Goal: Task Accomplishment & Management: Complete application form

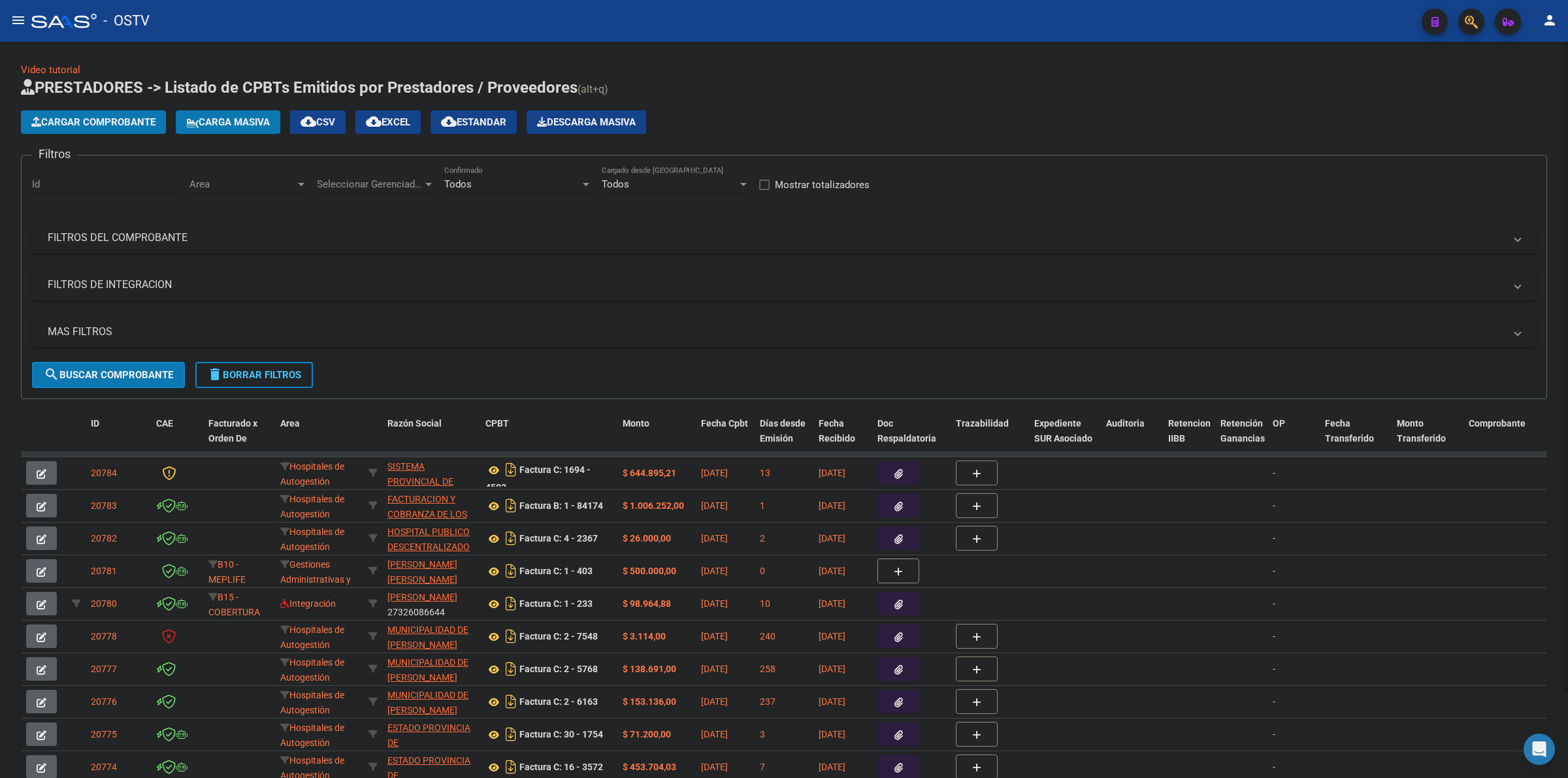
click at [1108, 74] on div "Video tutorial PRESTADORES -> Listado de CPBTs Emitidos por Prestadores / Prove…" at bounding box center [784, 442] width 1526 height 759
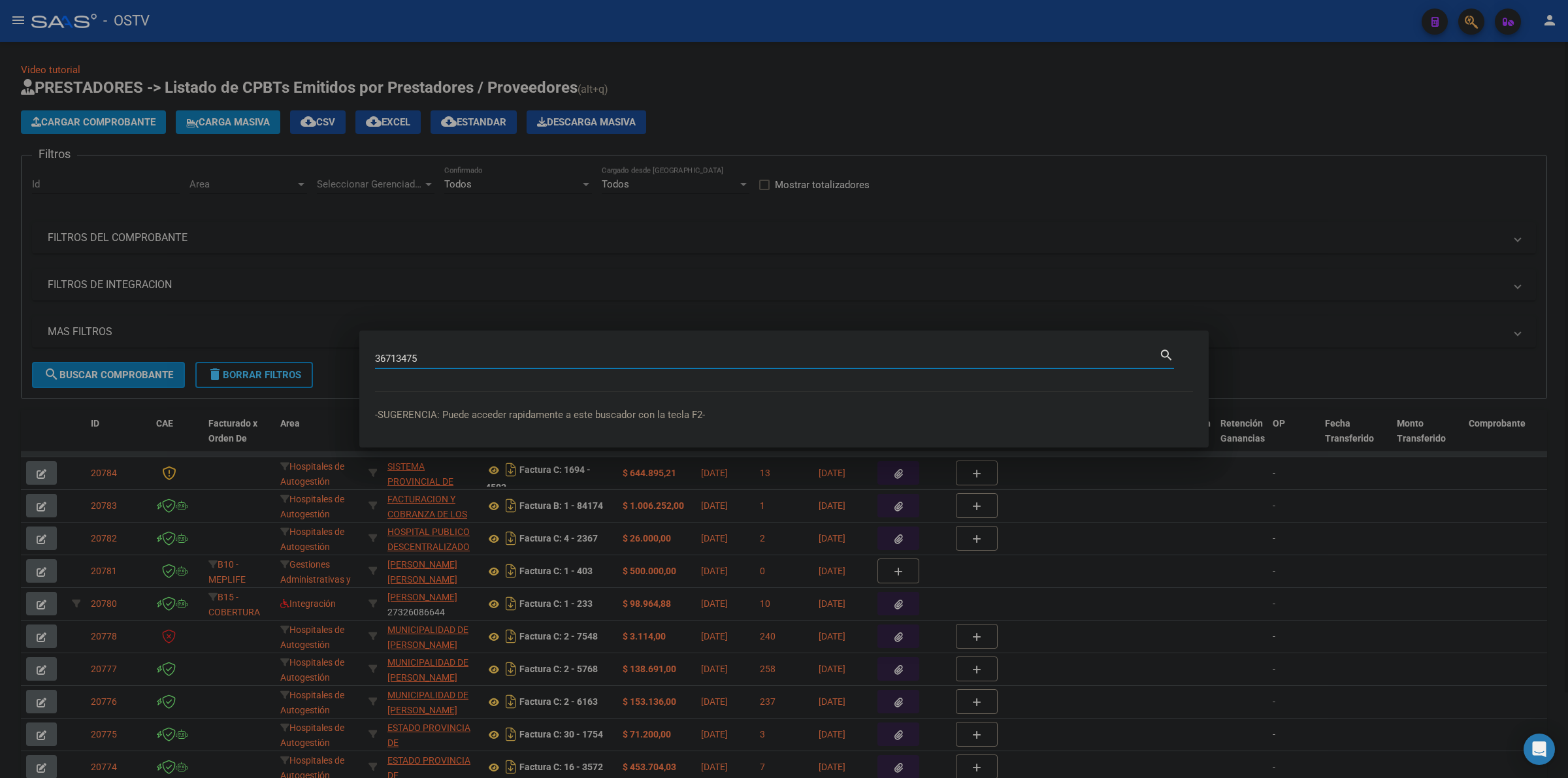
type input "36713475"
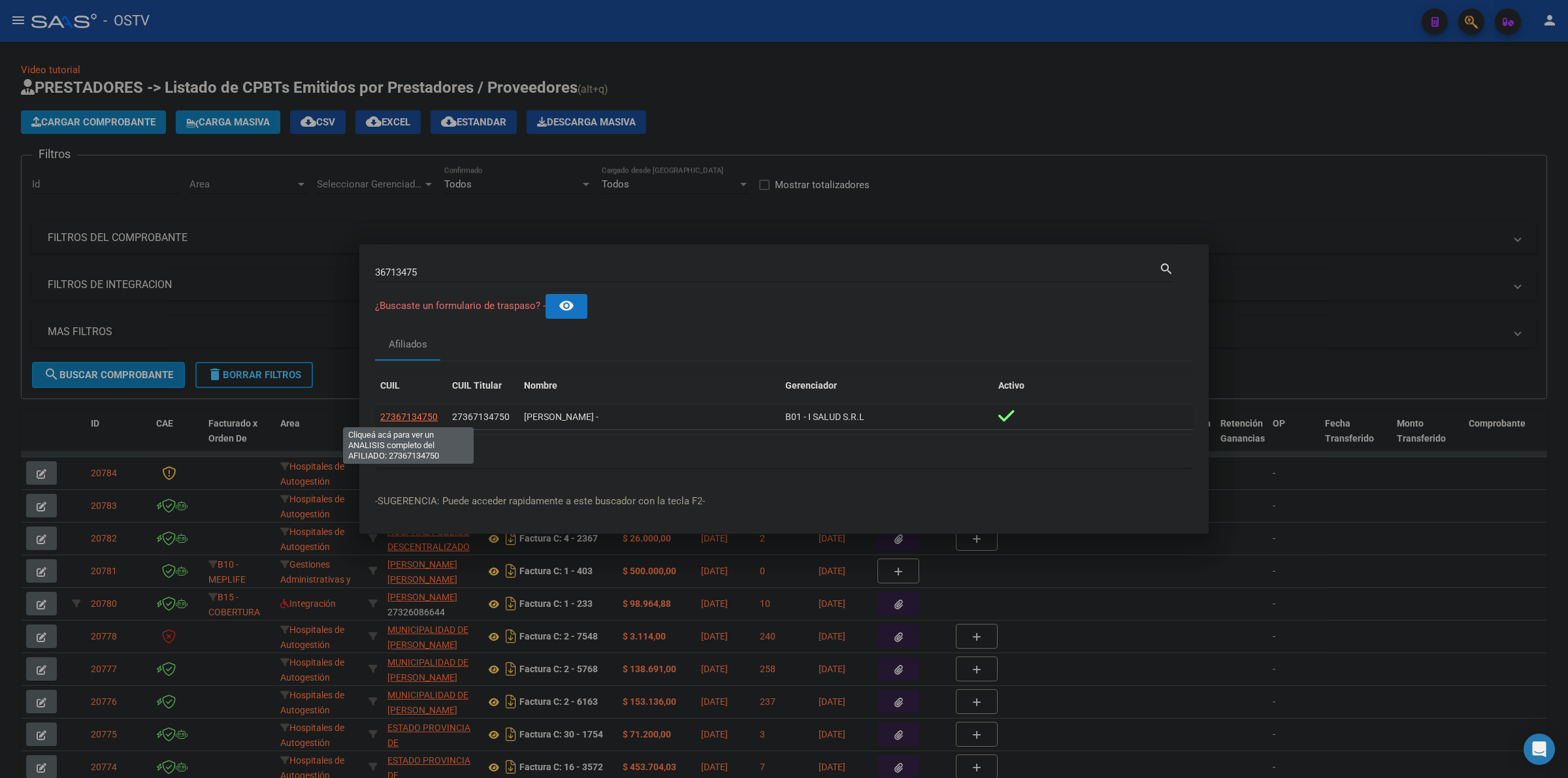
click at [416, 413] on span "27367134750" at bounding box center [409, 417] width 57 height 11
type textarea "27367134750"
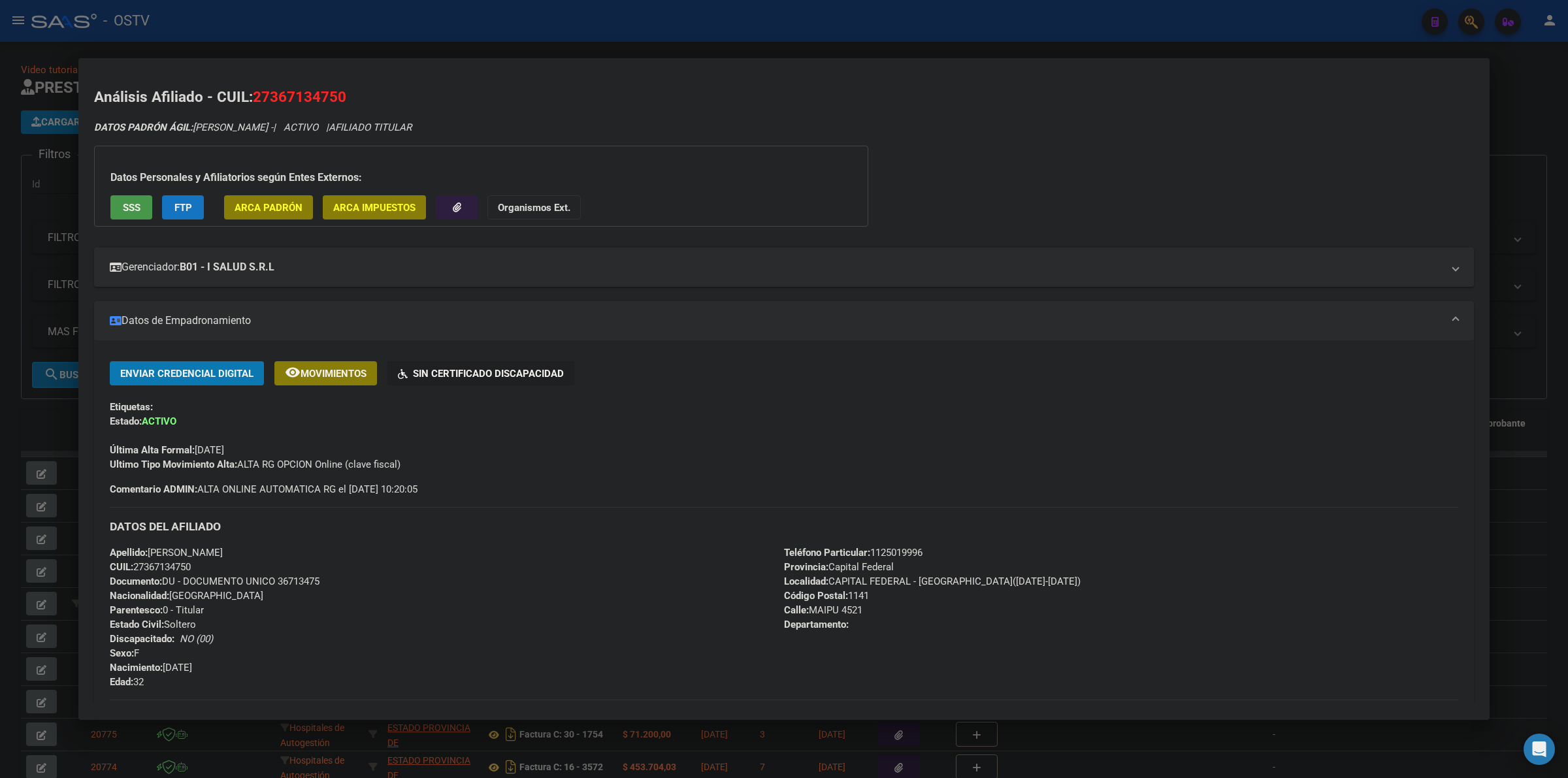
click at [484, 484] on div "Enviar Credencial Digital remove_red_eye Movimientos Sin Certificado Discapacid…" at bounding box center [784, 429] width 1348 height 135
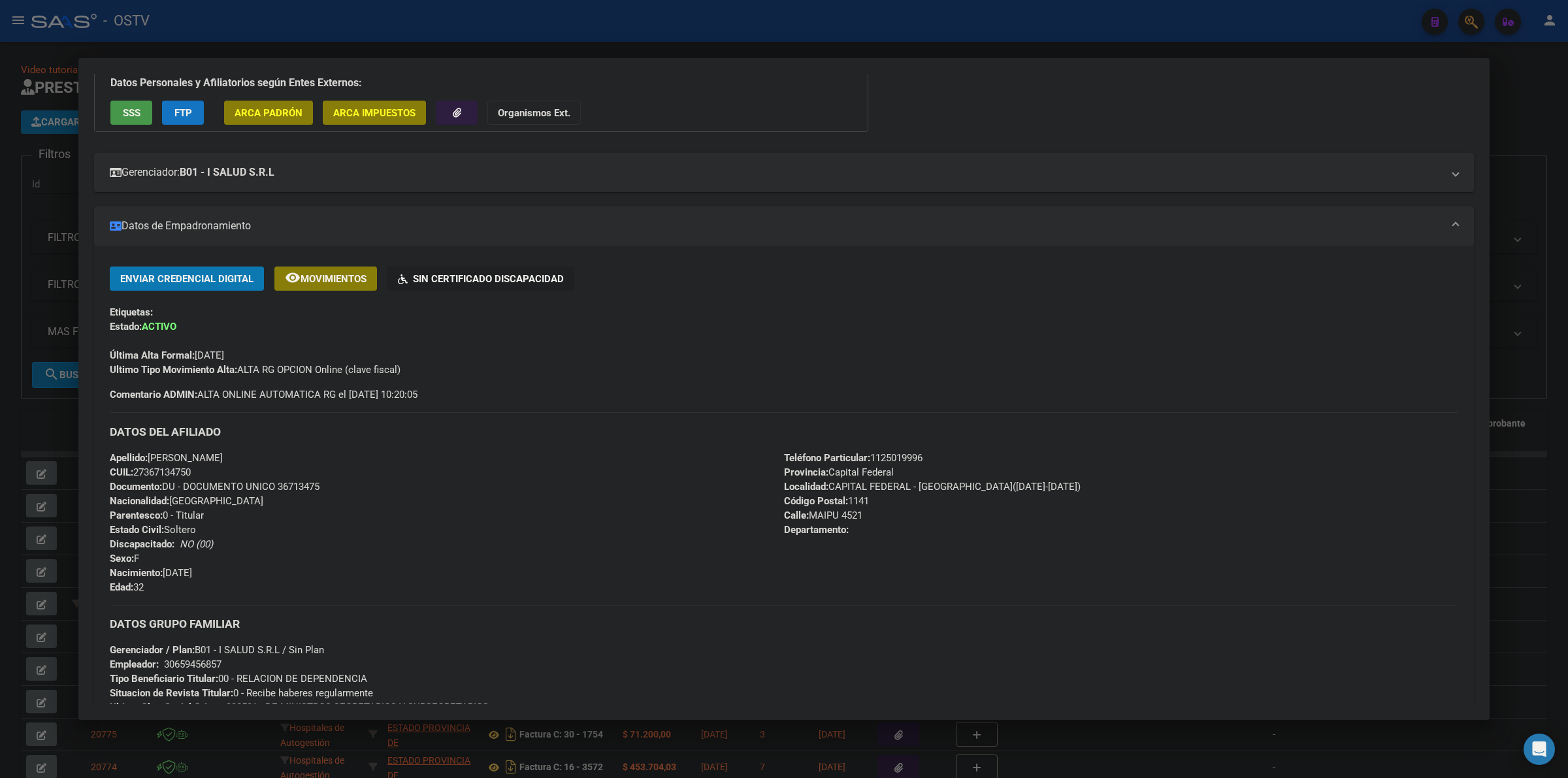
scroll to position [108, 0]
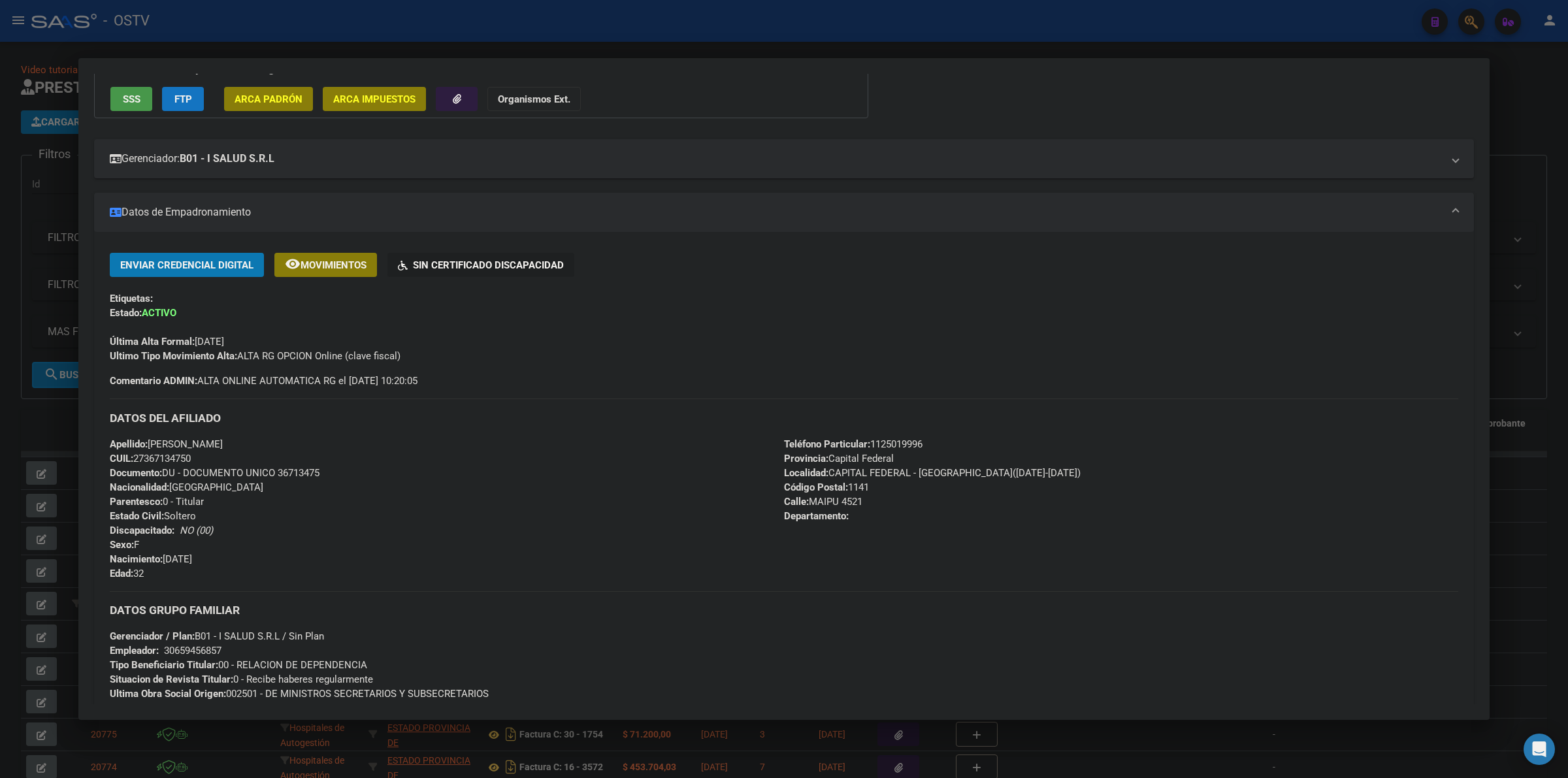
click at [454, 379] on div "Enviar Credencial Digital remove_red_eye Movimientos Sin Certificado Discapacid…" at bounding box center [784, 320] width 1348 height 135
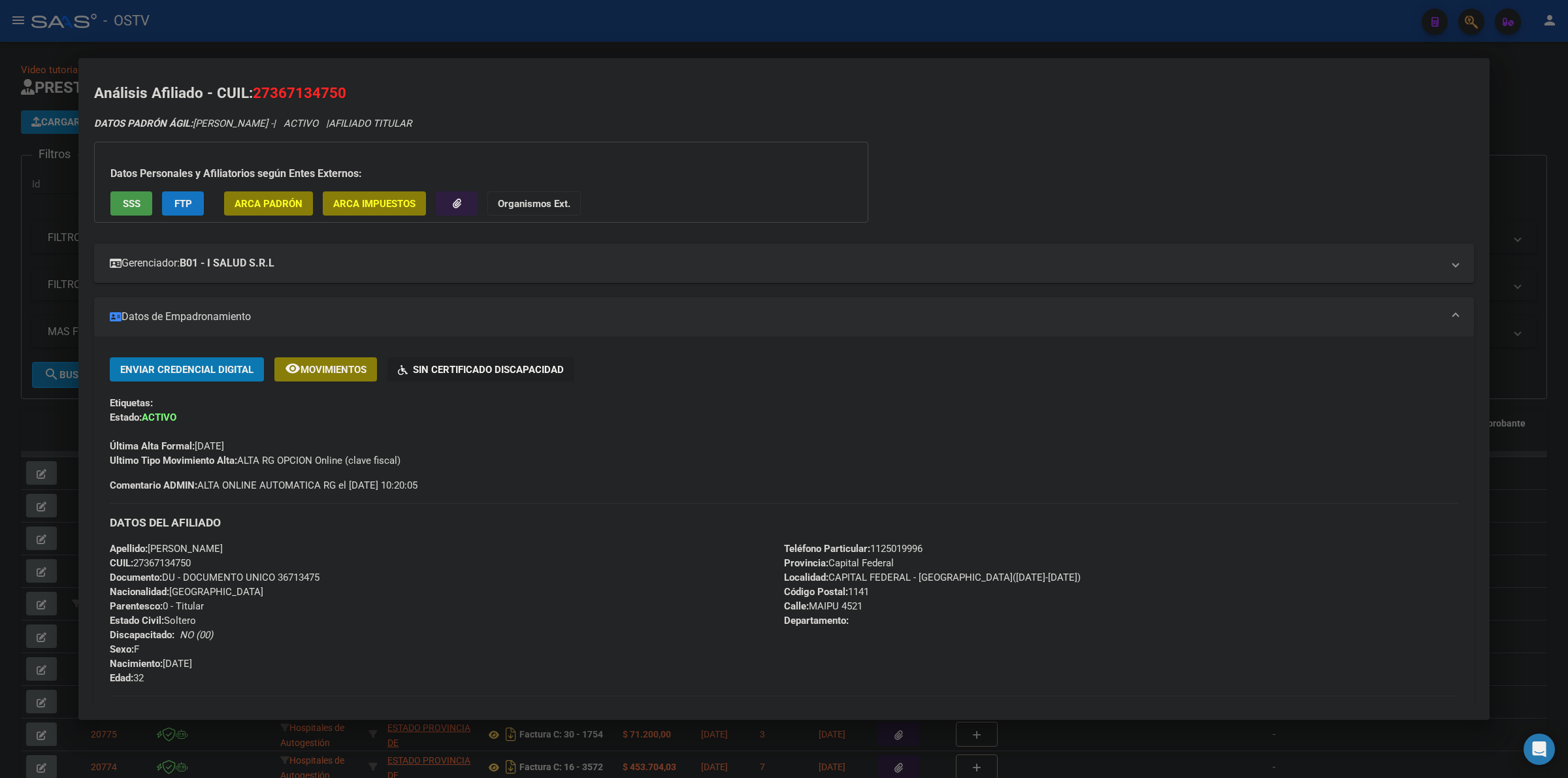
scroll to position [0, 0]
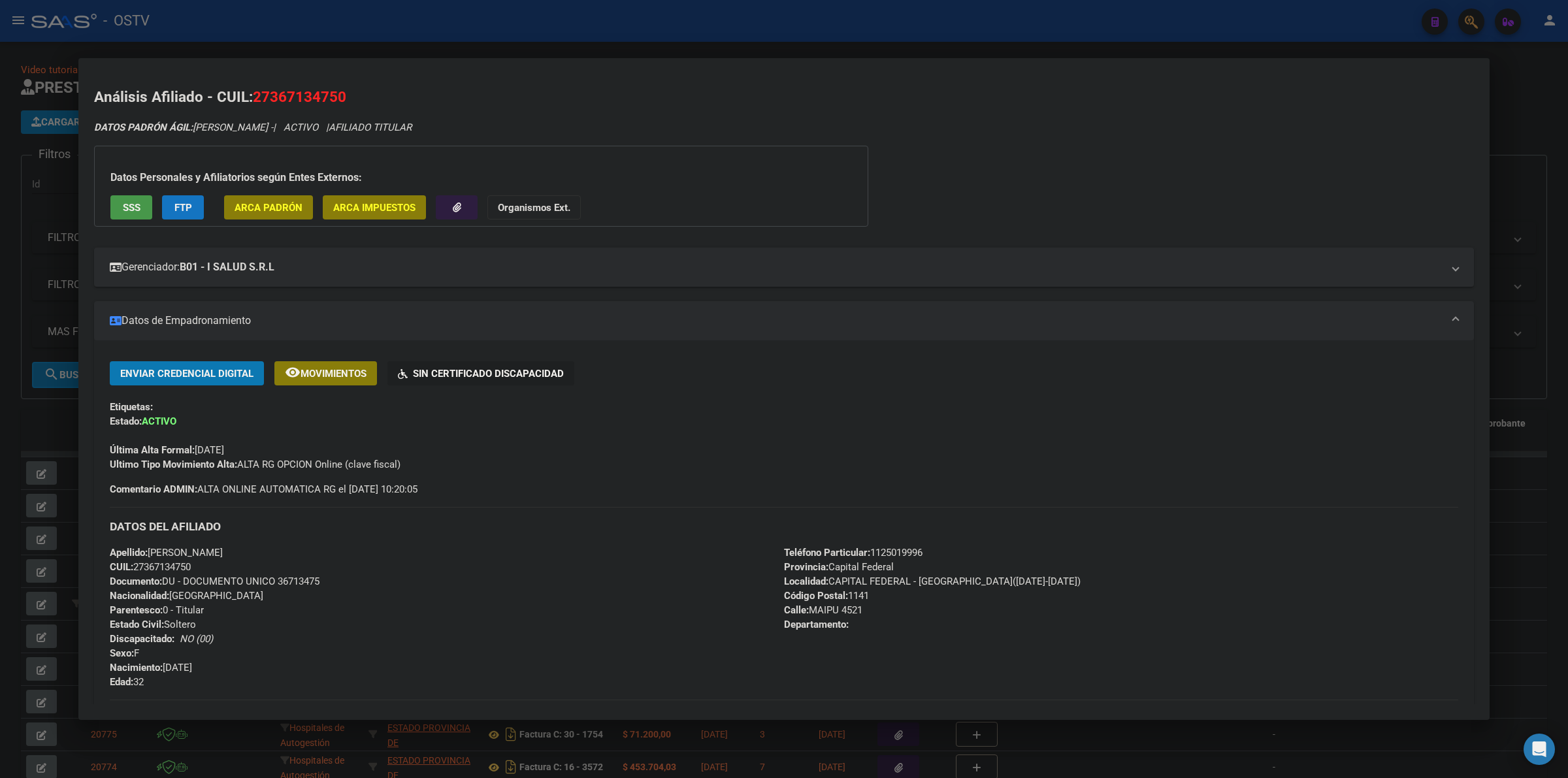
click at [23, 412] on div at bounding box center [784, 389] width 1568 height 778
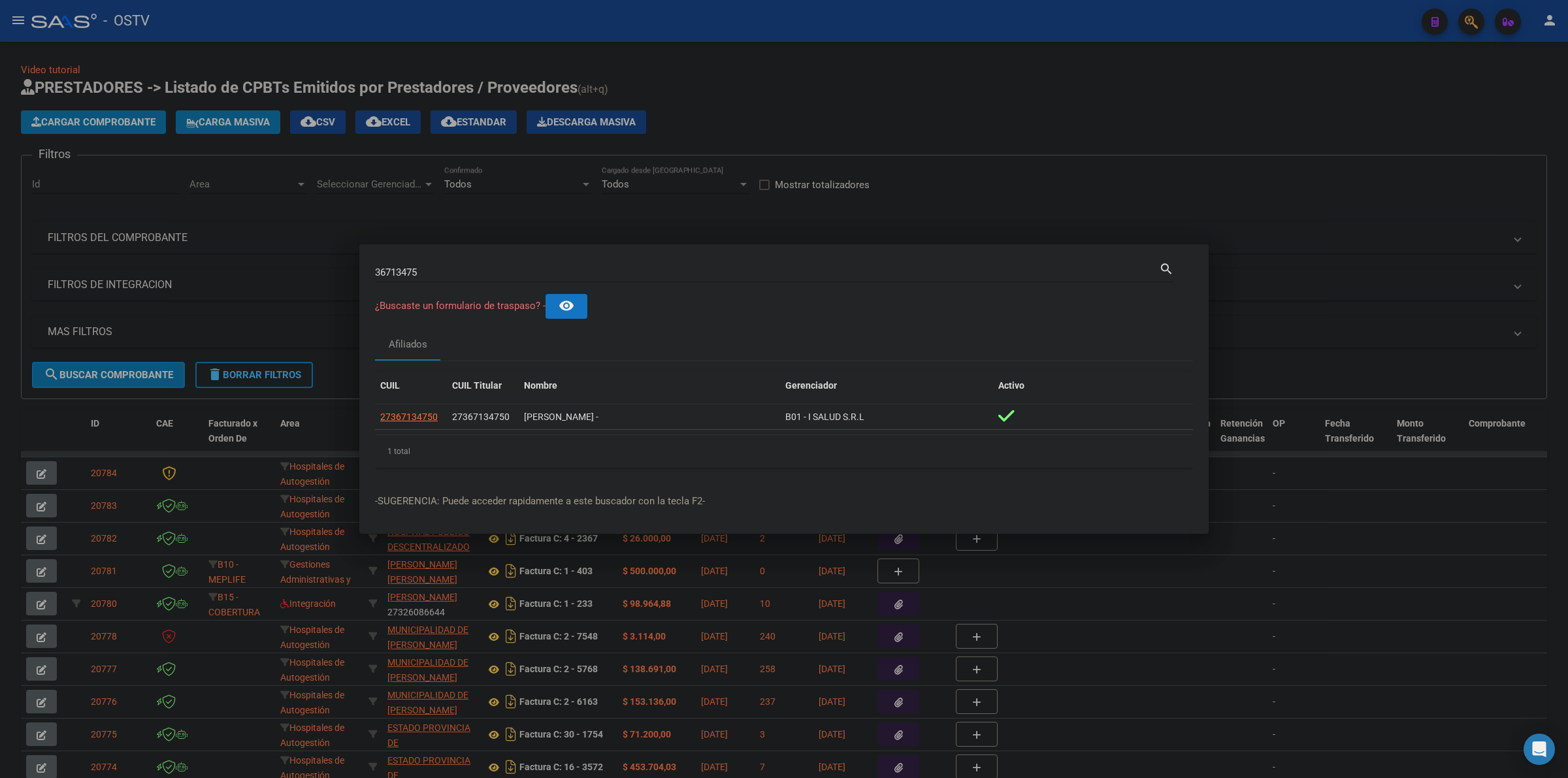
click at [748, 57] on div at bounding box center [784, 389] width 1568 height 778
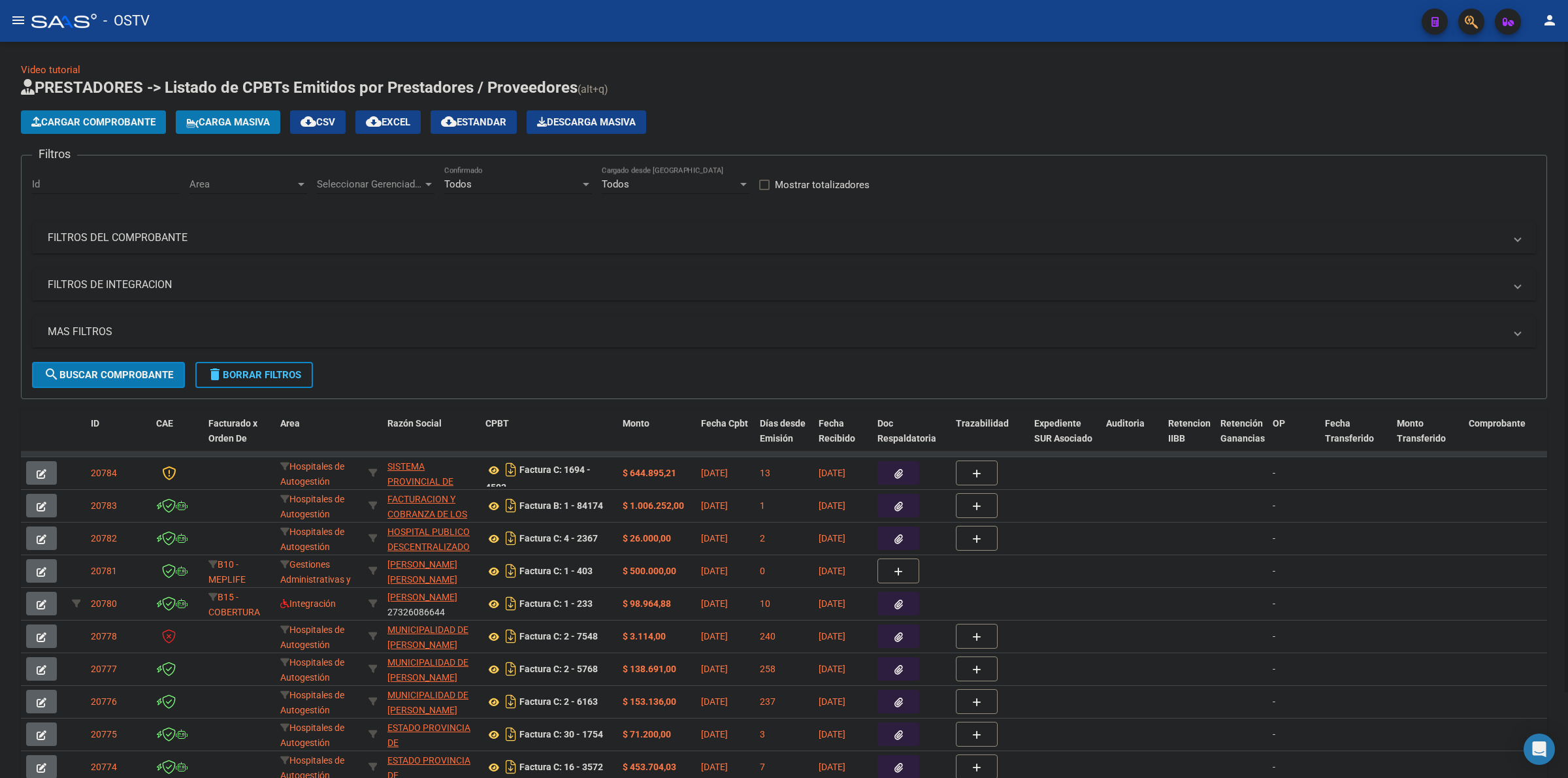
click at [1125, 111] on div "Cargar Comprobante Carga Masiva cloud_download CSV cloud_download EXCEL cloud_d…" at bounding box center [784, 122] width 1526 height 23
click at [929, 116] on div "Cargar Comprobante Carga Masiva cloud_download CSV cloud_download EXCEL cloud_d…" at bounding box center [784, 122] width 1526 height 23
click at [124, 118] on span "Cargar Comprobante" at bounding box center [94, 122] width 124 height 12
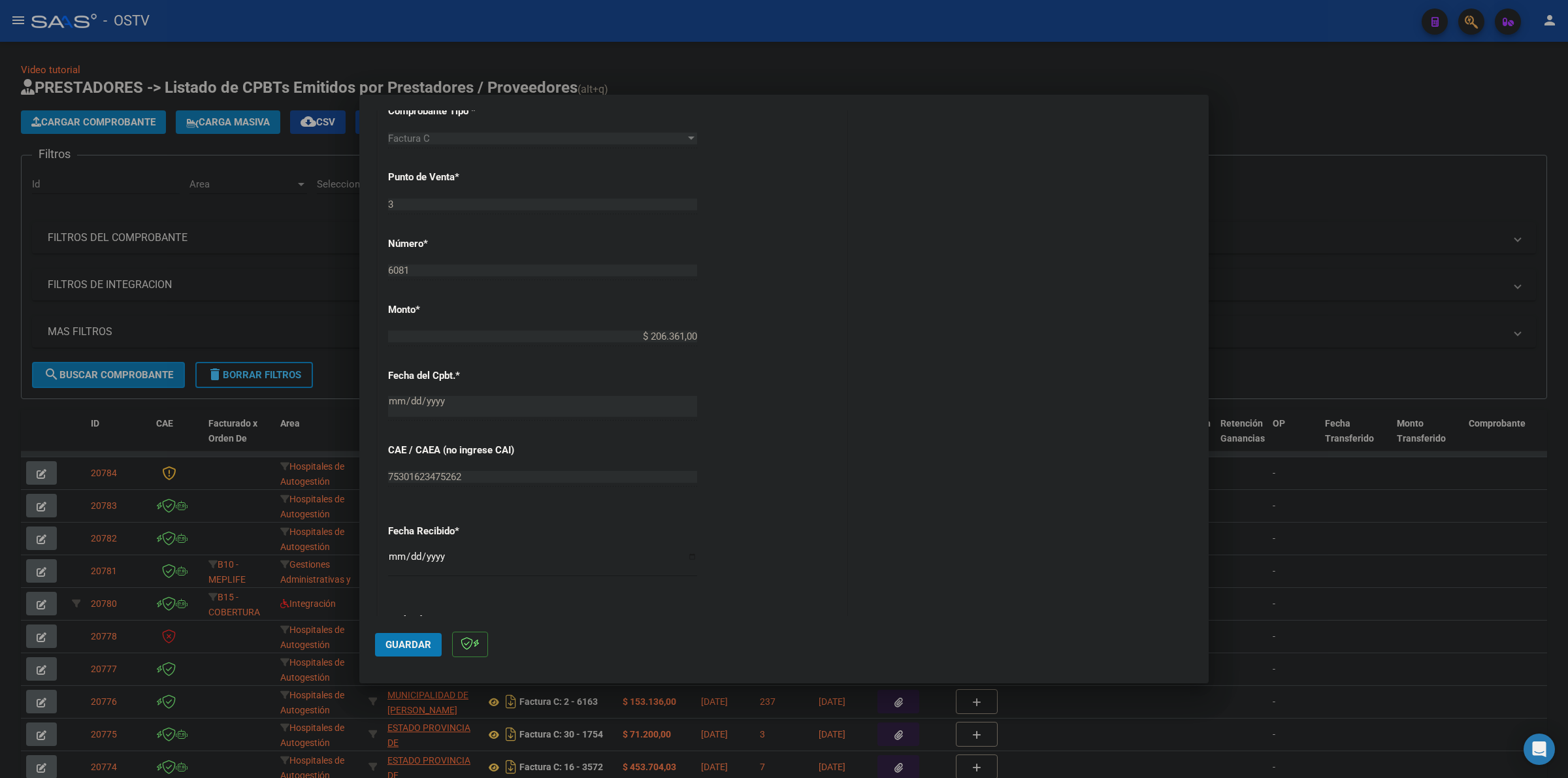
scroll to position [588, 0]
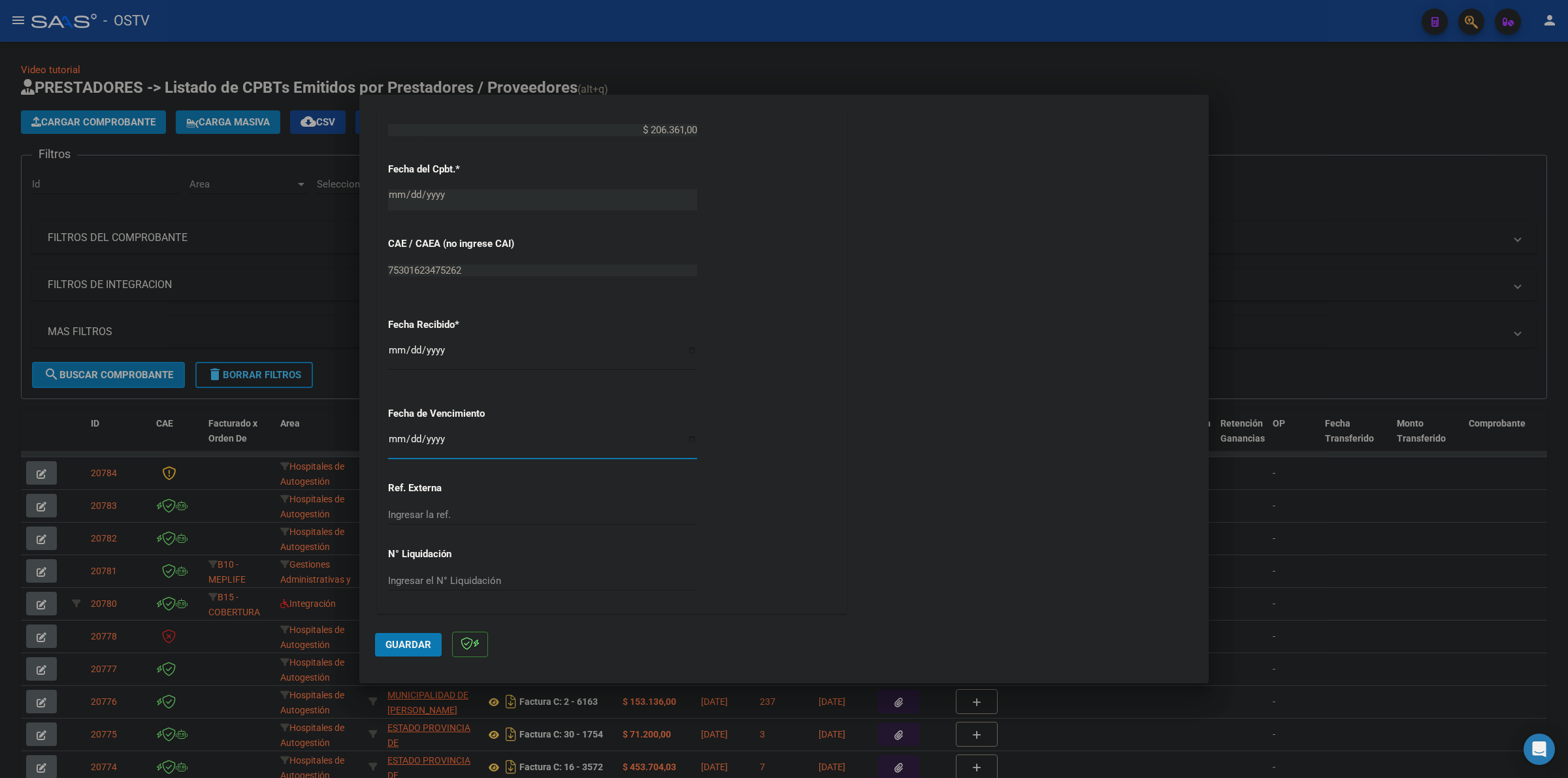
click at [392, 443] on input "Ingresar la fecha" at bounding box center [542, 444] width 309 height 21
type input "[DATE]"
click at [419, 645] on span "Guardar" at bounding box center [408, 644] width 46 height 12
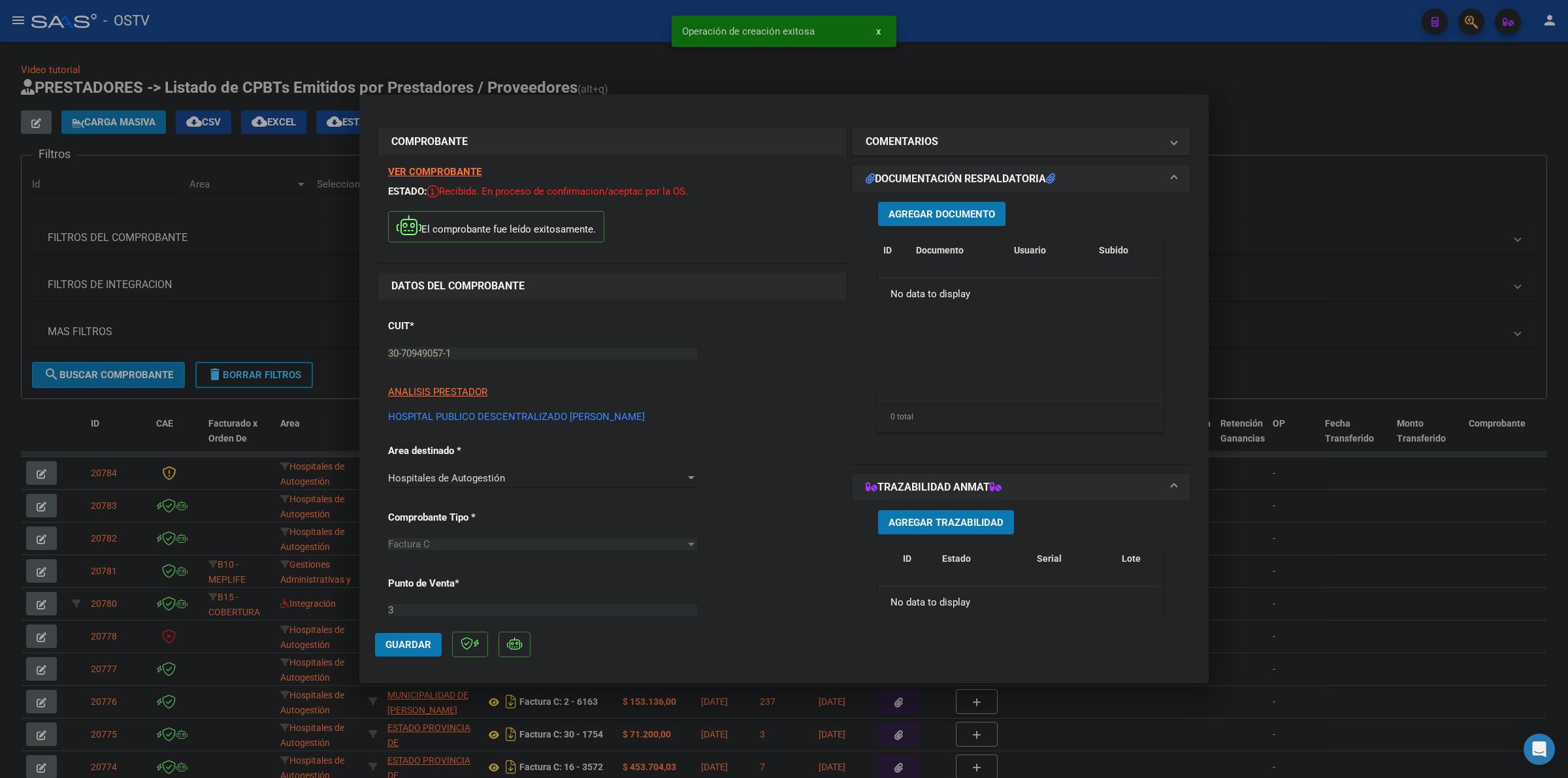
click at [923, 211] on span "Agregar Documento" at bounding box center [942, 214] width 107 height 12
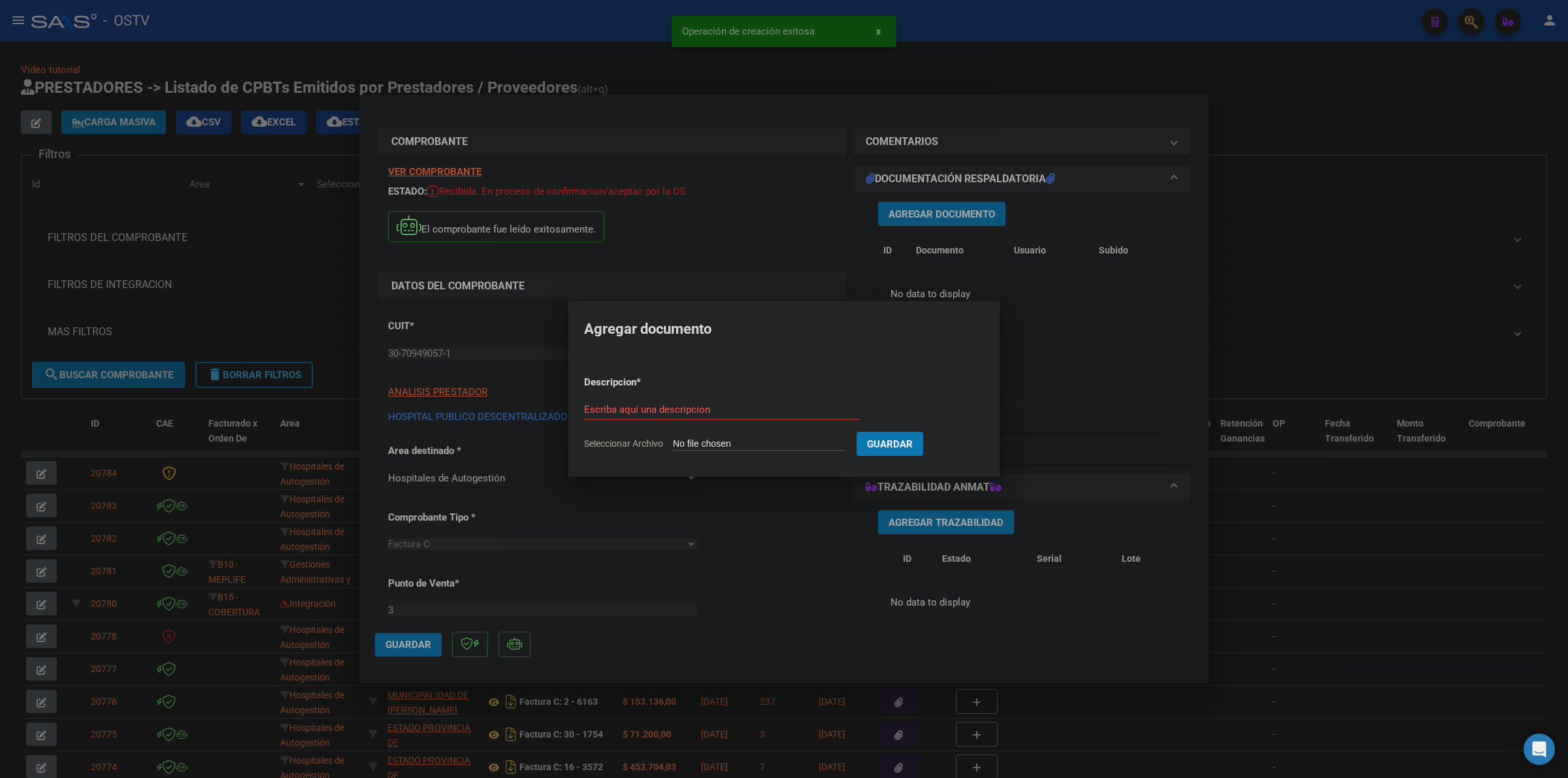
type input "C:\fakepath\FACTURA Y ANEXO - 3 6081 - HOSPITAL PUBLICO DESCENTRALIZADO [PERSON…"
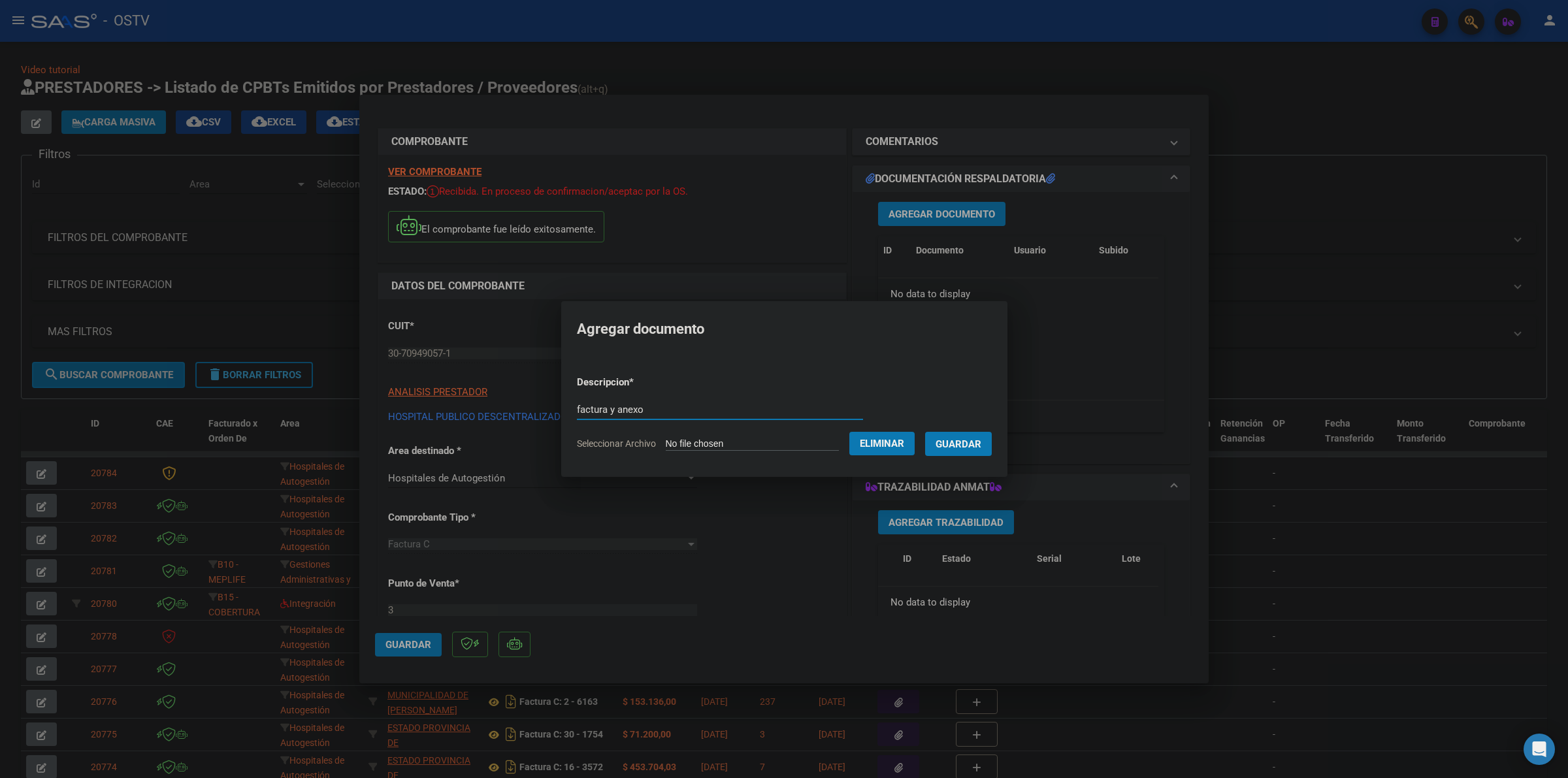
type input "factura y anexo"
click at [925, 432] on button "Guardar" at bounding box center [958, 444] width 67 height 24
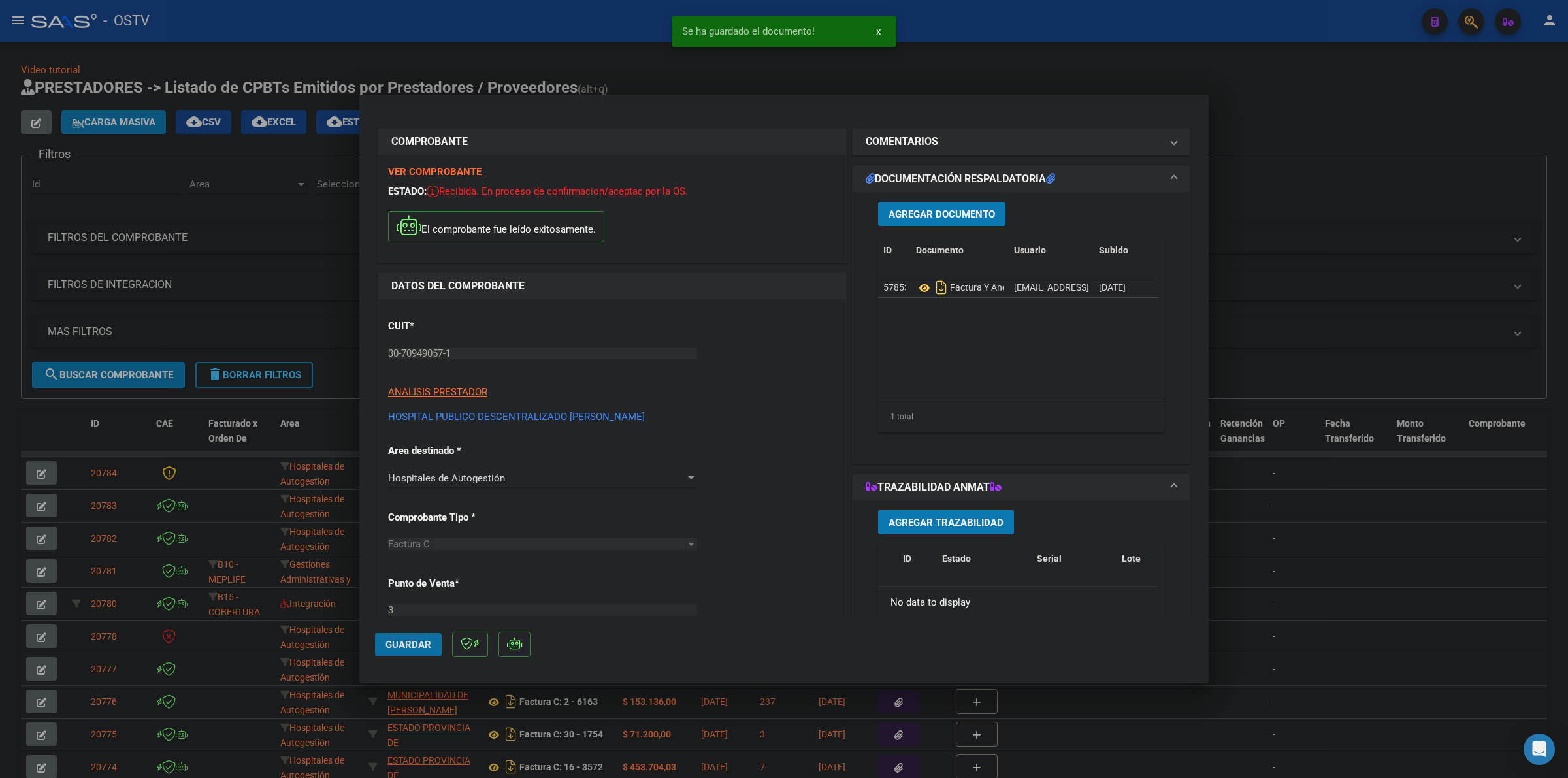
click at [417, 635] on button "Guardar" at bounding box center [408, 645] width 67 height 23
click at [1259, 123] on div at bounding box center [784, 389] width 1568 height 778
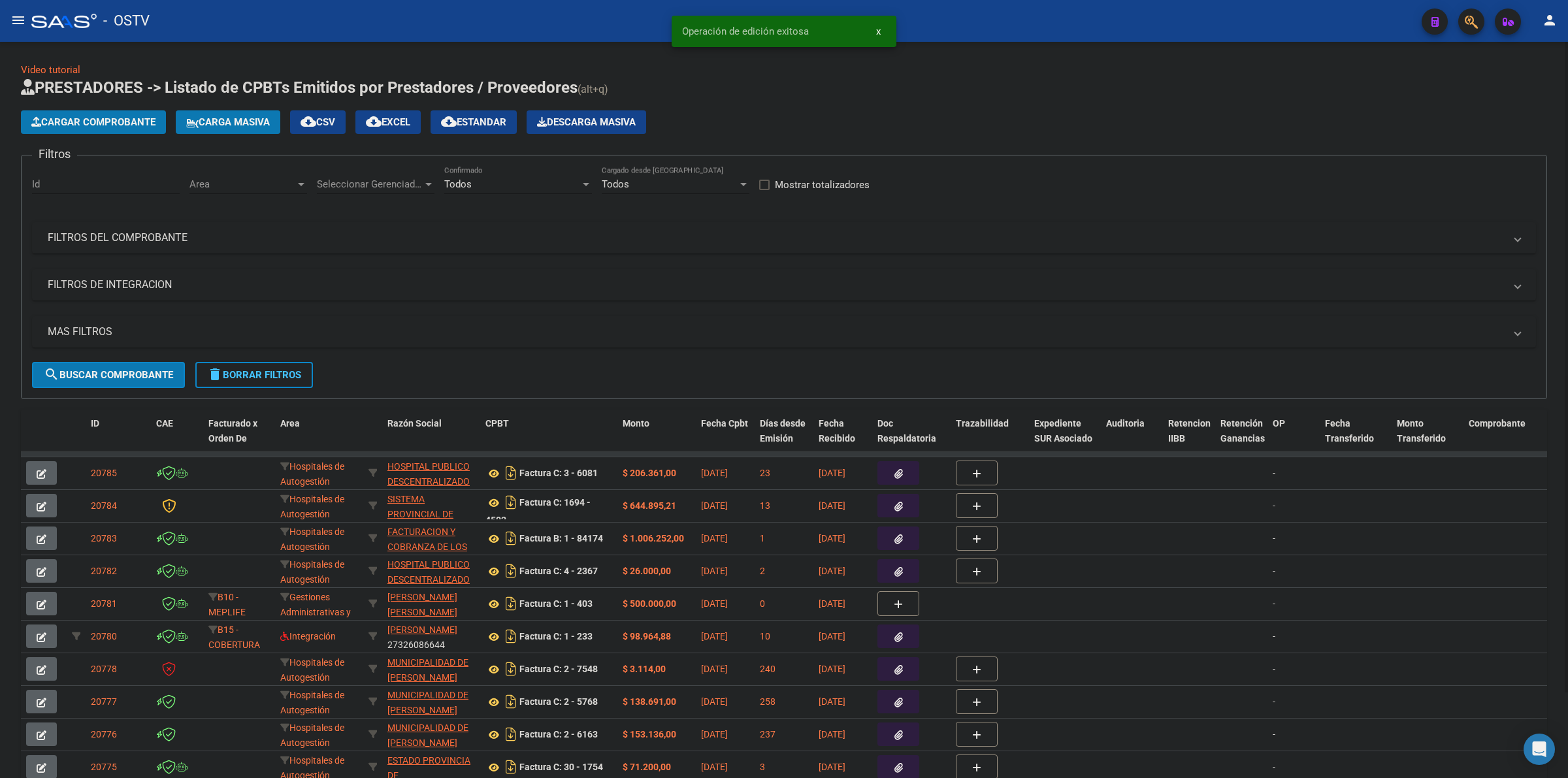
click at [115, 113] on button "Cargar Comprobante" at bounding box center [93, 122] width 145 height 23
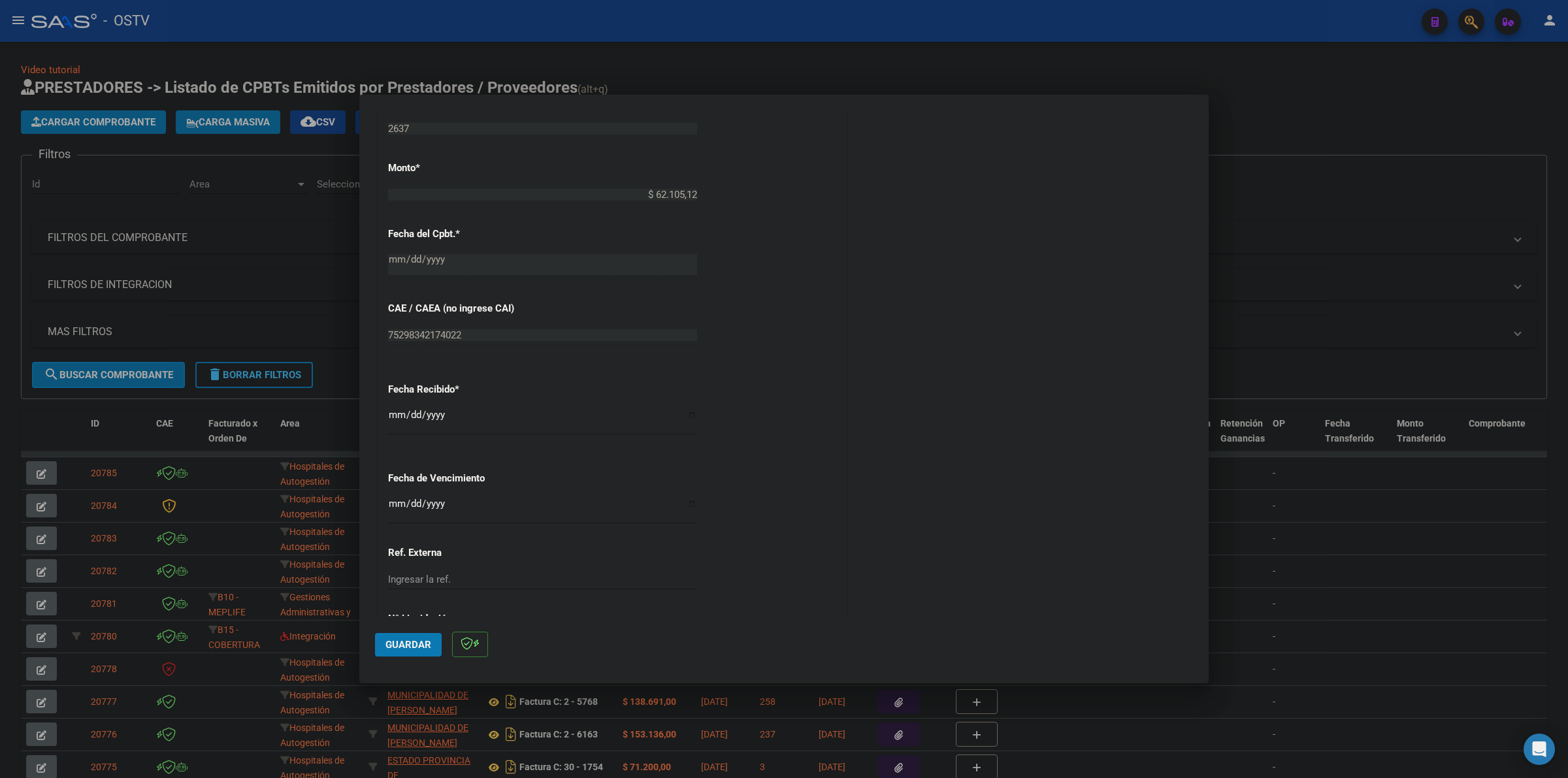
scroll to position [588, 0]
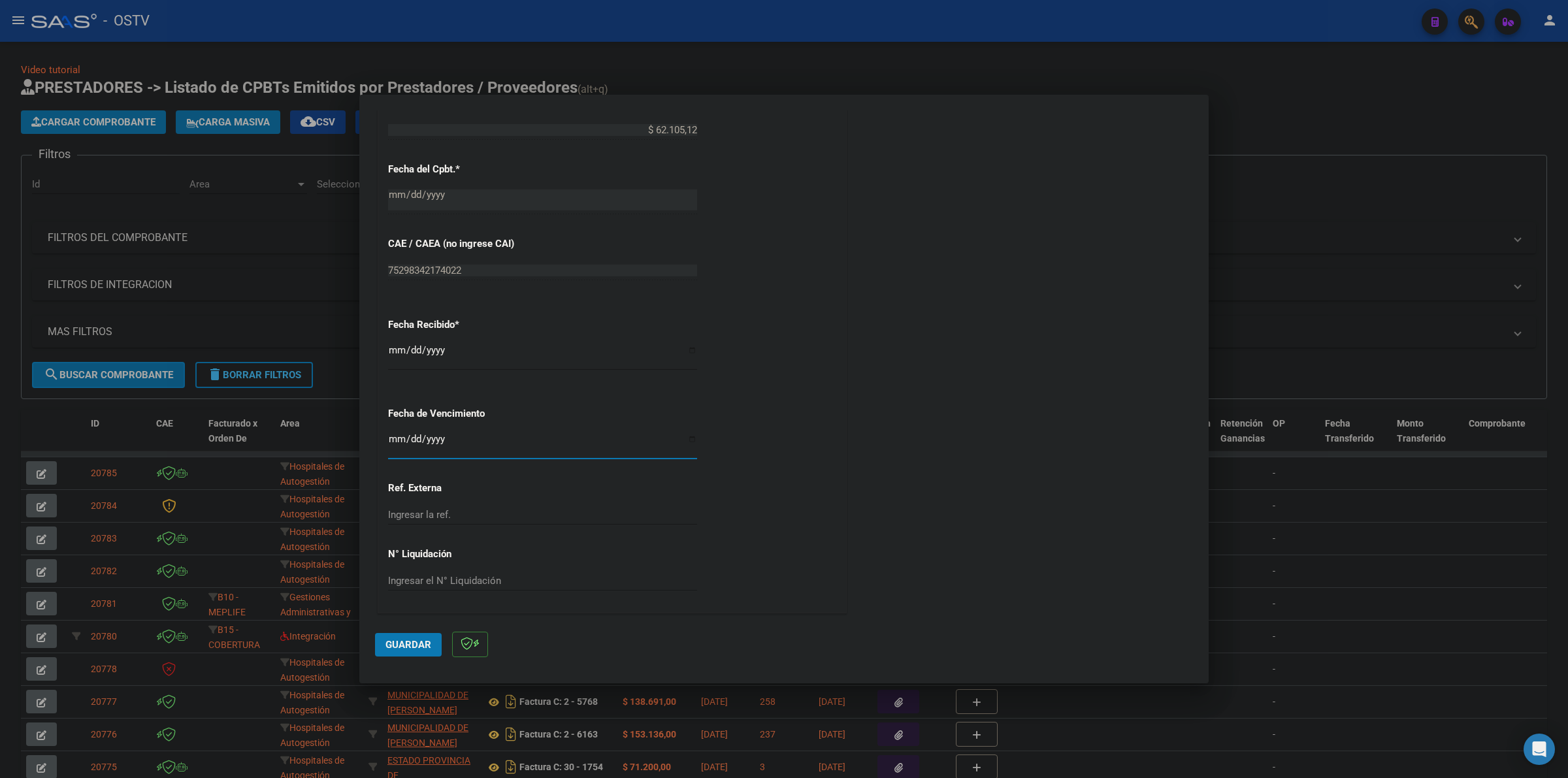
click at [389, 441] on input "Ingresar la fecha" at bounding box center [542, 444] width 309 height 21
type input "[DATE]"
click at [395, 438] on input "[DATE]" at bounding box center [542, 444] width 309 height 21
type input "[DATE]"
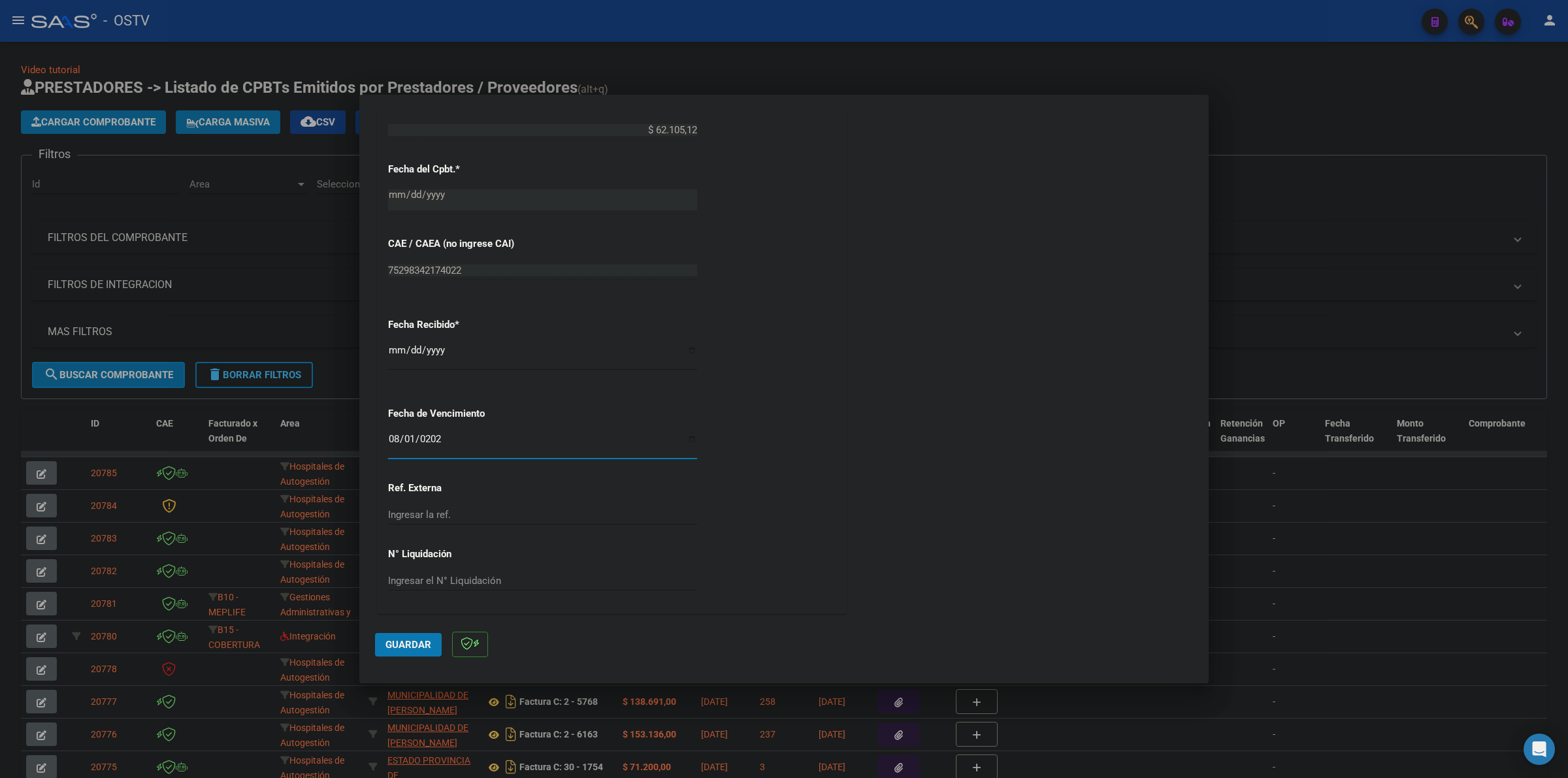
click at [849, 466] on div "COMENTARIOS Comentarios De la Obra Social: Comentarios de la Obra Social (no vi…" at bounding box center [1021, 77] width 344 height 1079
click at [419, 641] on span "Guardar" at bounding box center [408, 644] width 46 height 12
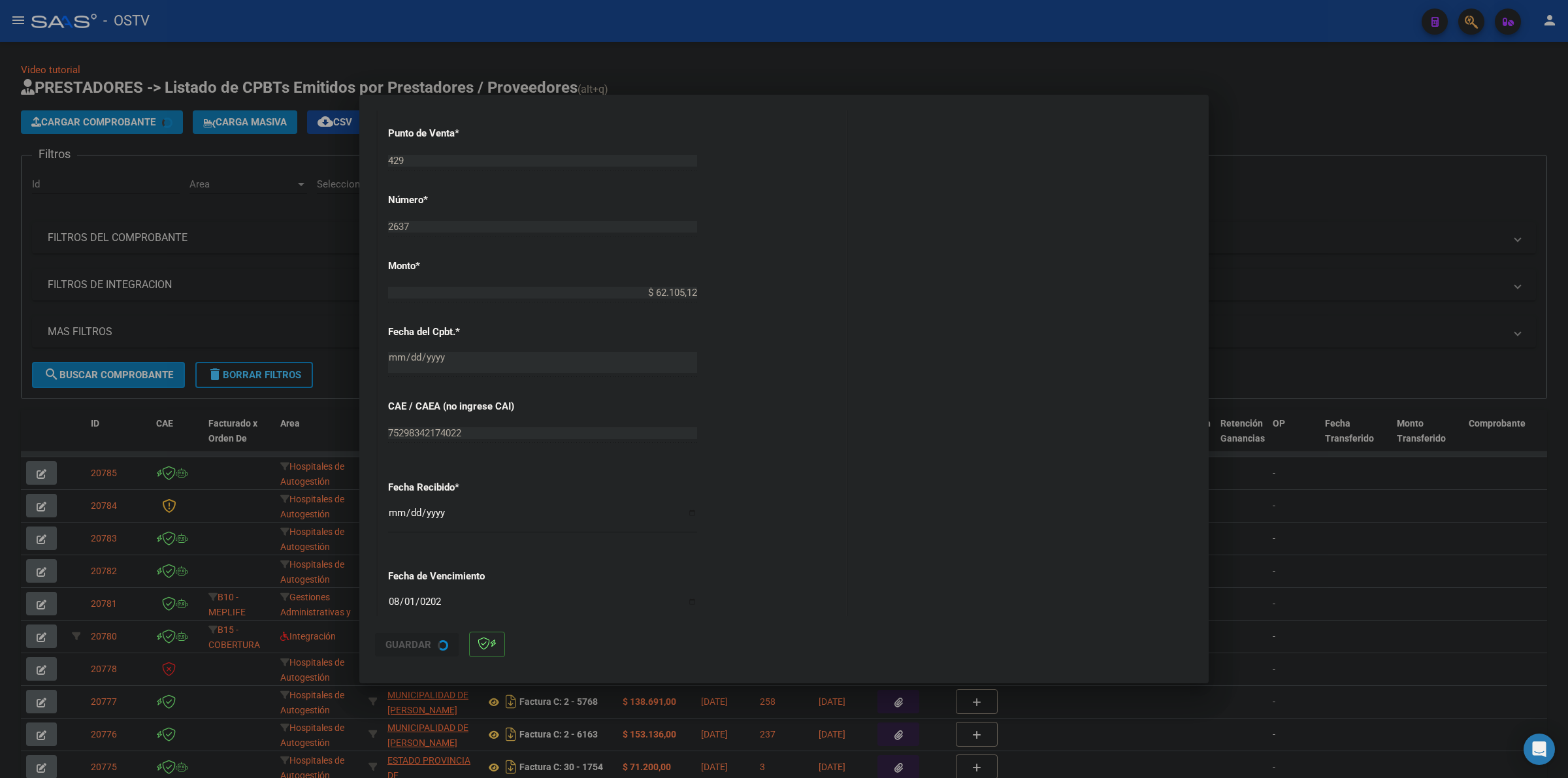
scroll to position [0, 0]
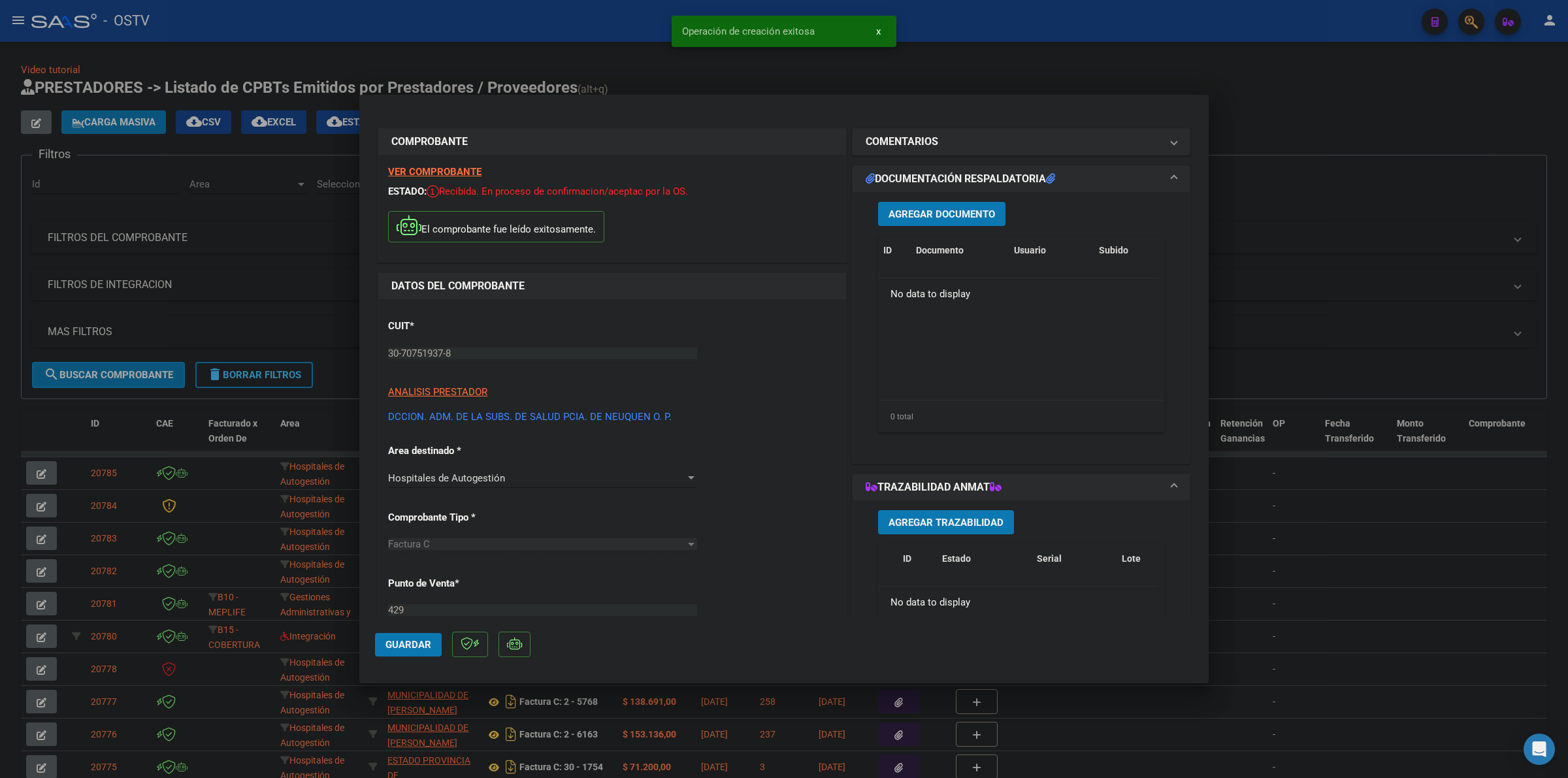
click at [936, 219] on button "Agregar Documento" at bounding box center [941, 214] width 128 height 24
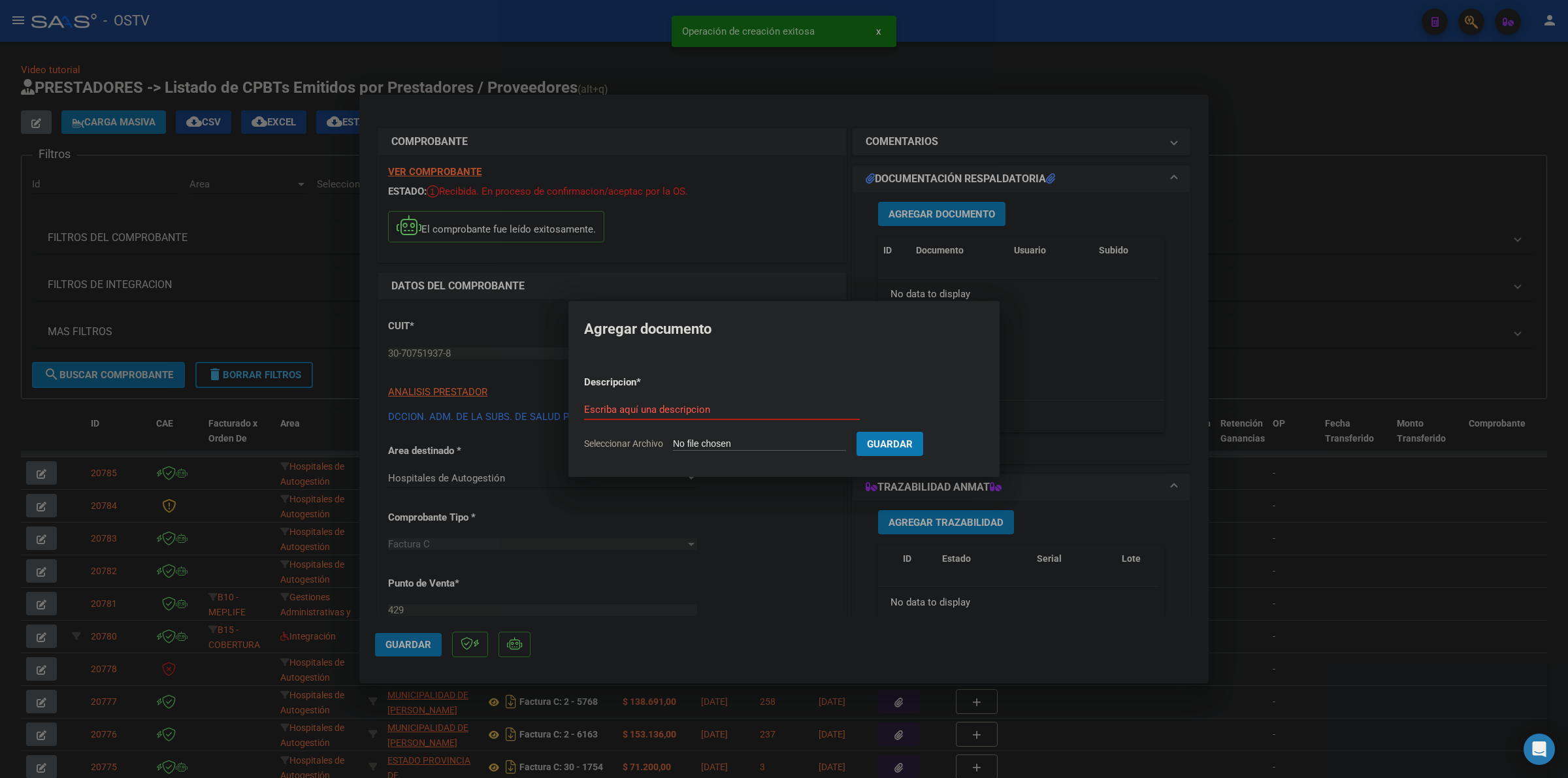
type input "C:\fakepath\FACTURA Y ANEXO - 429 2637 - [GEOGRAPHIC_DATA][PERSON_NAME]pdf"
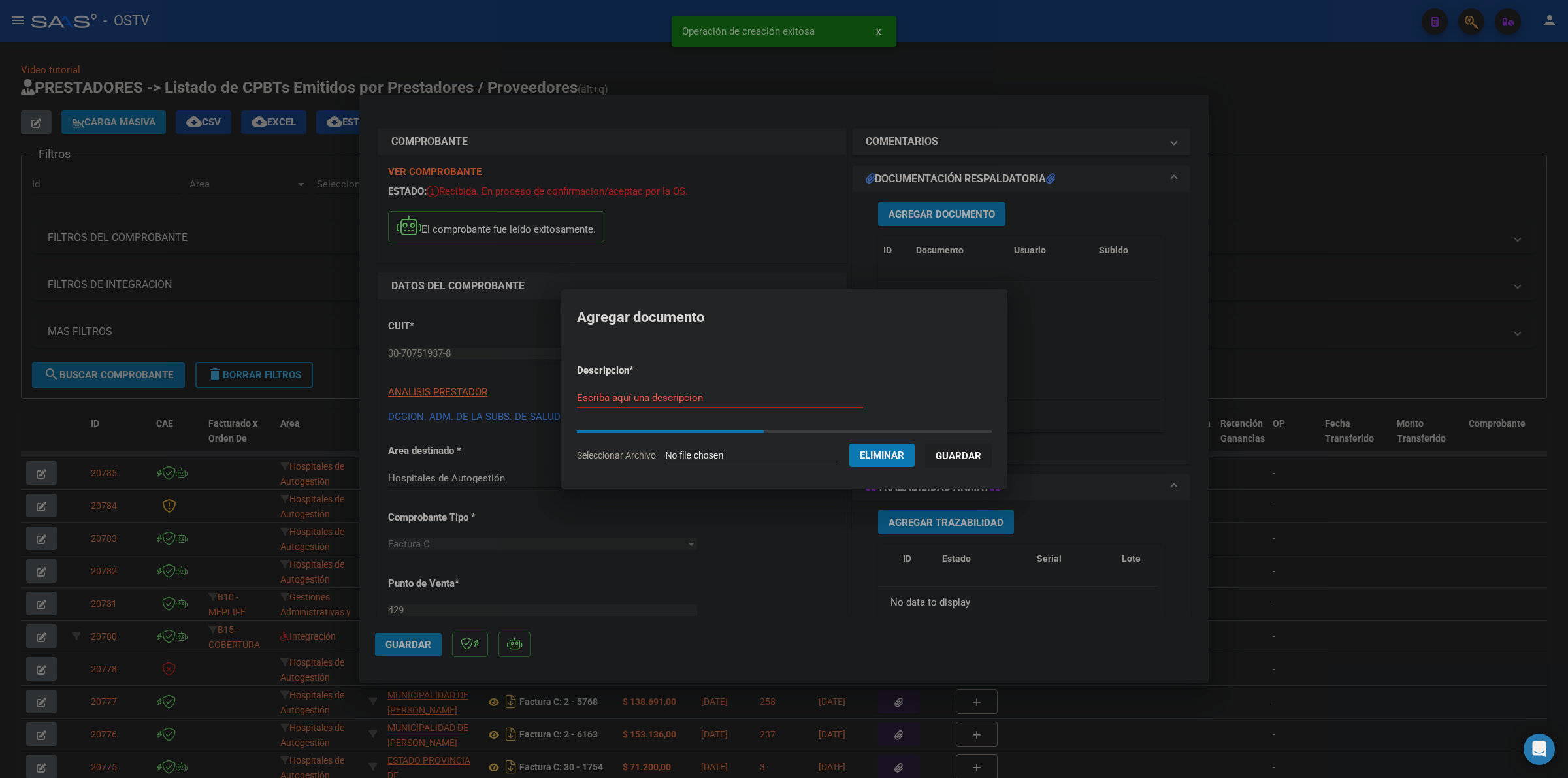
click at [696, 400] on input "Escriba aquí una descripcion" at bounding box center [720, 397] width 286 height 12
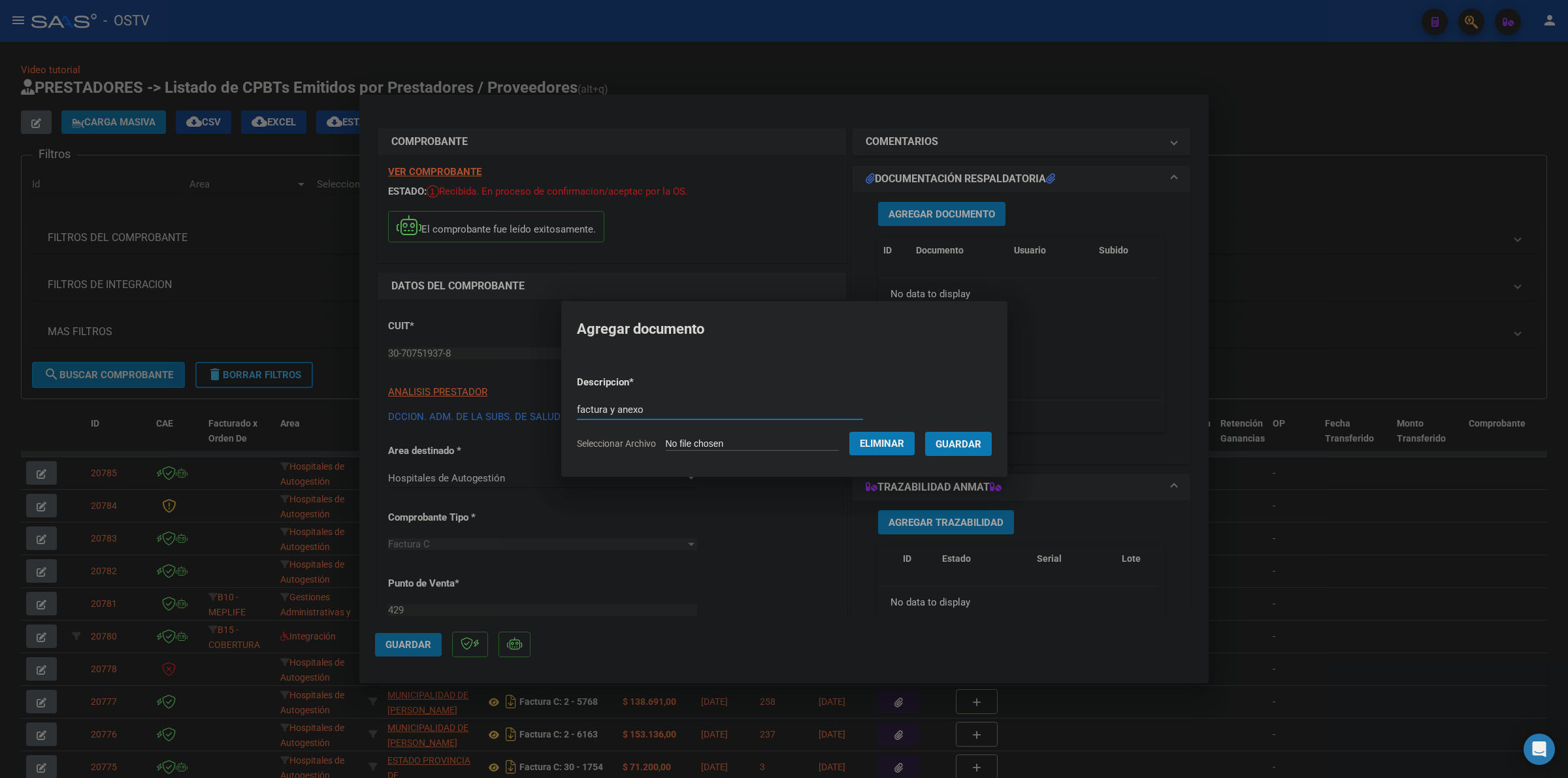
type input "factura y anexo"
click at [925, 432] on button "Guardar" at bounding box center [958, 444] width 67 height 24
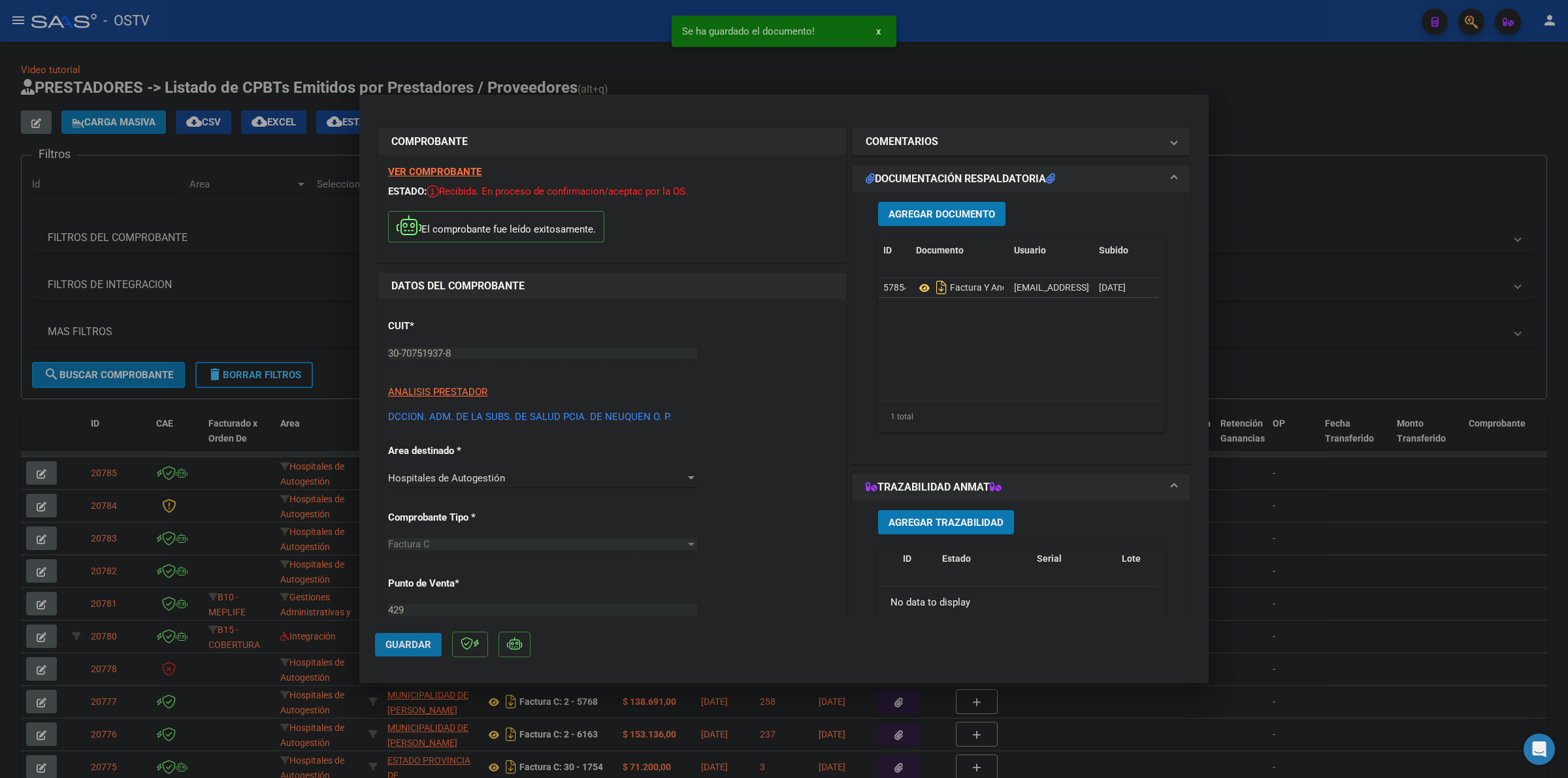
click at [428, 644] on span "Guardar" at bounding box center [408, 644] width 46 height 12
click at [1271, 95] on div at bounding box center [784, 389] width 1568 height 778
type input "$ 0,00"
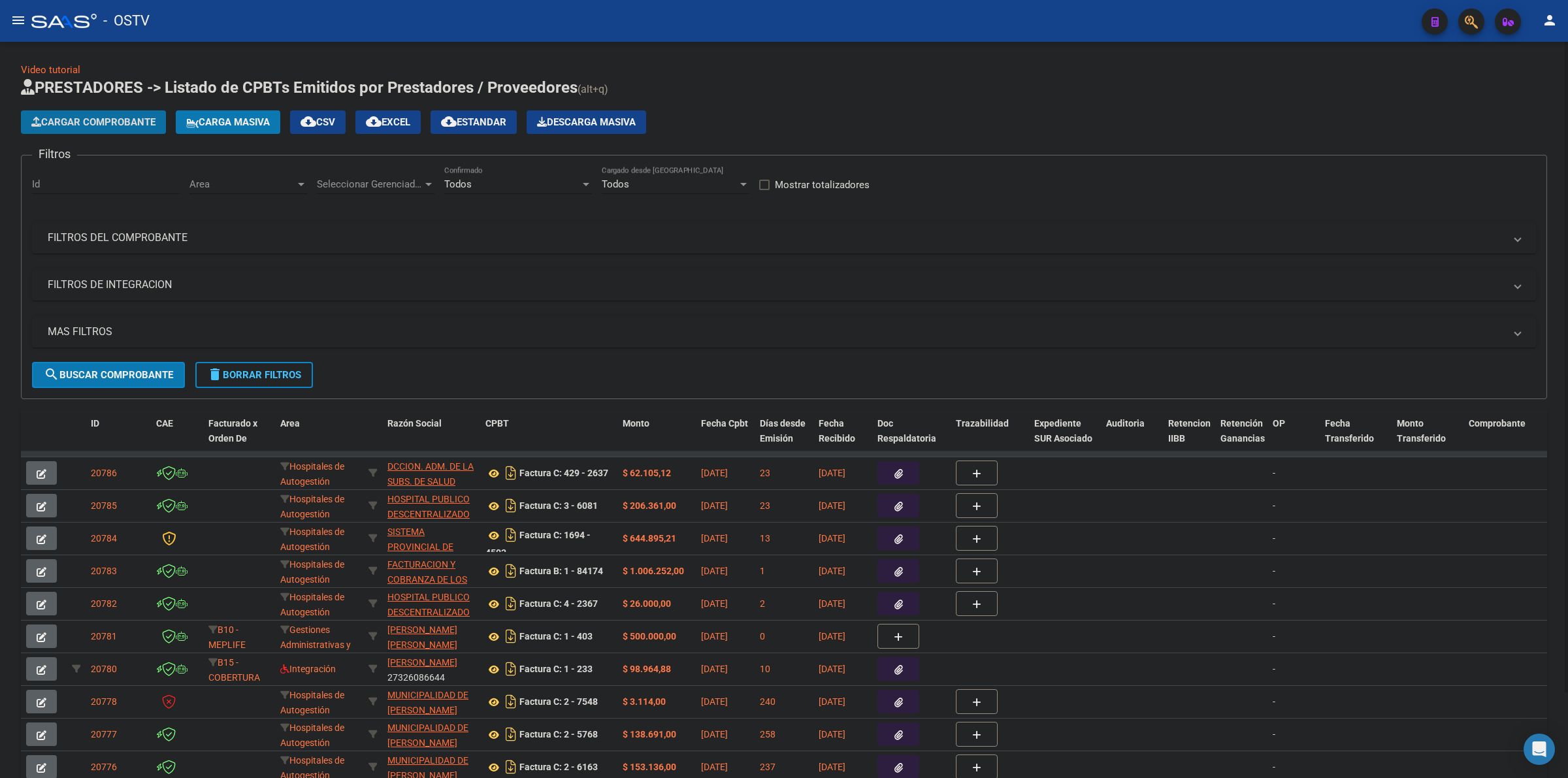
click at [111, 124] on span "Cargar Comprobante" at bounding box center [94, 122] width 124 height 12
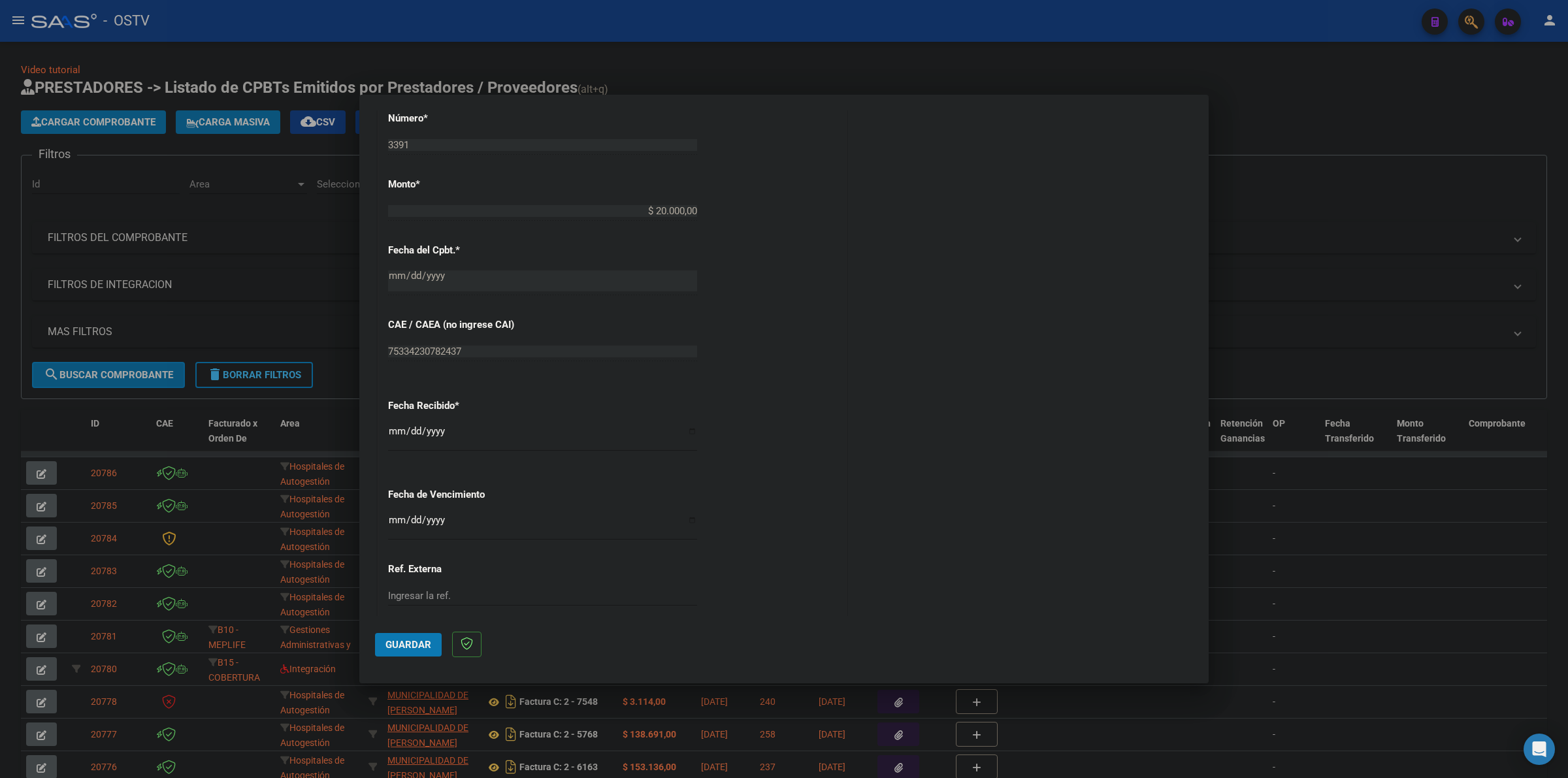
scroll to position [517, 0]
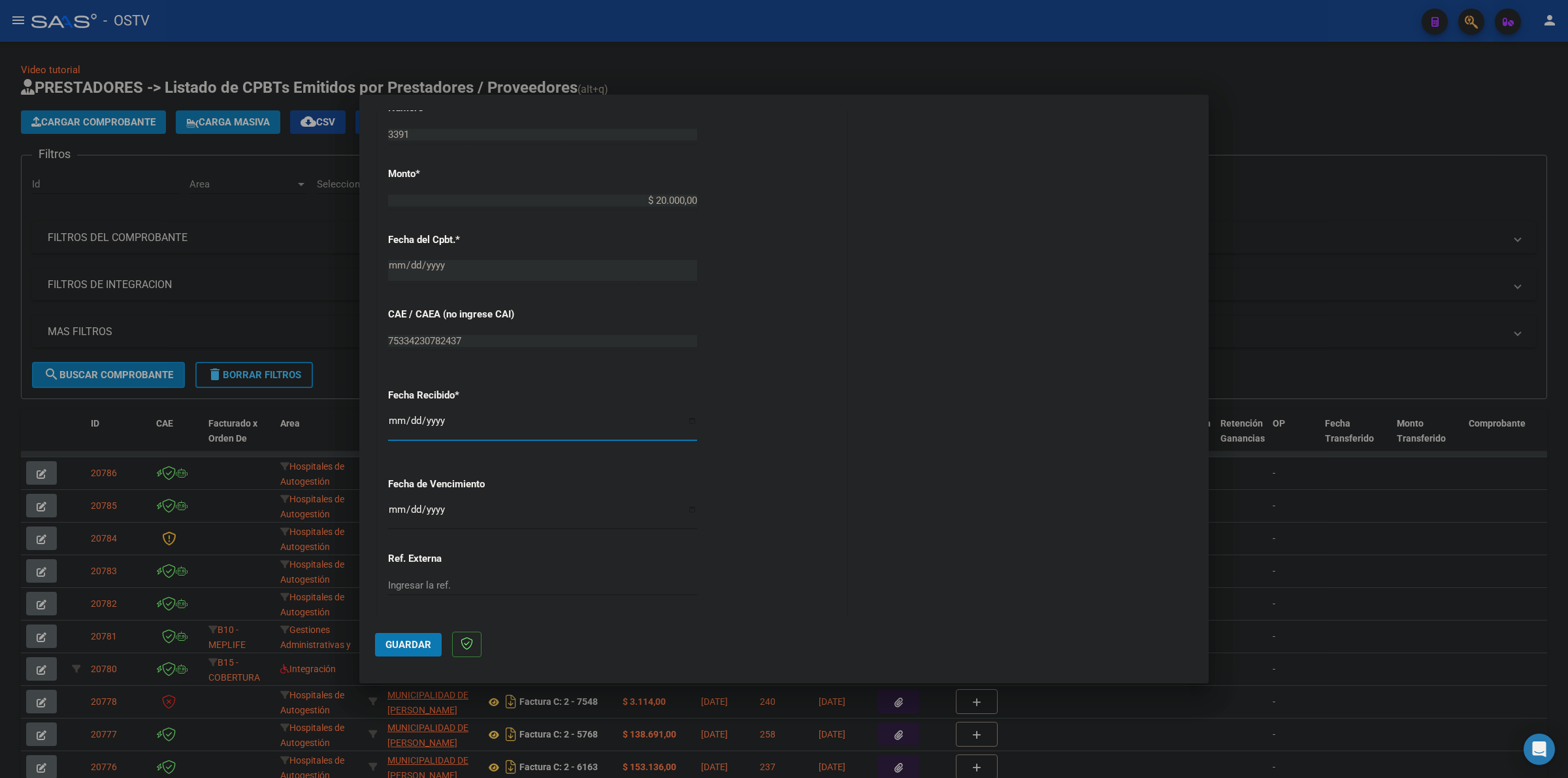
click at [393, 425] on input "[DATE]" at bounding box center [542, 426] width 309 height 21
click at [392, 504] on div "CUIT * 30-67337754-4 Ingresar CUIT ANALISIS PRESTADOR ESTADO PROVINCIA DE [GEOG…" at bounding box center [612, 221] width 467 height 927
click at [394, 512] on input "Ingresar la fecha" at bounding box center [542, 515] width 309 height 21
type input "[DATE]"
drag, startPoint x: 421, startPoint y: 643, endPoint x: 892, endPoint y: 389, distance: 535.1
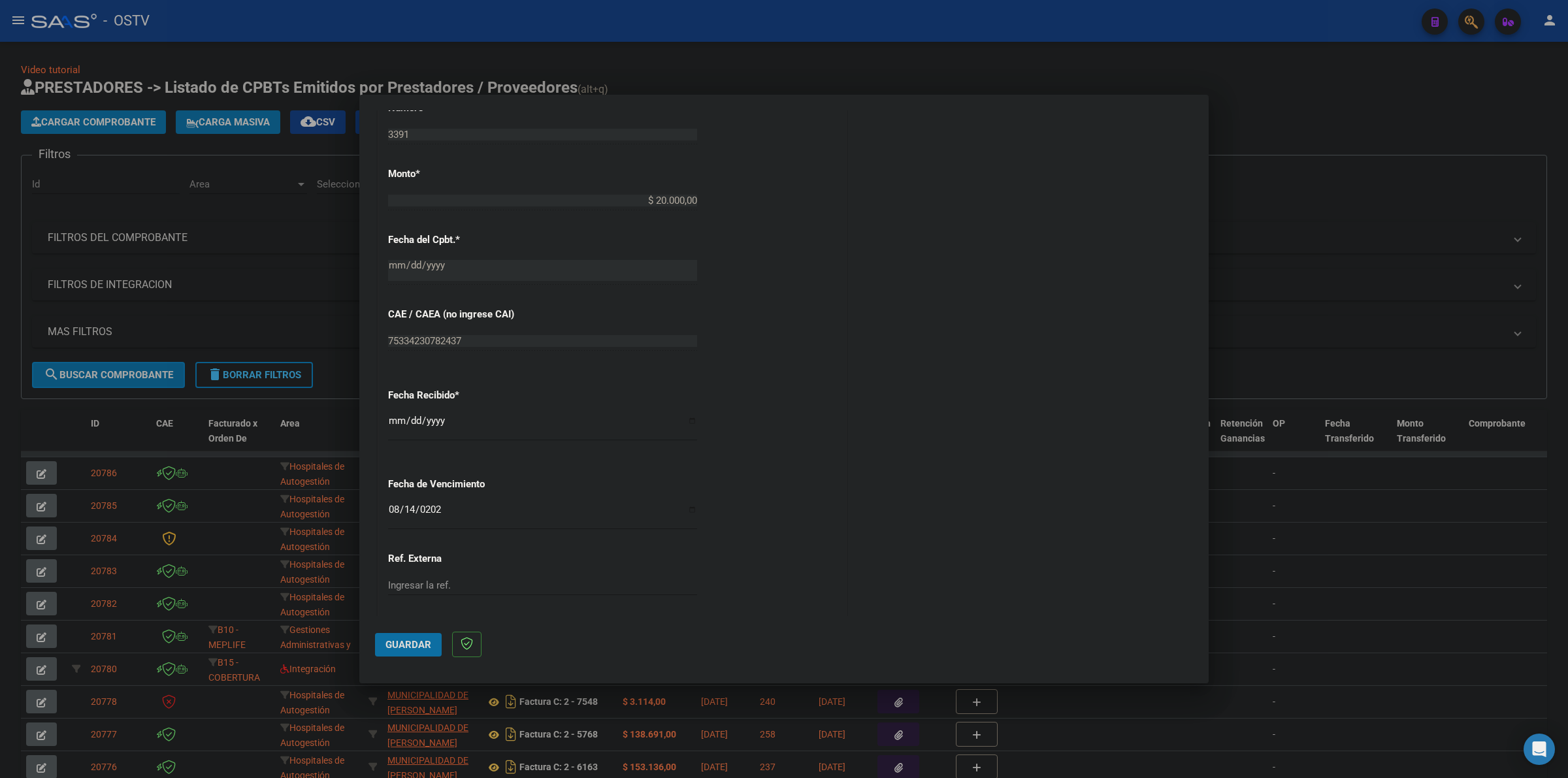
click at [421, 642] on span "Guardar" at bounding box center [408, 644] width 46 height 12
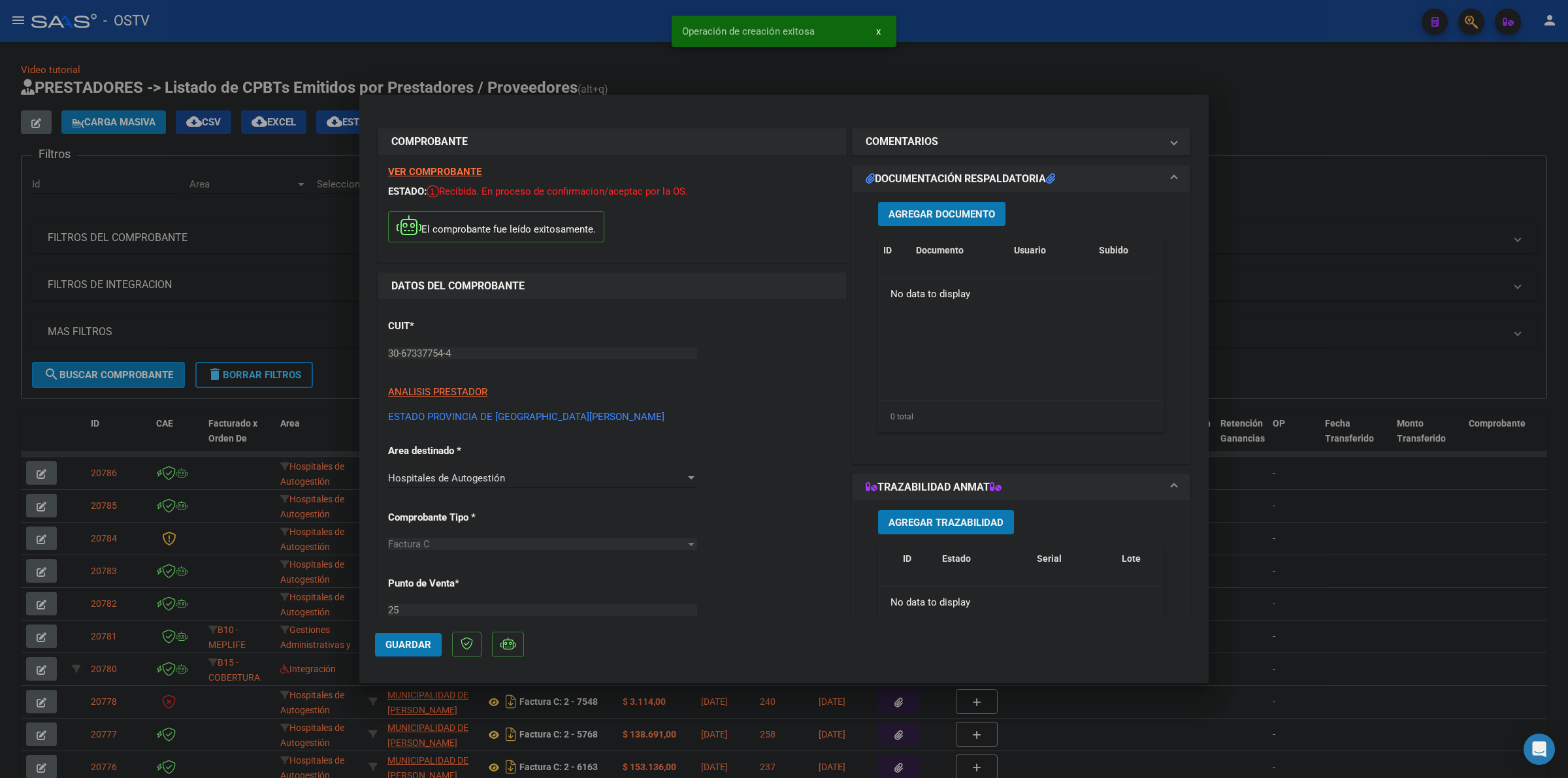
click at [978, 218] on span "Agregar Documento" at bounding box center [942, 214] width 107 height 12
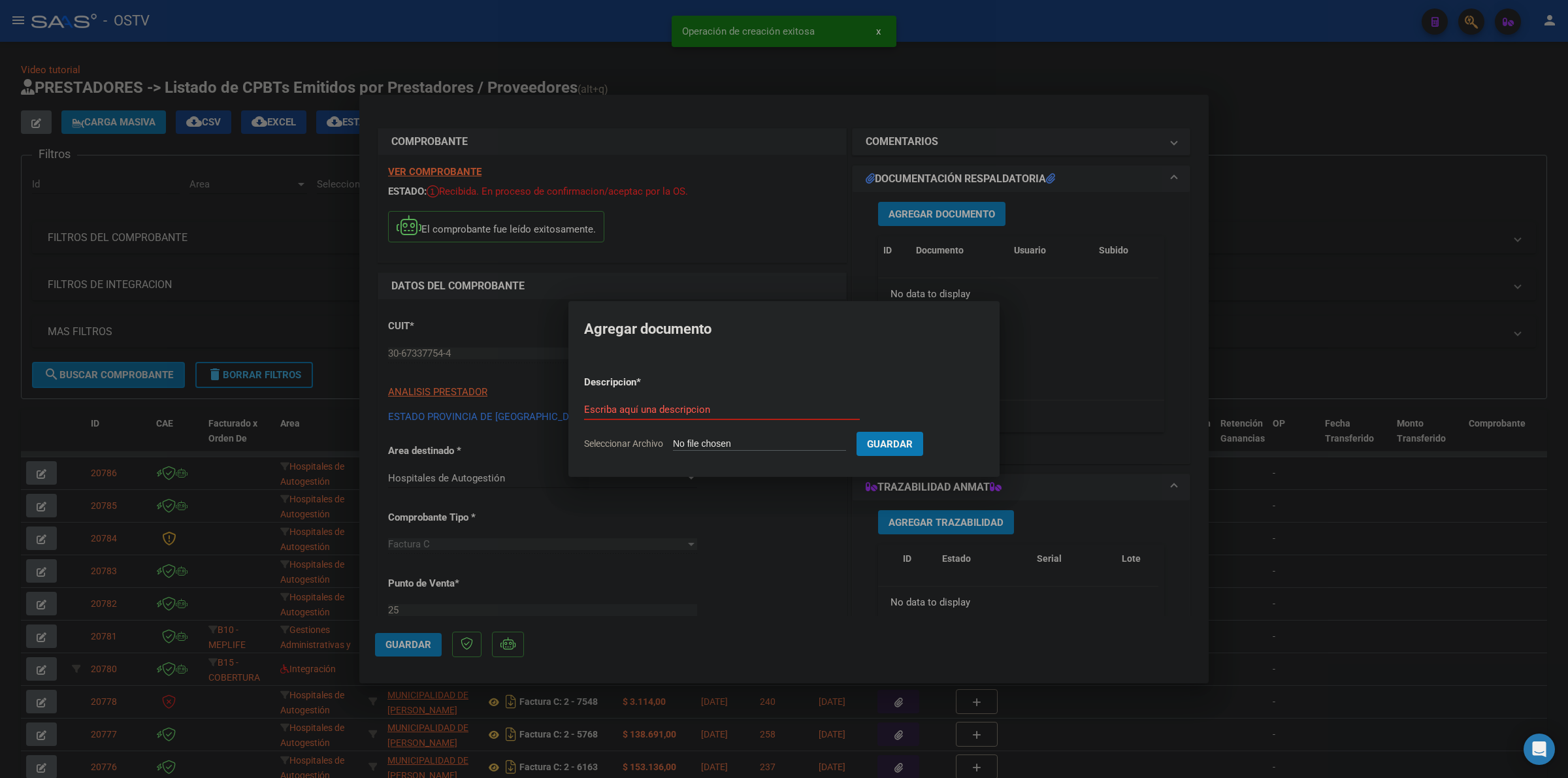
type input "C:\fakepath\FACTURA - 25 3391 - ESTADO [GEOGRAPHIC_DATA][PERSON_NAME]pdf"
type input "factura"
click at [925, 432] on button "Guardar" at bounding box center [958, 444] width 67 height 24
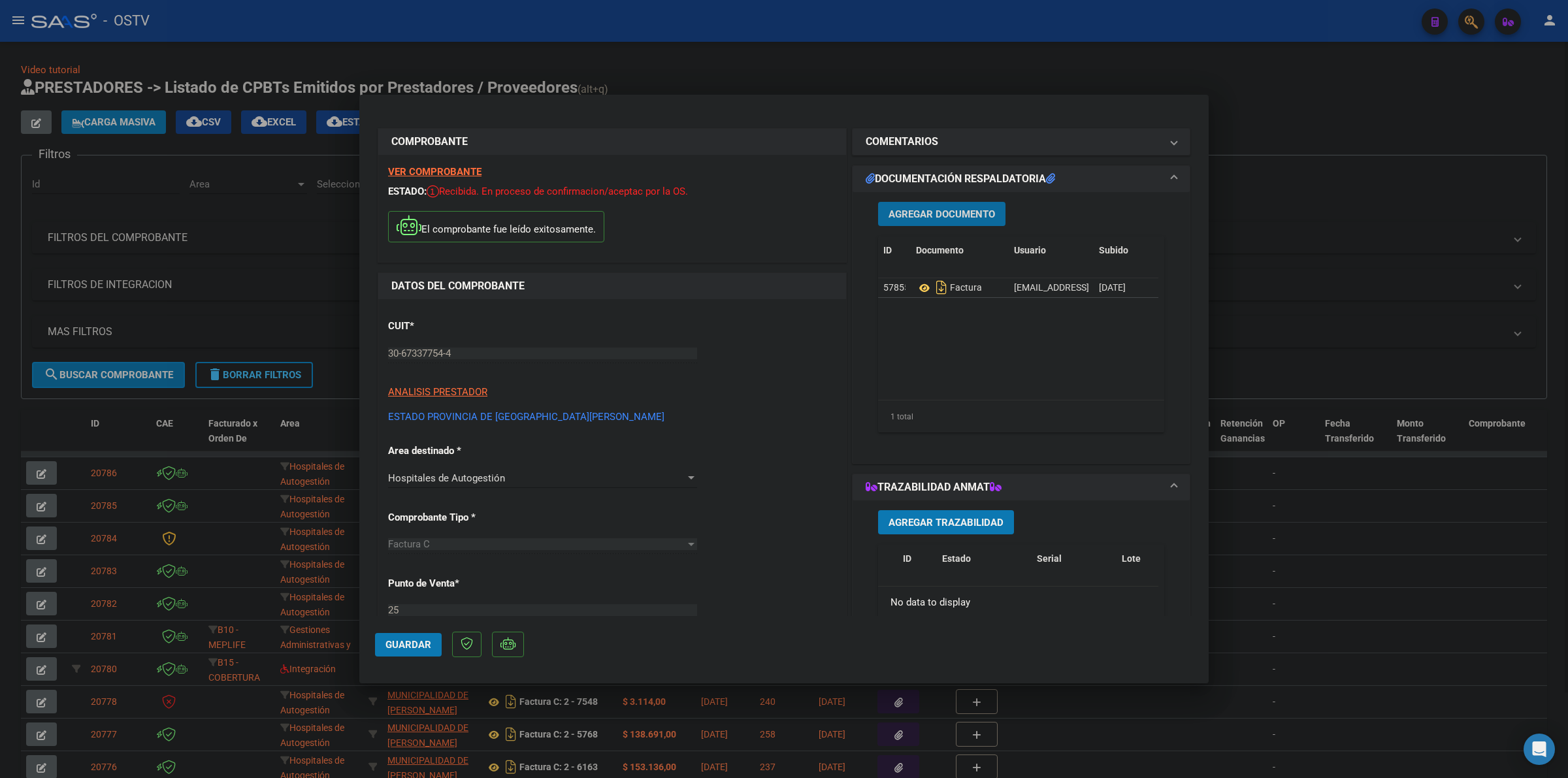
drag, startPoint x: 834, startPoint y: 77, endPoint x: 1547, endPoint y: 128, distance: 714.8
click at [835, 77] on div at bounding box center [784, 389] width 1568 height 778
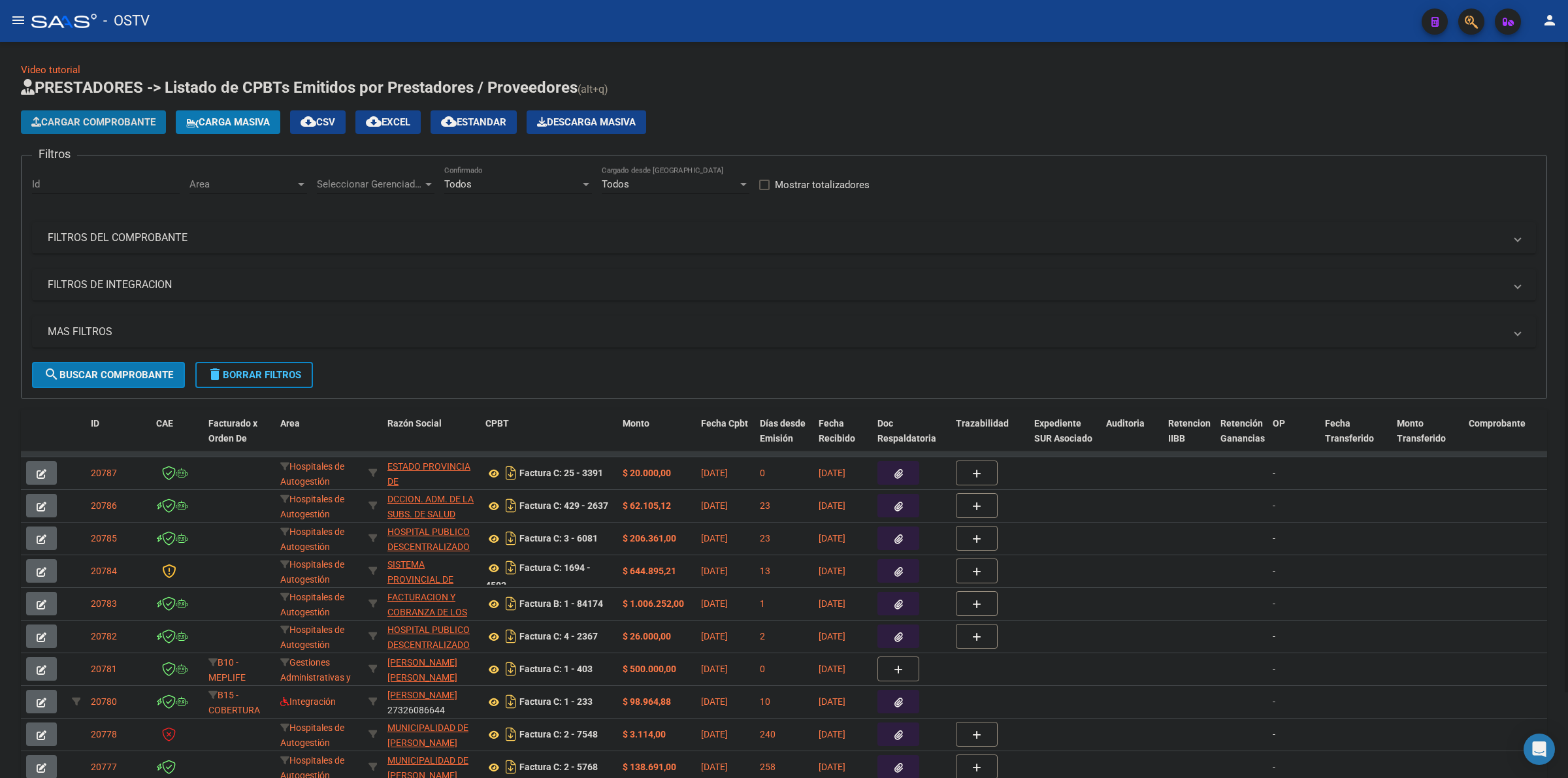
click at [145, 116] on span "Cargar Comprobante" at bounding box center [94, 122] width 124 height 12
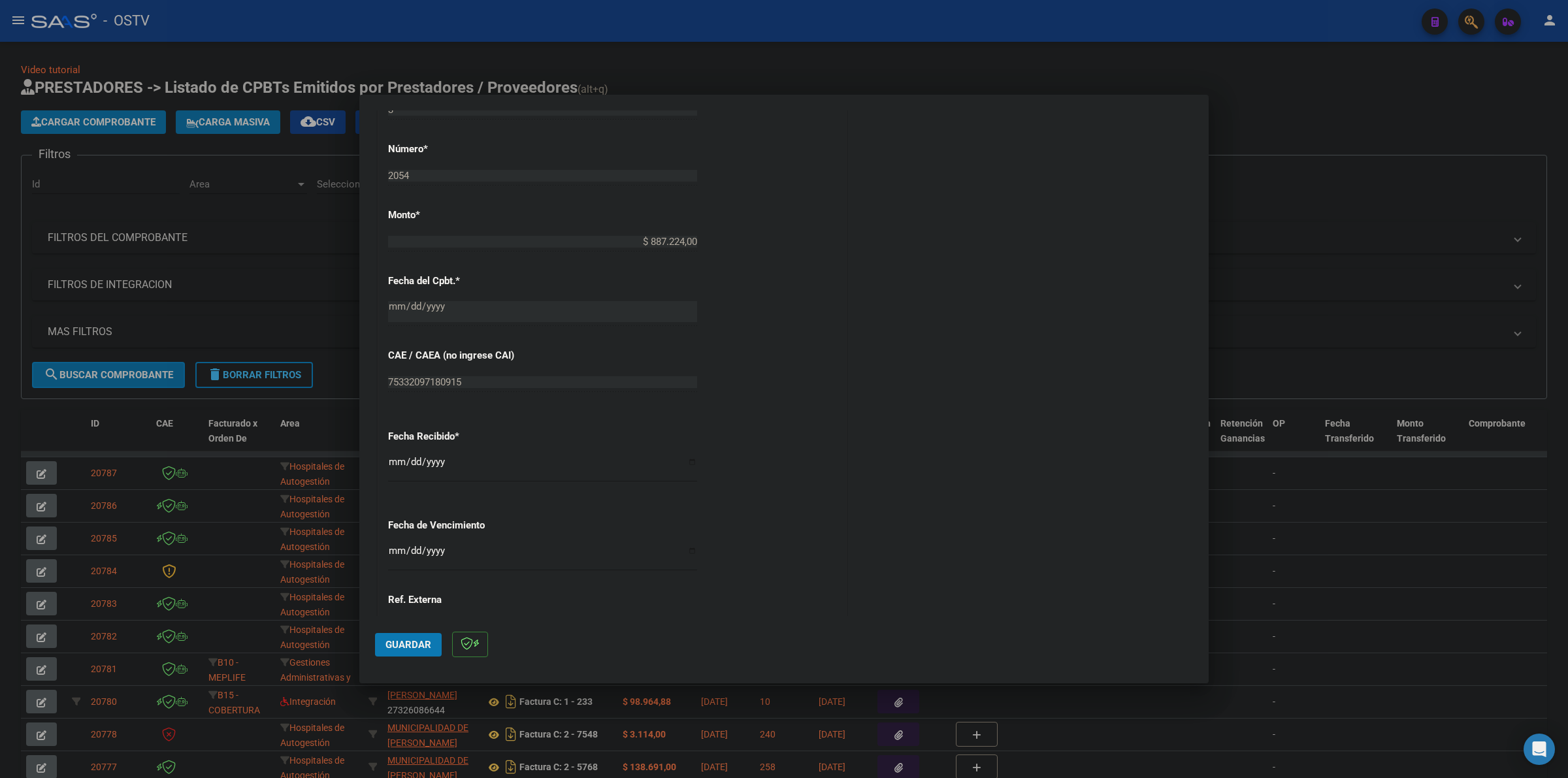
scroll to position [490, 0]
click at [392, 531] on input "Ingresar la fecha" at bounding box center [542, 541] width 309 height 21
type input "[DATE]"
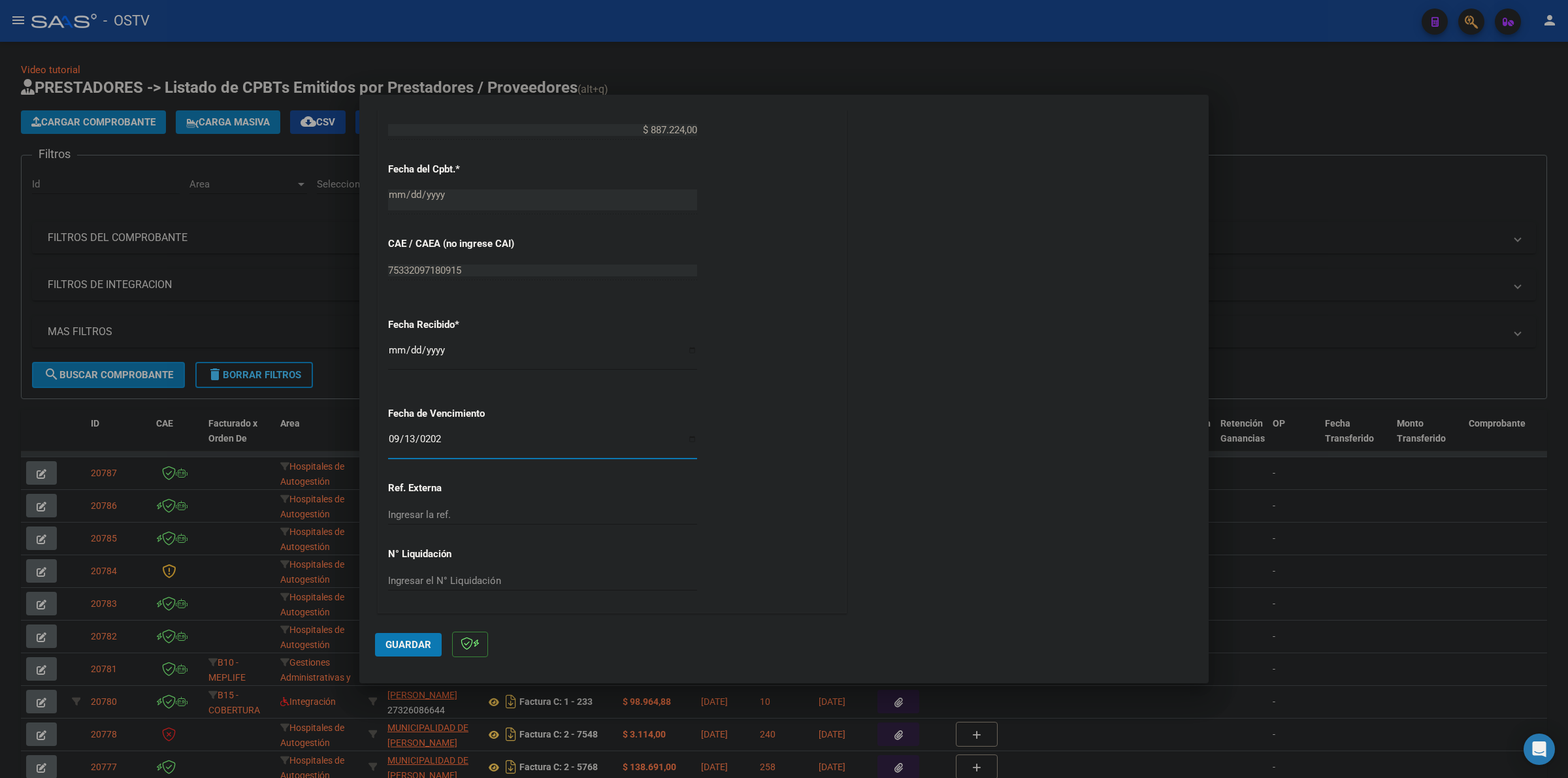
drag, startPoint x: 402, startPoint y: 643, endPoint x: 512, endPoint y: 562, distance: 136.6
click at [403, 643] on span "Guardar" at bounding box center [408, 644] width 46 height 12
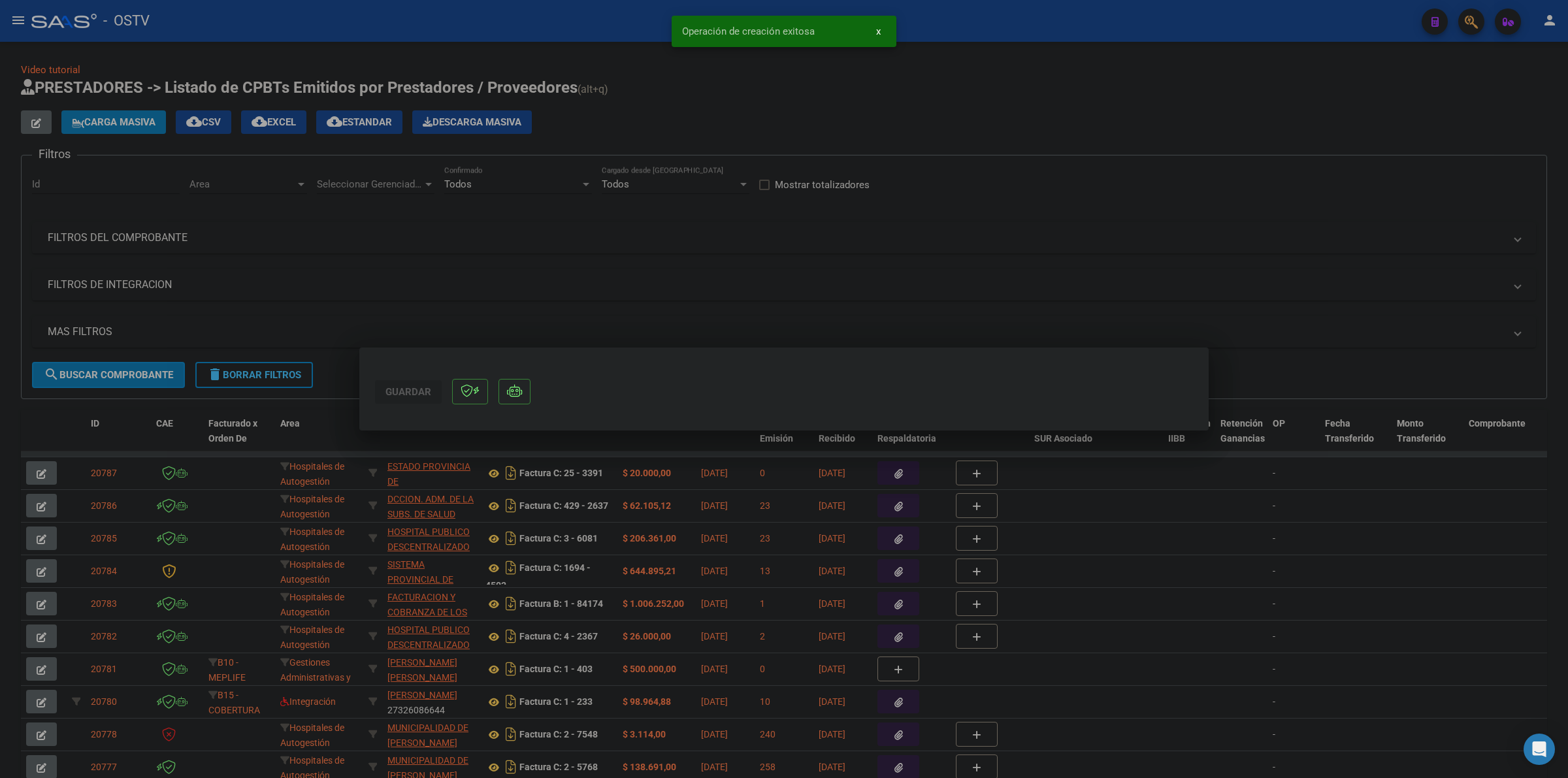
scroll to position [0, 0]
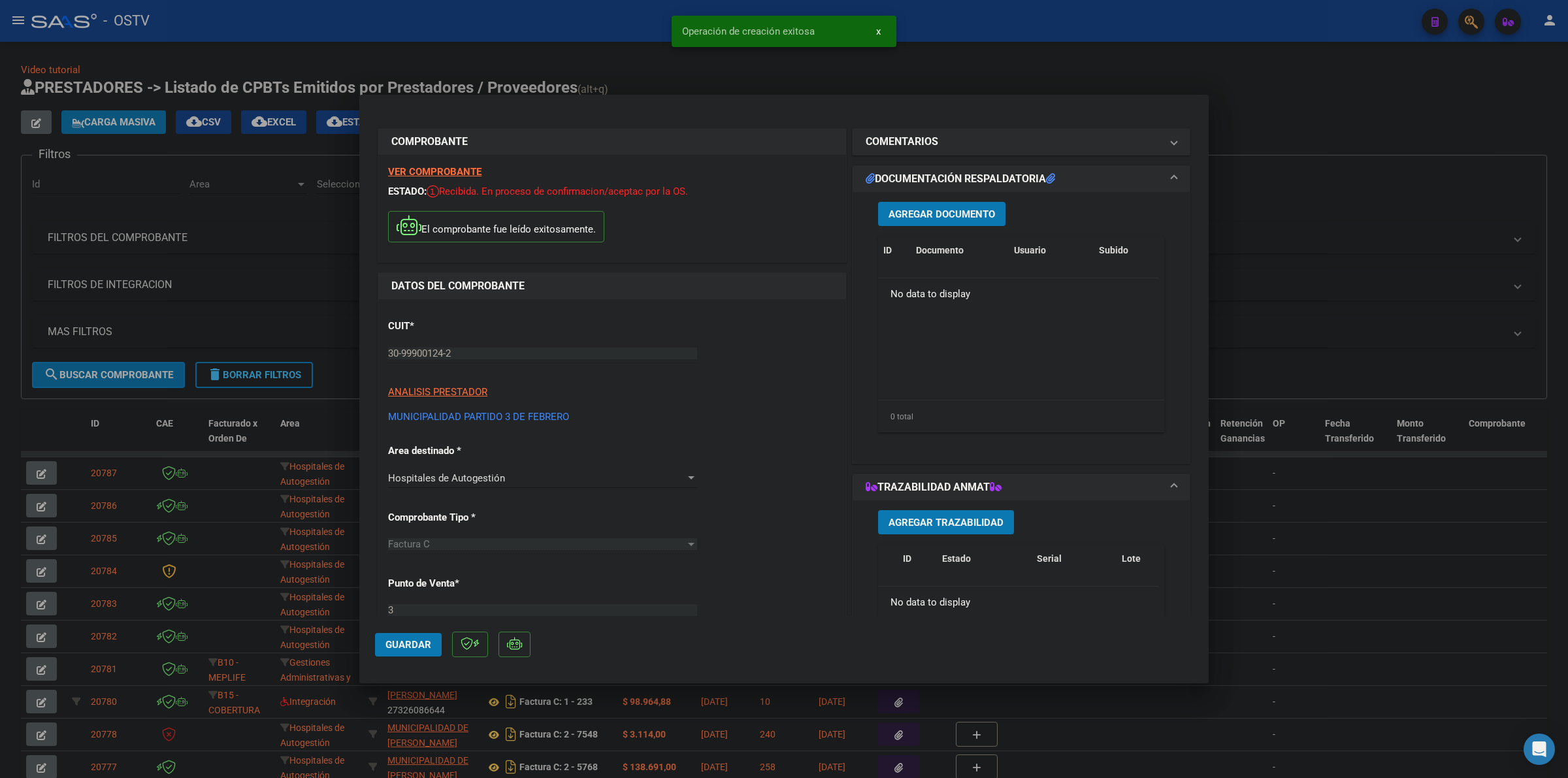
click at [974, 204] on button "Agregar Documento" at bounding box center [941, 214] width 128 height 24
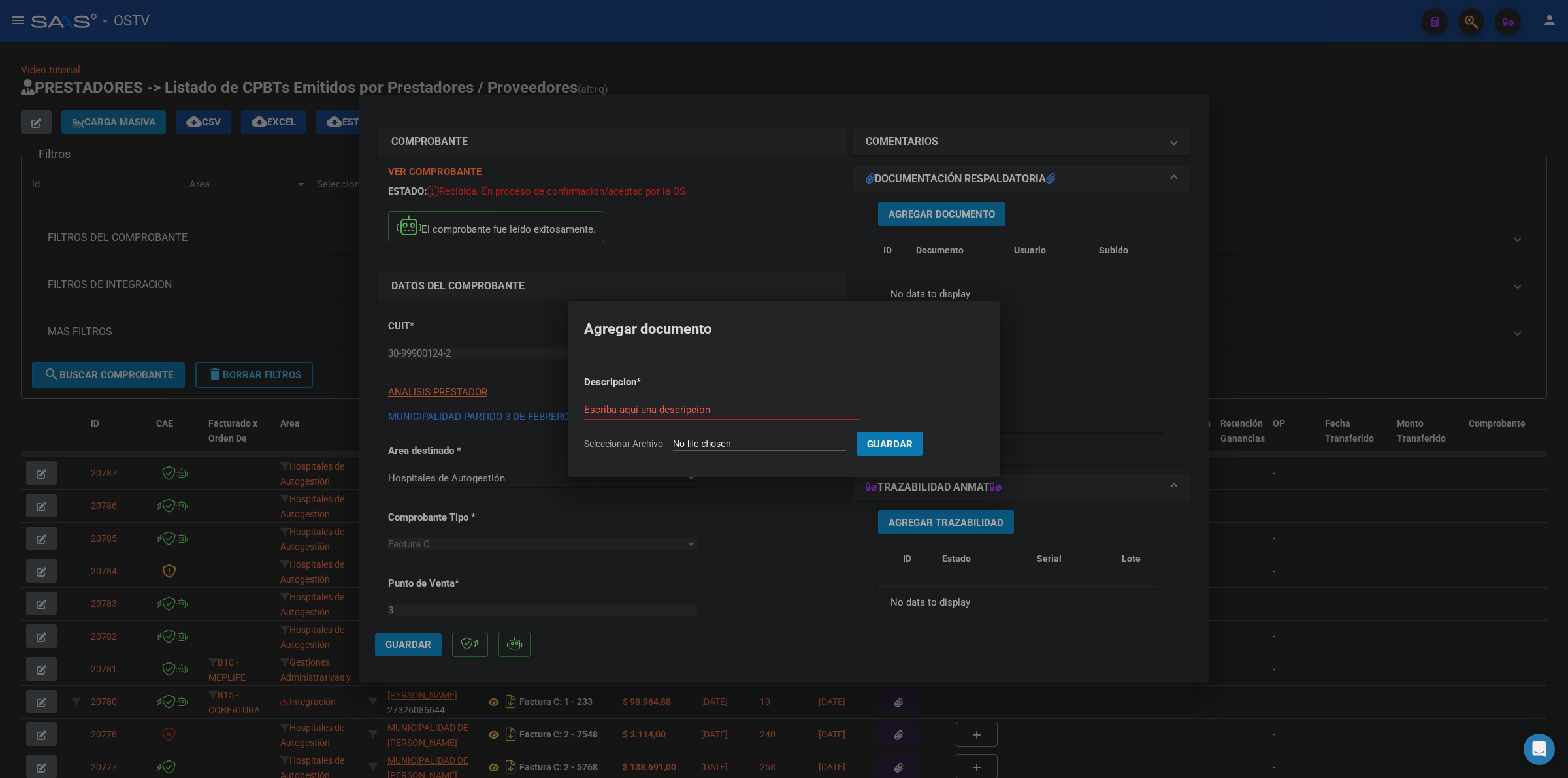
type input "C:\fakepath\FACTURA - 3 2054 - MUNICIPALIDAD PARTIDO [DATE].pdf"
type input "factura"
click at [925, 432] on button "Guardar" at bounding box center [958, 444] width 67 height 24
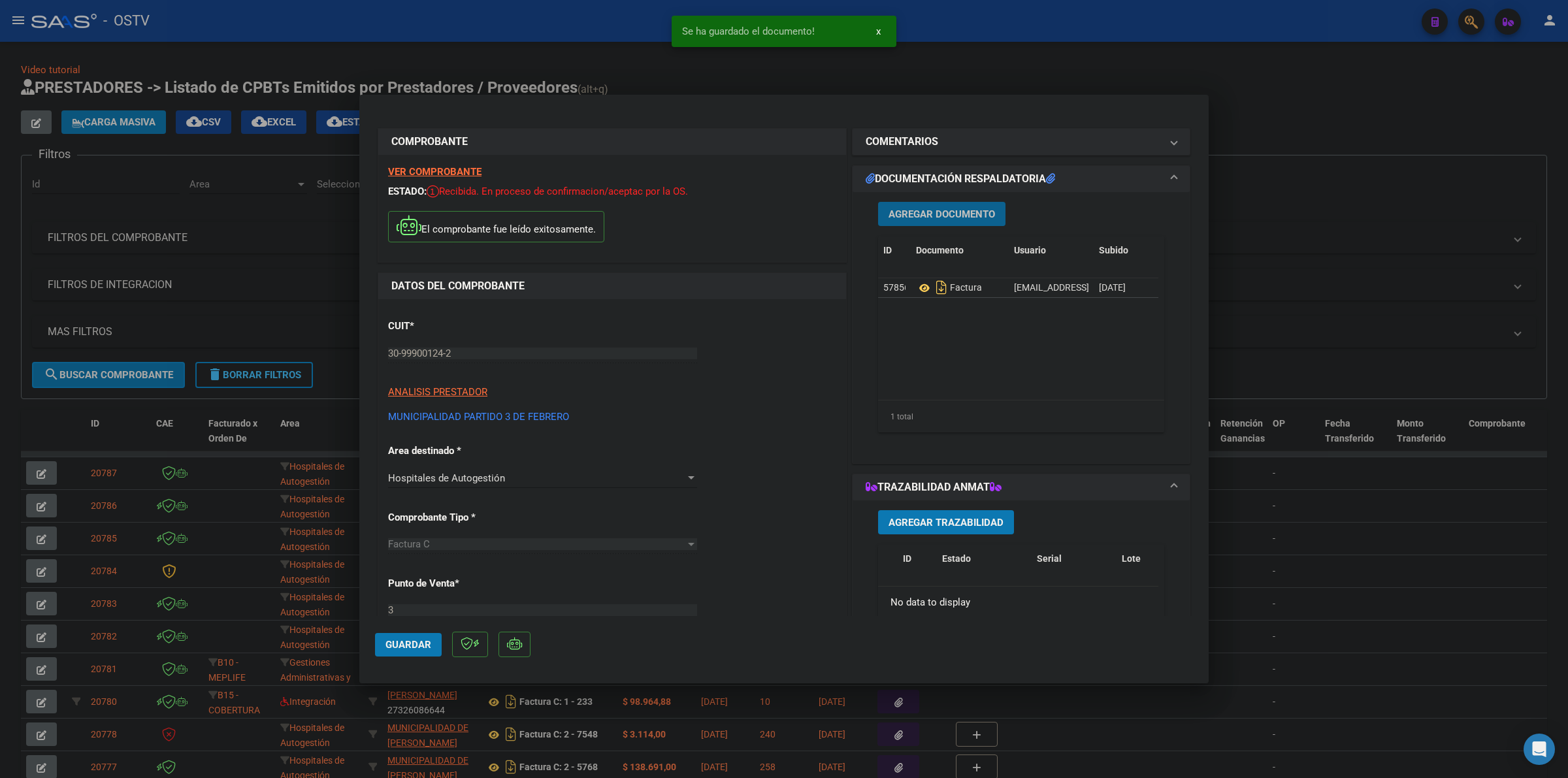
click at [931, 211] on span "Agregar Documento" at bounding box center [942, 214] width 107 height 12
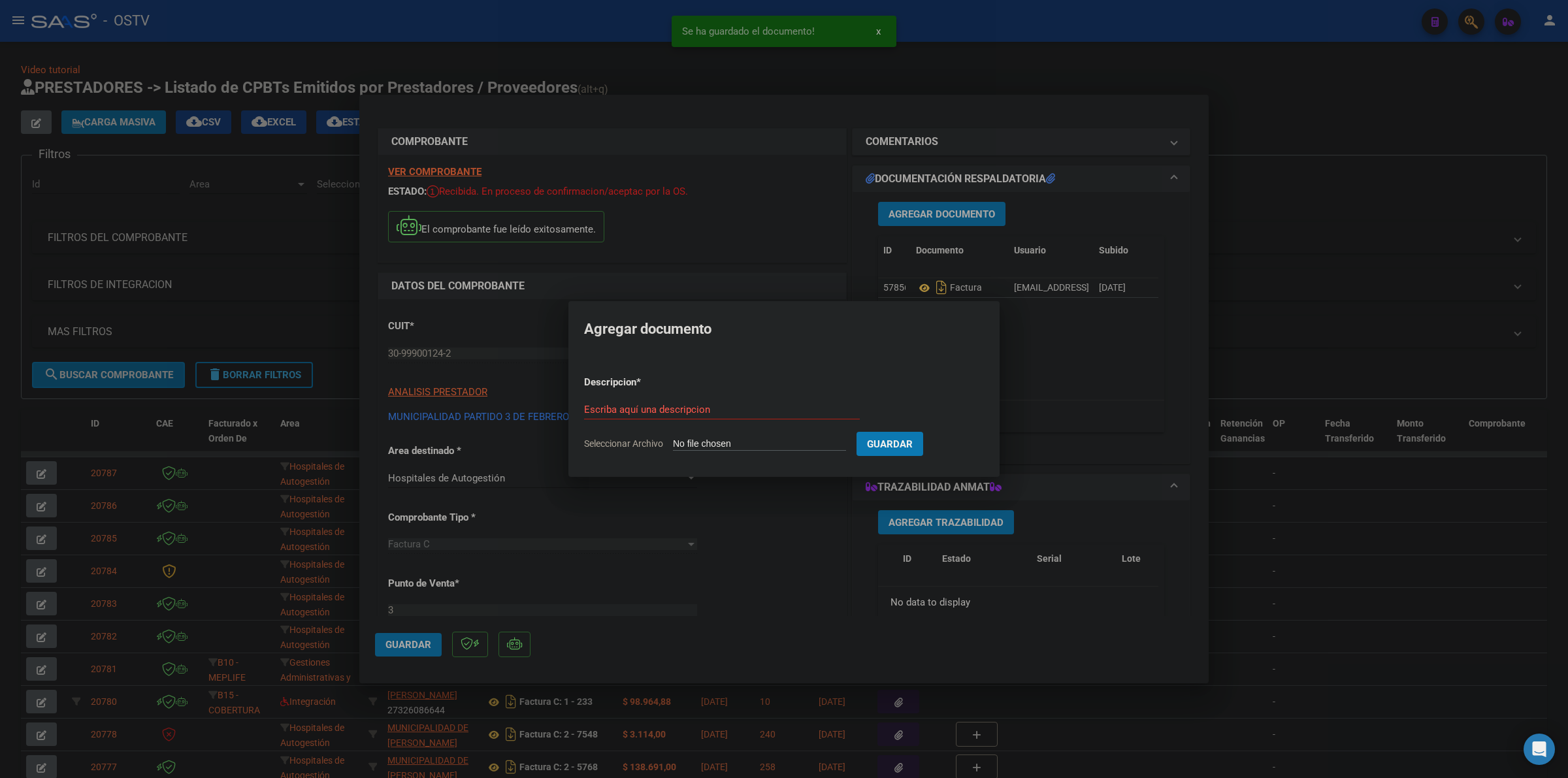
type input "C:\fakepath\ANEXO - 3 2054 - MUNICIPALIDAD PARTIDO [DATE].pdf"
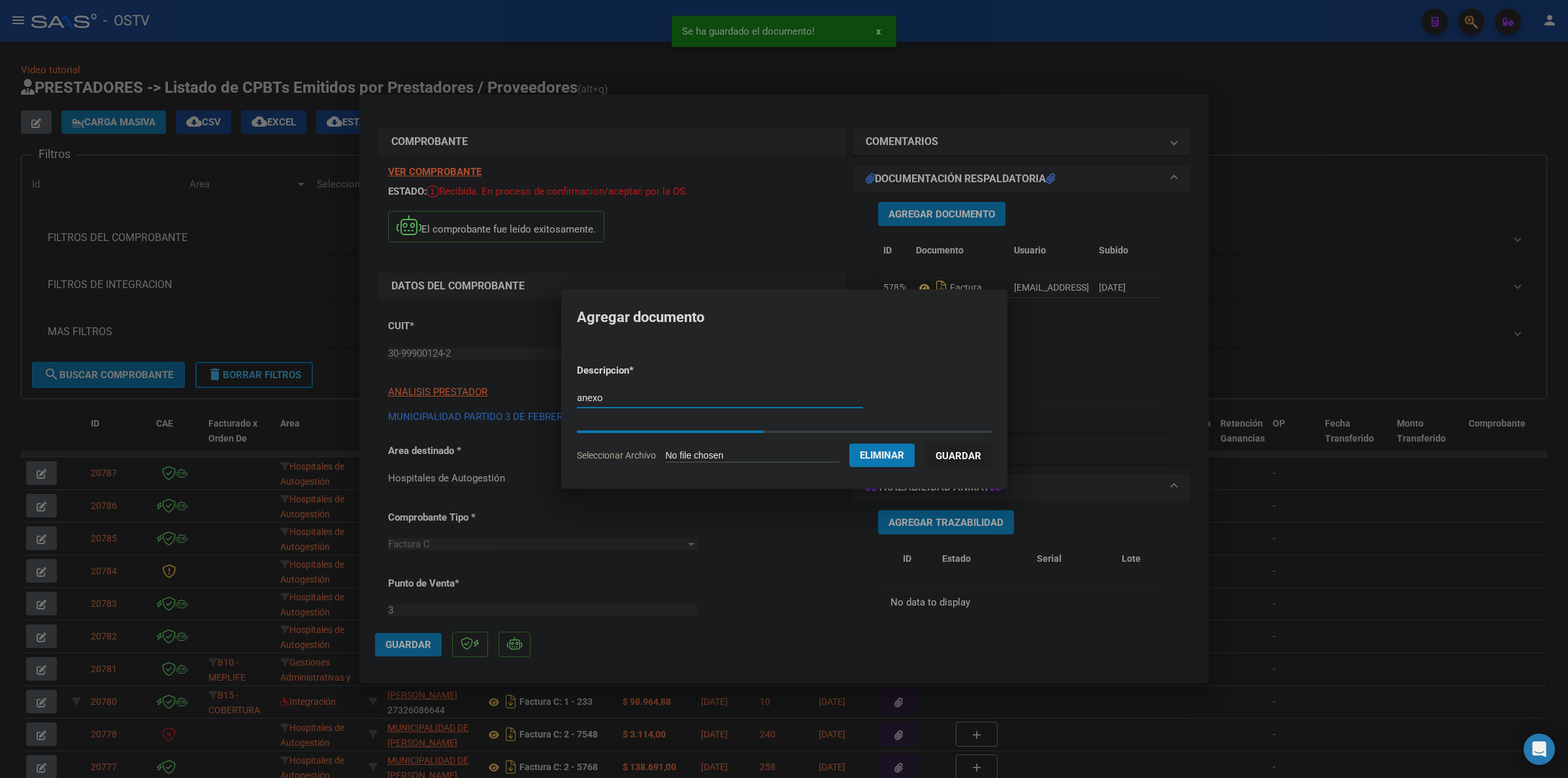
type input "anexo"
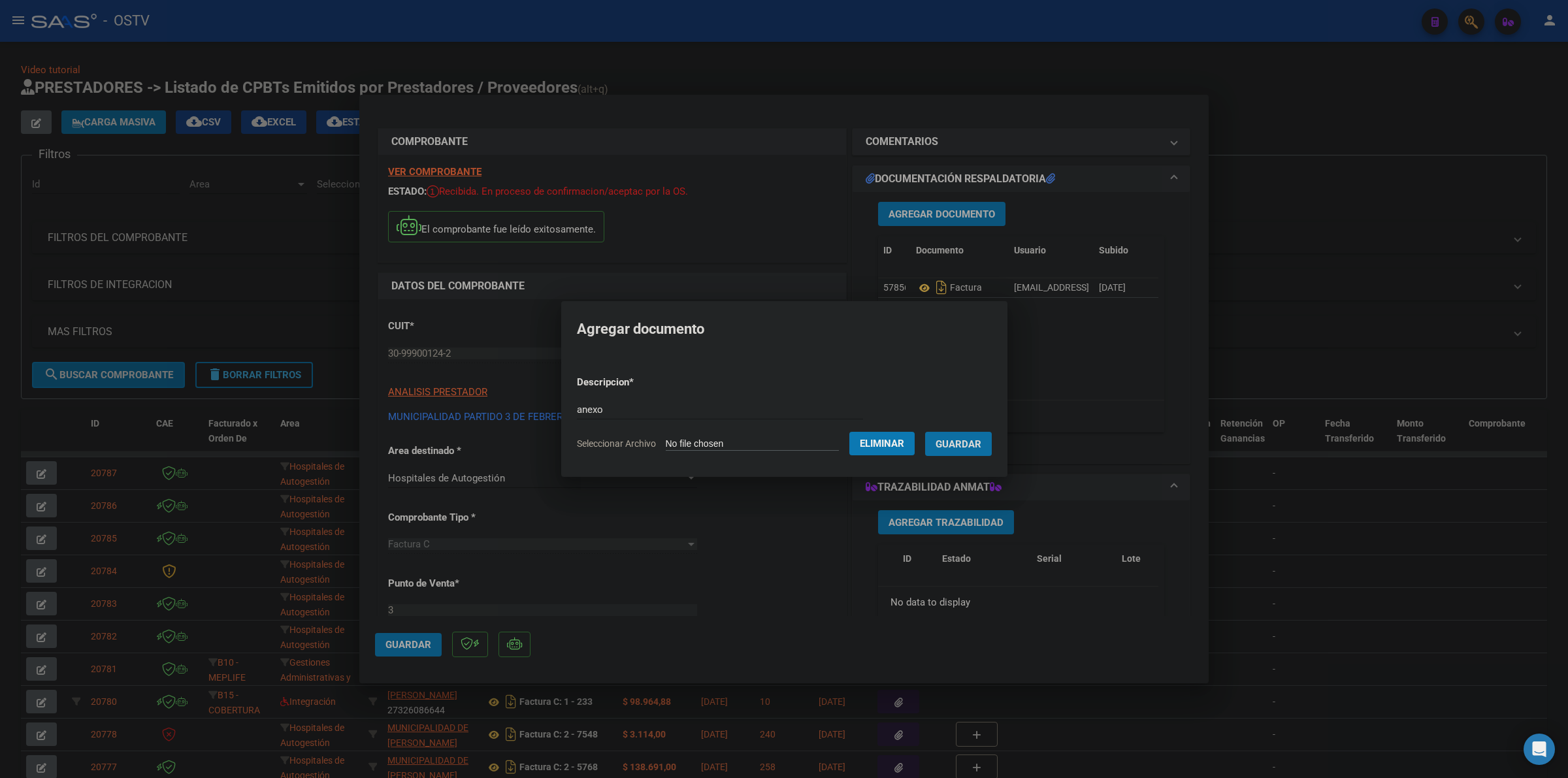
click at [981, 438] on span "Guardar" at bounding box center [958, 444] width 46 height 12
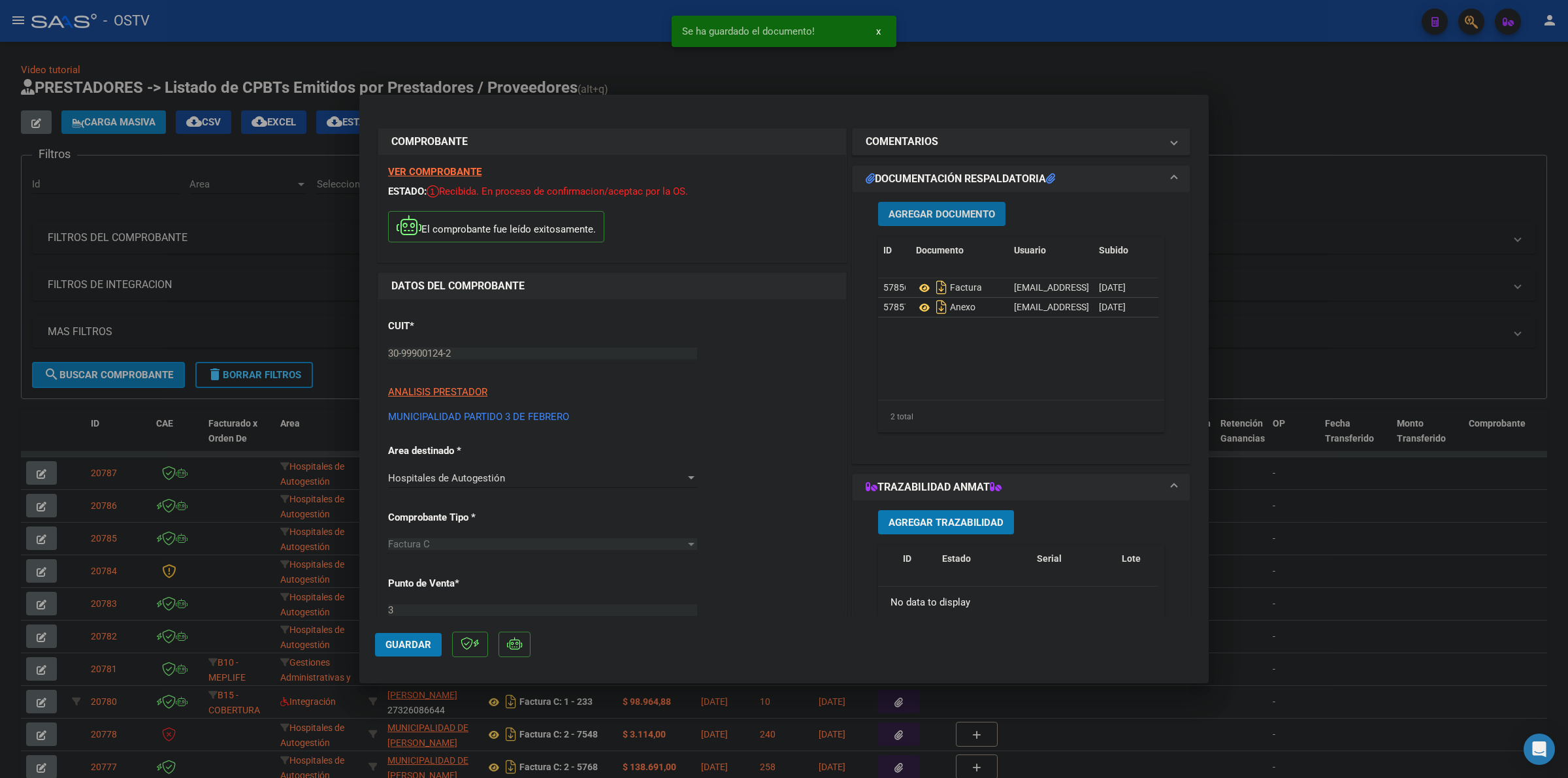
click at [407, 639] on span "Guardar" at bounding box center [408, 644] width 46 height 12
click at [400, 639] on span "Guardar" at bounding box center [408, 644] width 46 height 12
click at [400, 63] on div at bounding box center [784, 389] width 1568 height 778
type input "$ 0,00"
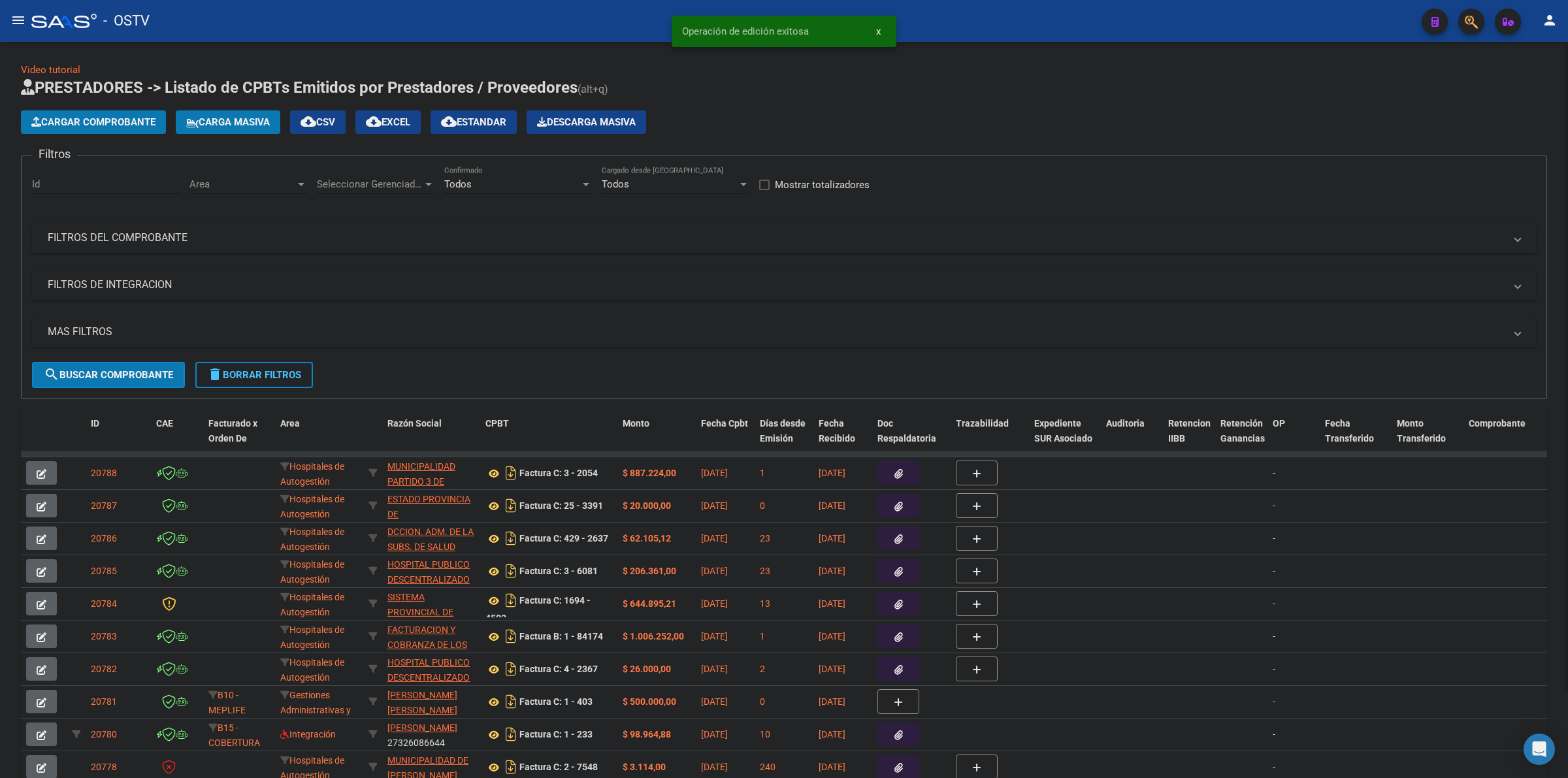
click at [190, 324] on mat-panel-title "MAS FILTROS" at bounding box center [776, 331] width 1457 height 15
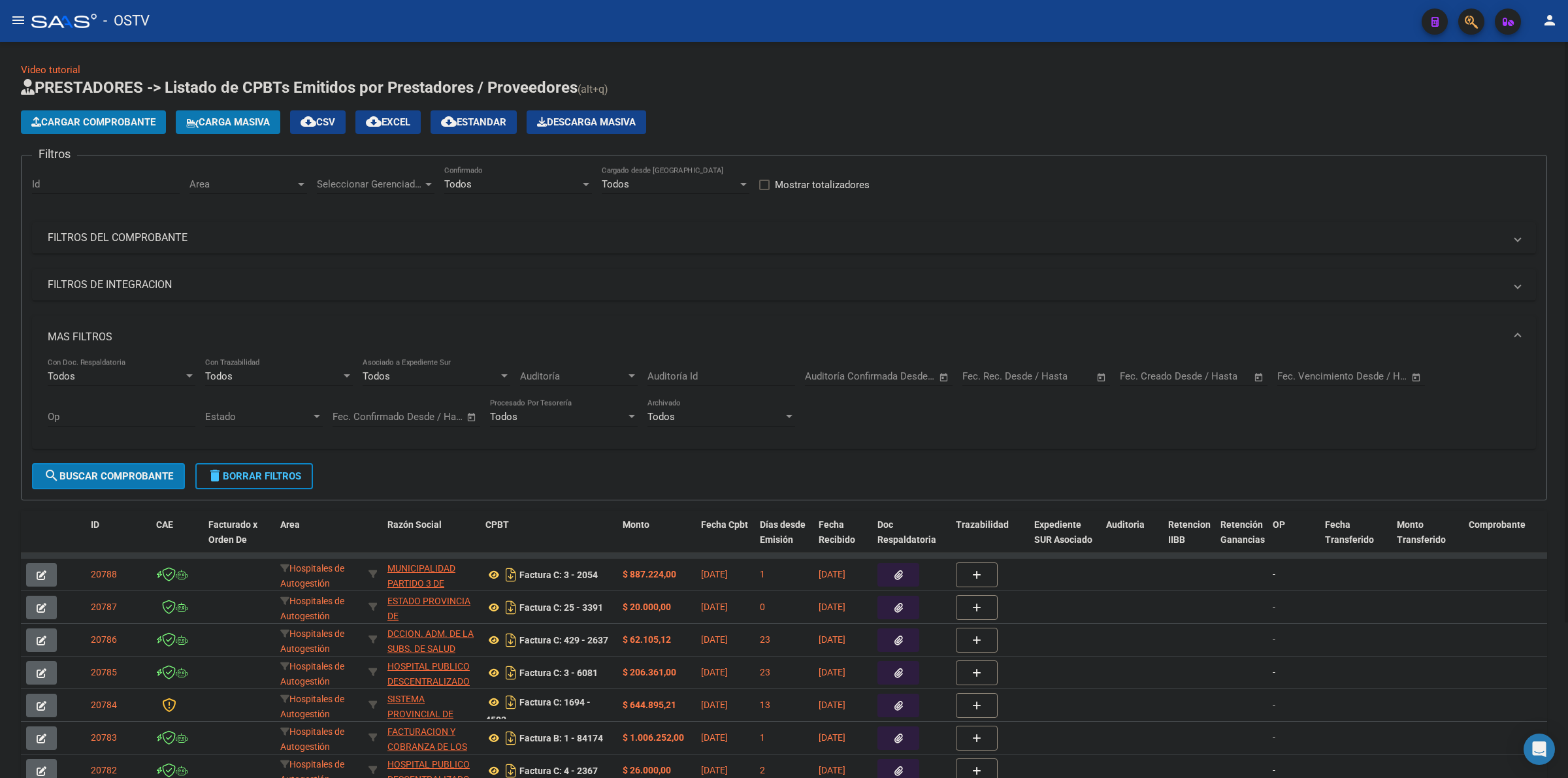
click at [319, 228] on mat-expansion-panel-header "FILTROS DEL COMPROBANTE" at bounding box center [783, 238] width 1504 height 32
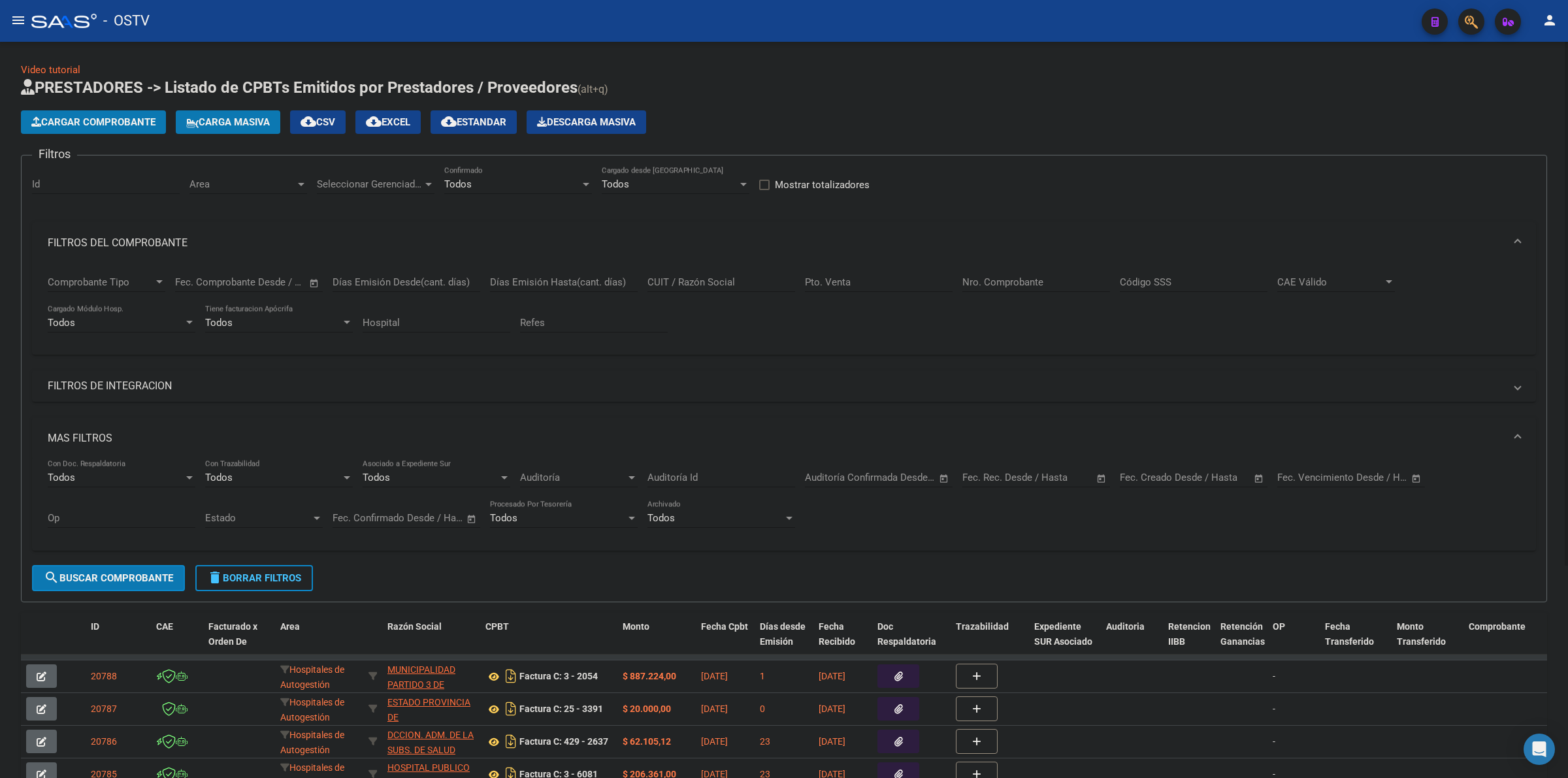
click at [110, 431] on mat-panel-title "MAS FILTROS" at bounding box center [776, 438] width 1457 height 15
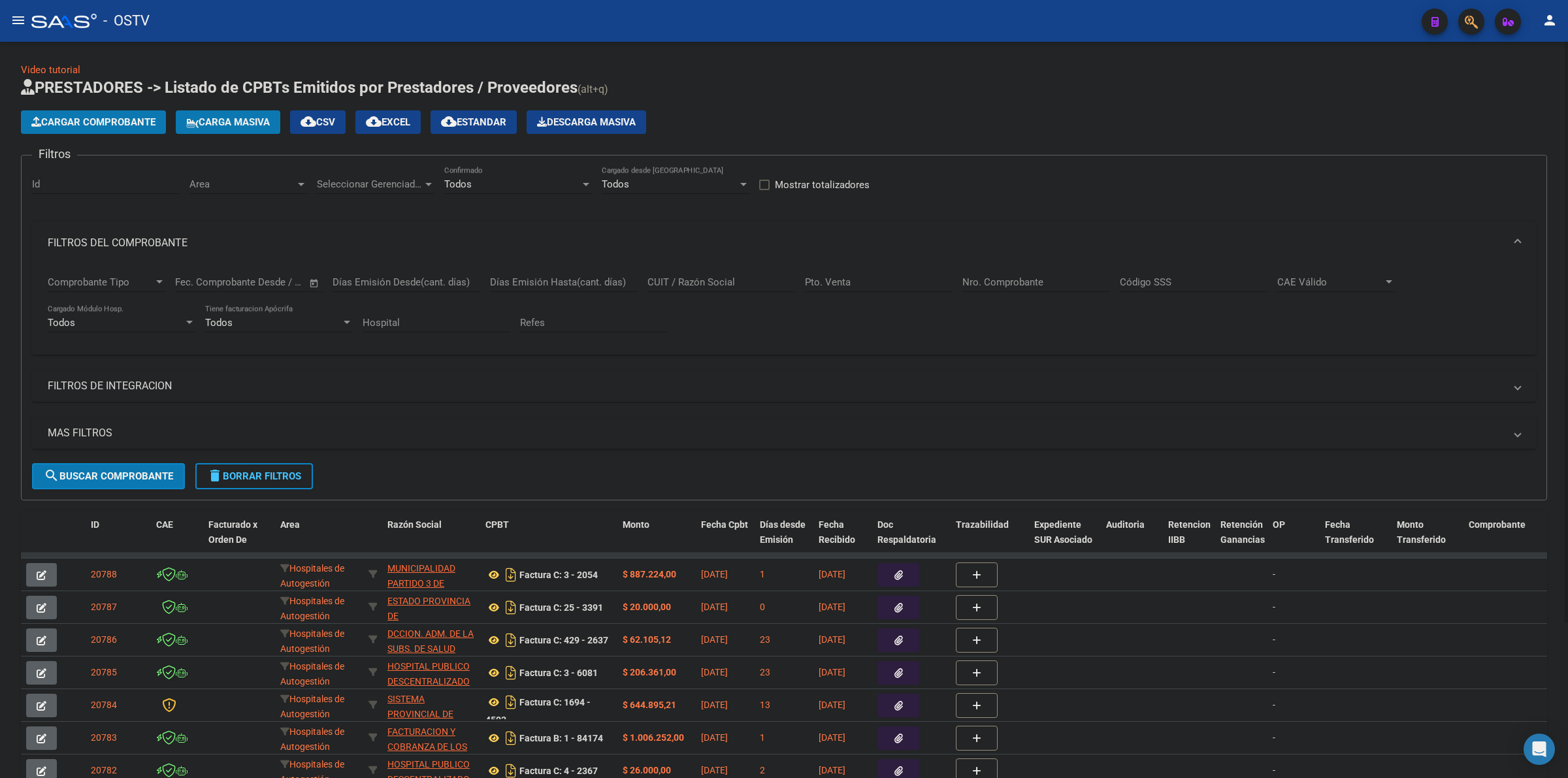
click at [1060, 278] on input "Nro. Comprobante" at bounding box center [1036, 282] width 148 height 12
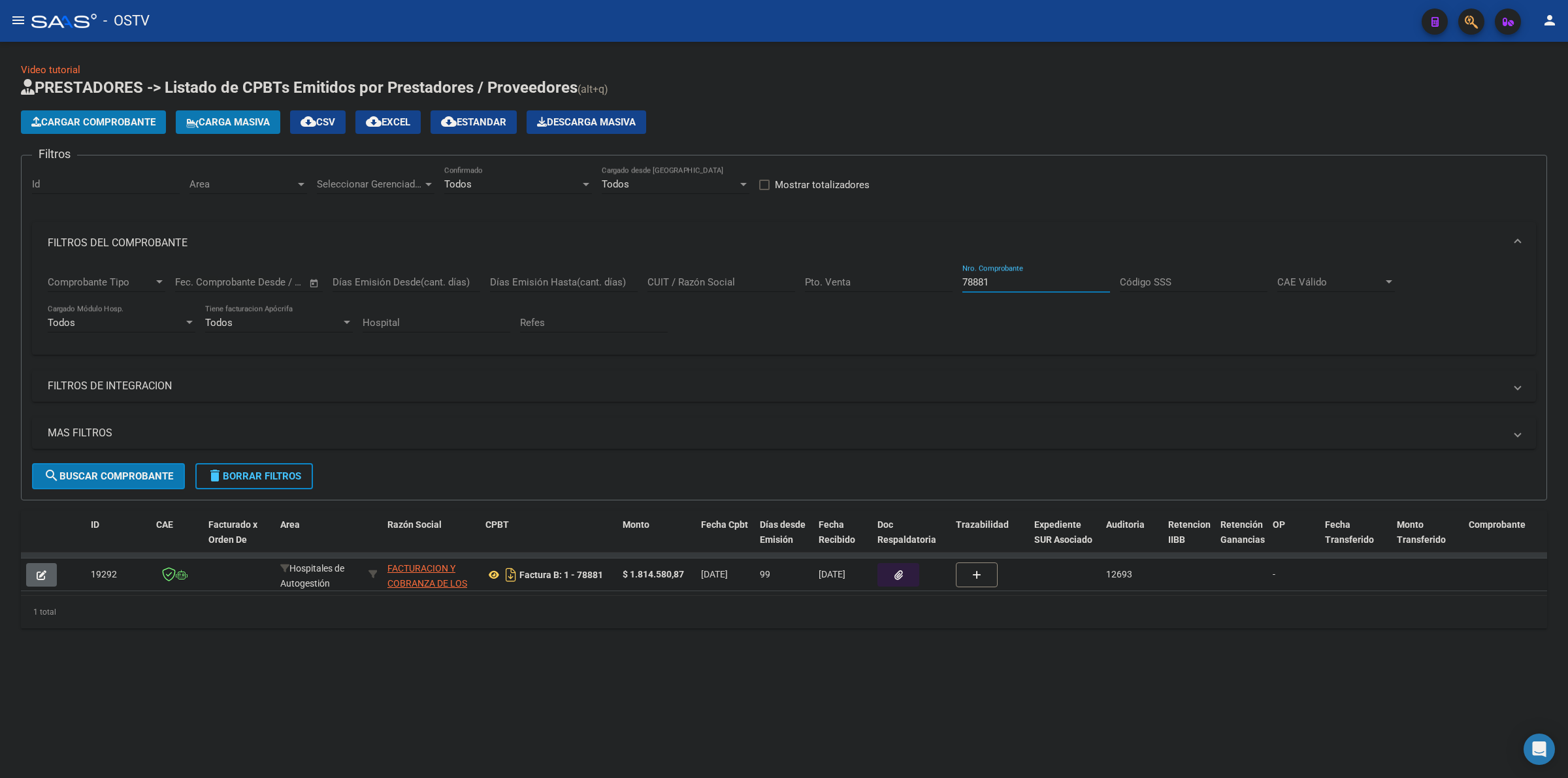
type input "78881"
click at [902, 575] on icon "button" at bounding box center [899, 575] width 9 height 10
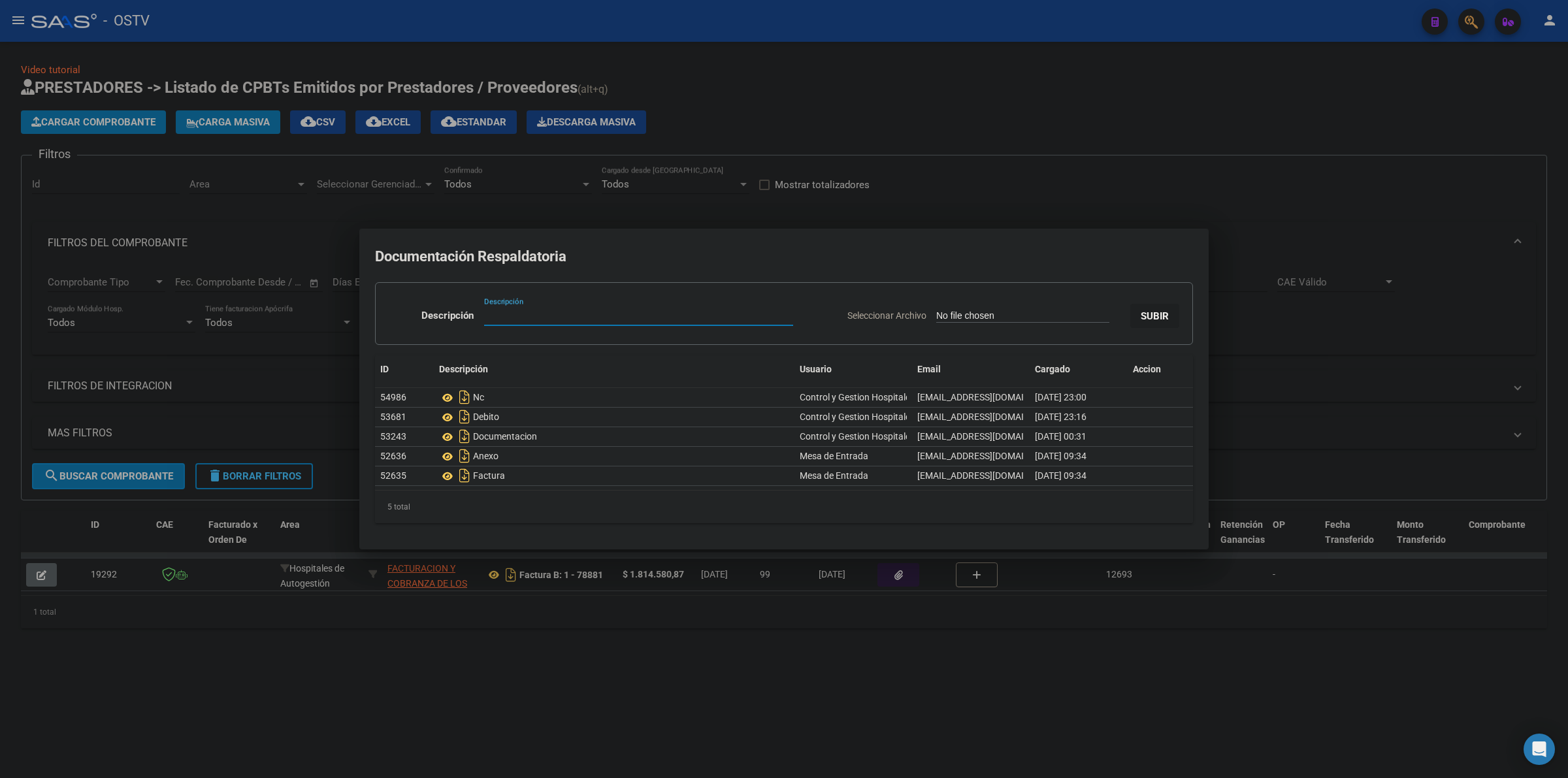
click at [566, 317] on input "Descripción" at bounding box center [638, 315] width 309 height 12
type input "CARTA DOCUMENTO"
type input "C:\fakepath\CARTA DOCUMENTO - FACOEP - [DATE].pdf"
click at [1145, 311] on span "SUBIR" at bounding box center [1155, 316] width 28 height 12
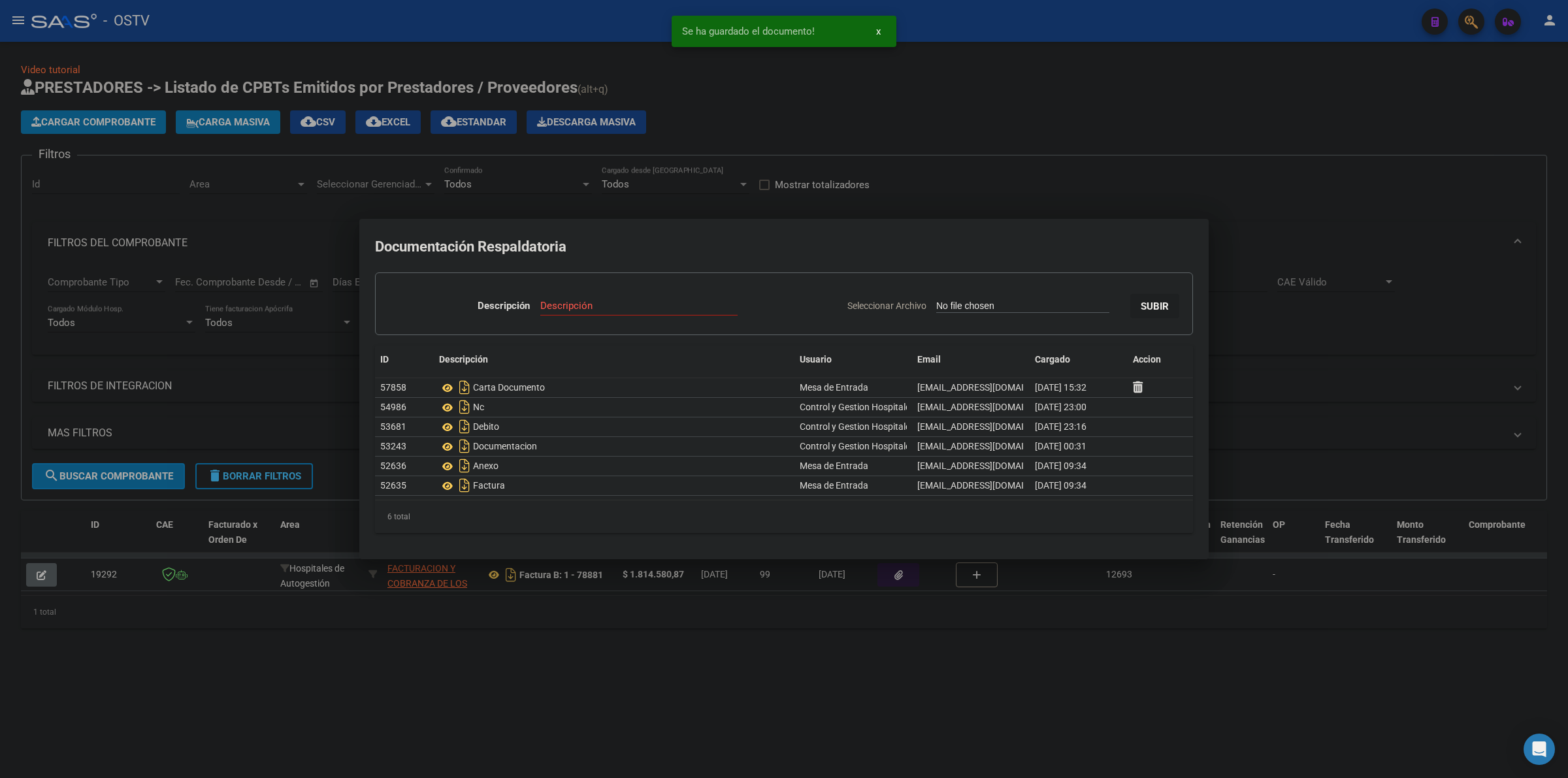
click at [856, 124] on div at bounding box center [784, 389] width 1568 height 778
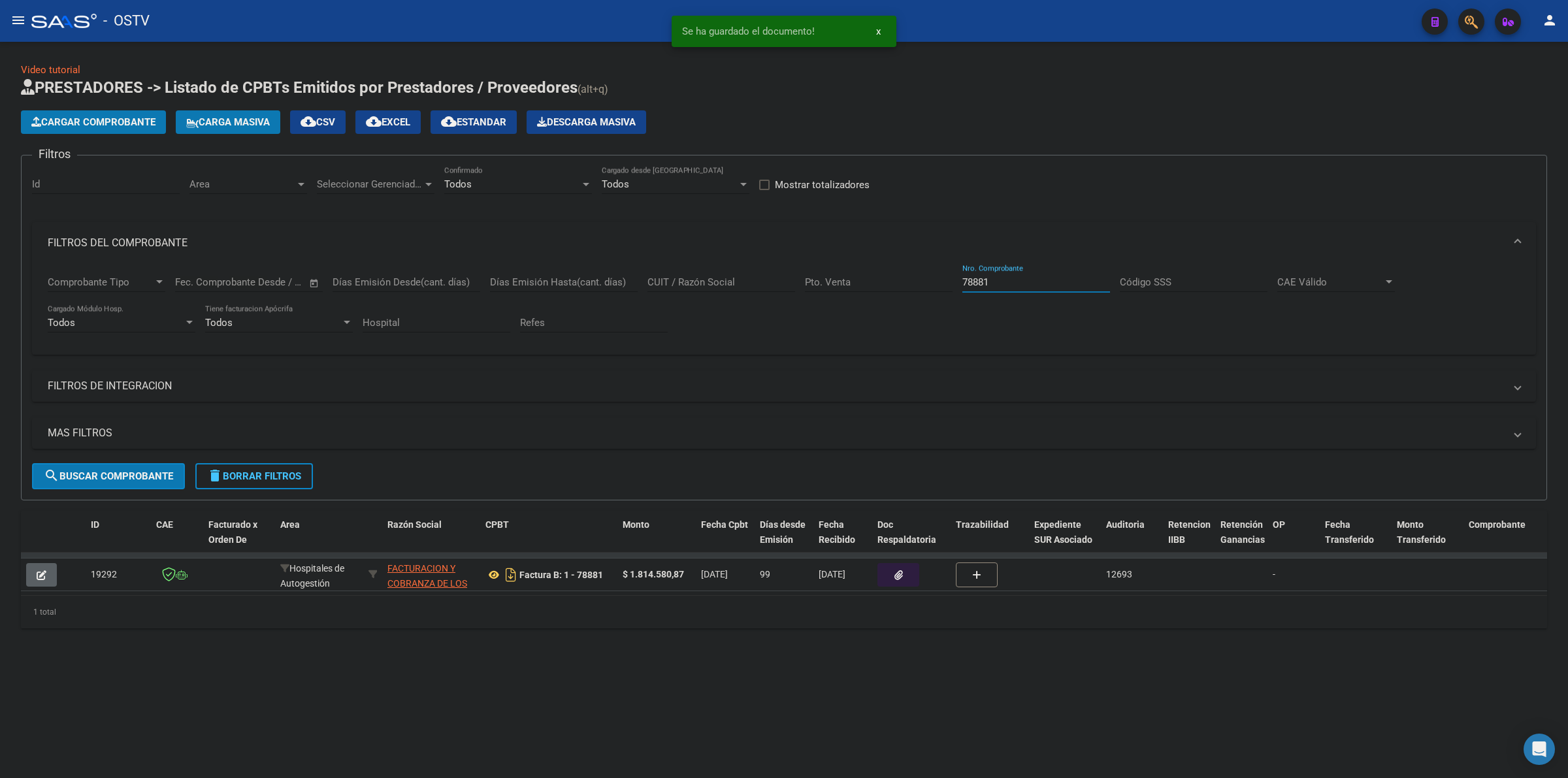
click at [1021, 281] on input "78881" at bounding box center [1036, 282] width 148 height 12
type input "78981"
click at [115, 471] on span "search Buscar Comprobante" at bounding box center [108, 476] width 129 height 12
click at [895, 571] on icon "button" at bounding box center [899, 575] width 9 height 10
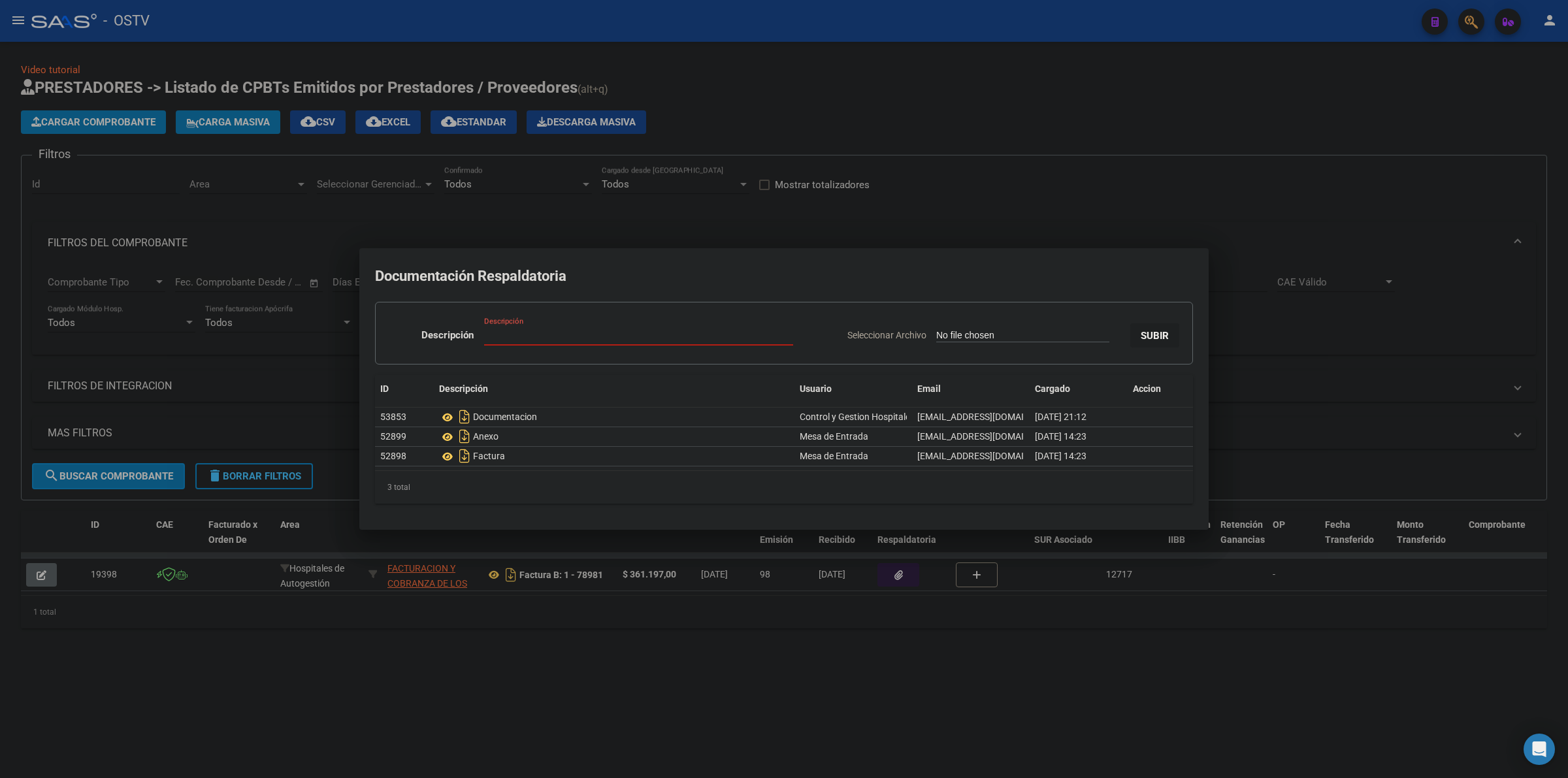
type input "C:\fakepath\CARTA DOCUMENTO - FACOEP - [DATE].pdf"
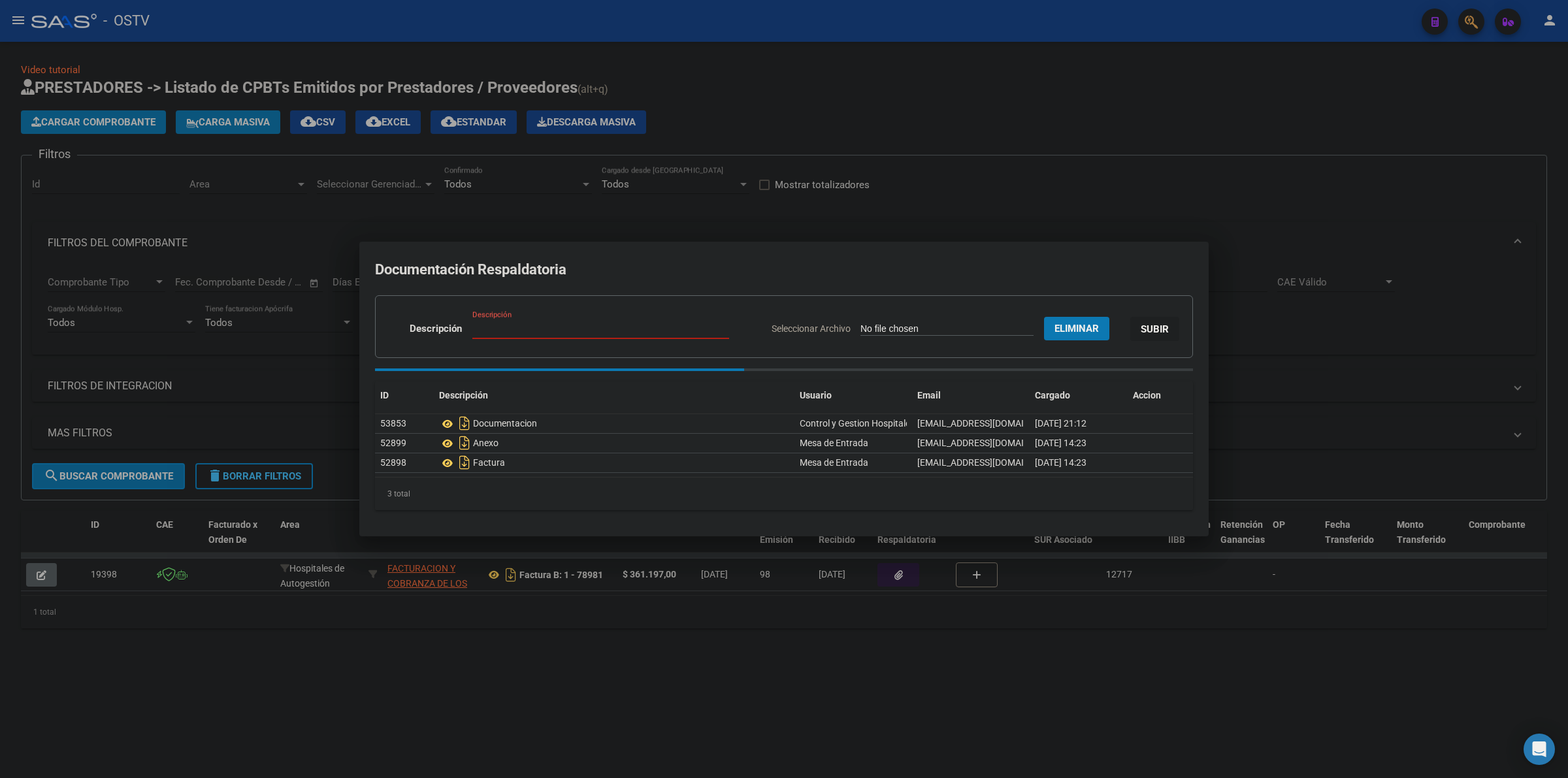
click at [584, 330] on input "Descripción" at bounding box center [601, 328] width 257 height 12
paste input "CARTA DOCUMENTO"
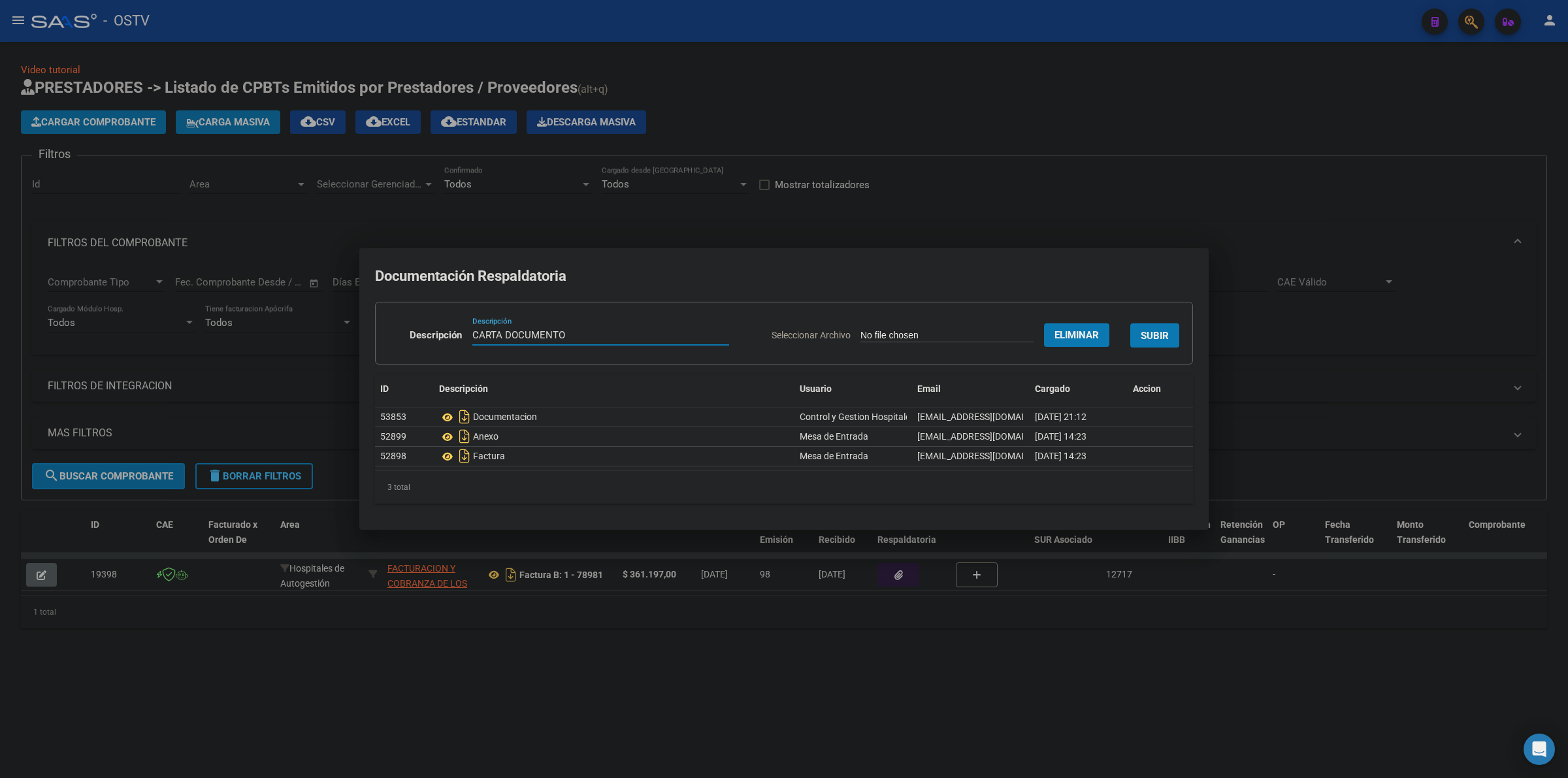
type input "CARTA DOCUMENTO"
click at [1144, 335] on span "SUBIR" at bounding box center [1155, 335] width 28 height 12
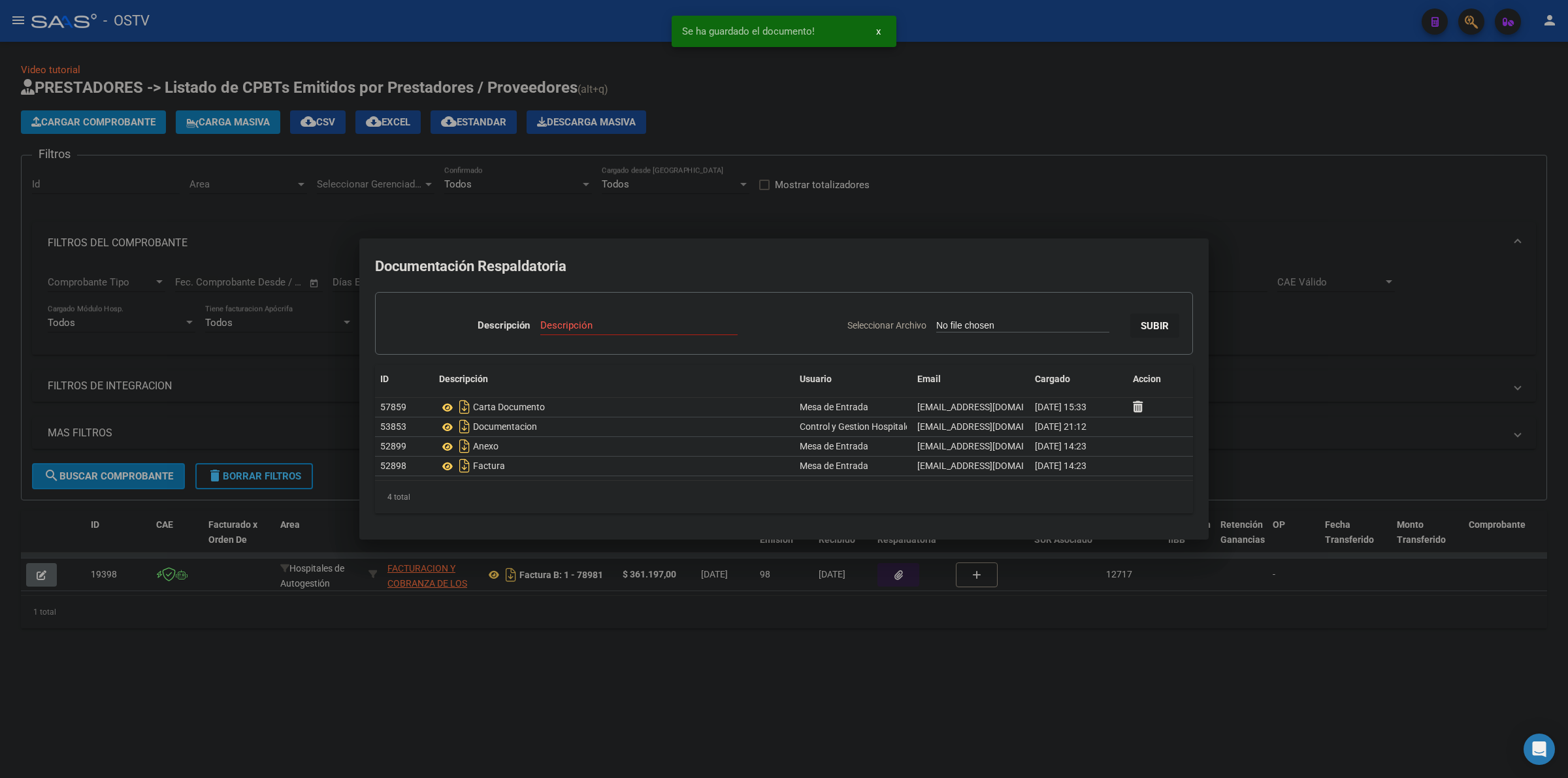
click at [1000, 162] on div at bounding box center [784, 389] width 1568 height 778
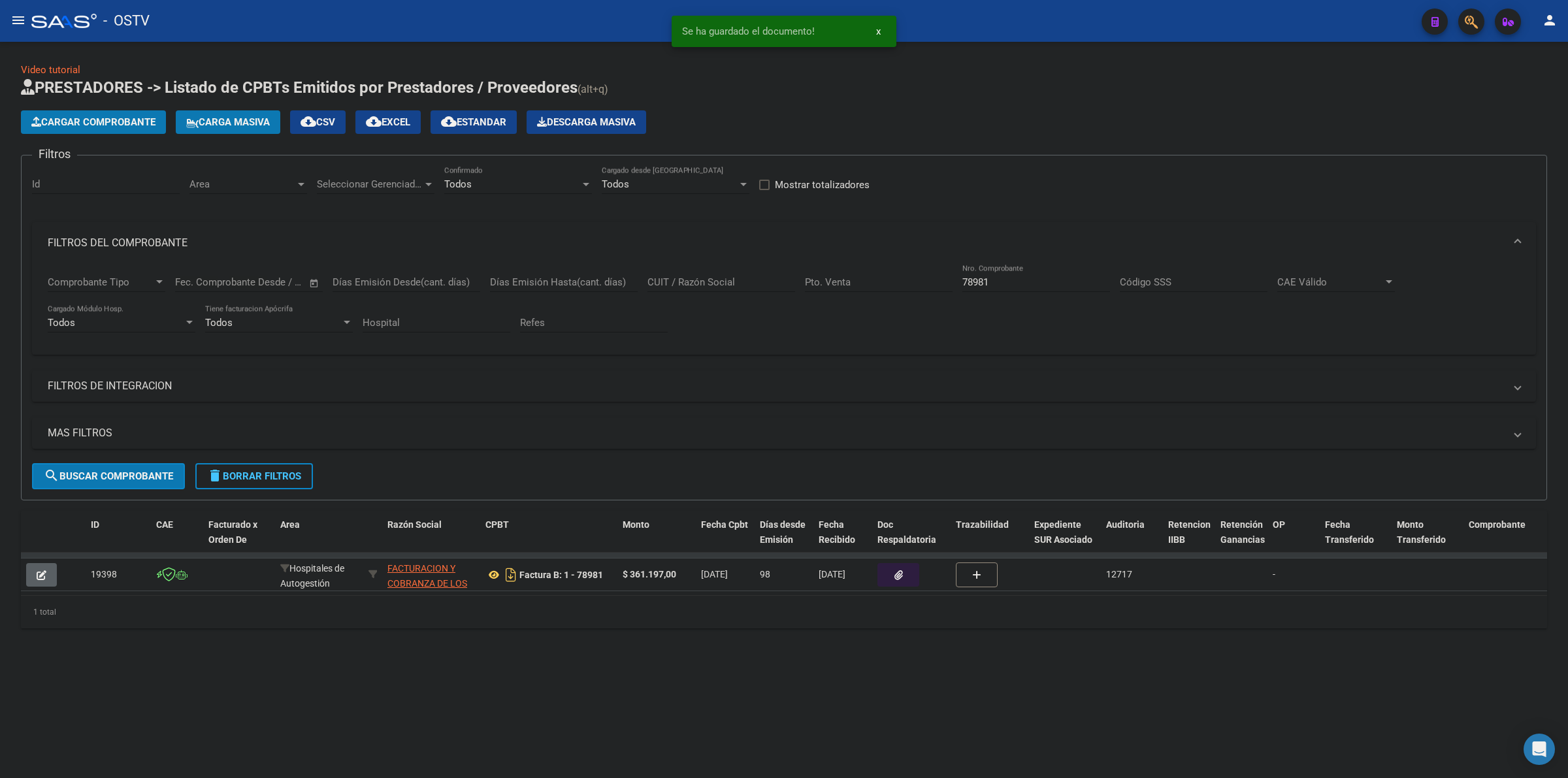
drag, startPoint x: 1010, startPoint y: 272, endPoint x: 1012, endPoint y: 282, distance: 10.2
click at [1010, 273] on div "78981 Nro. Comprobante" at bounding box center [1036, 278] width 148 height 28
click at [1014, 284] on input "78981" at bounding box center [1036, 282] width 148 height 12
type input "79045"
click at [909, 573] on button "button" at bounding box center [899, 575] width 42 height 23
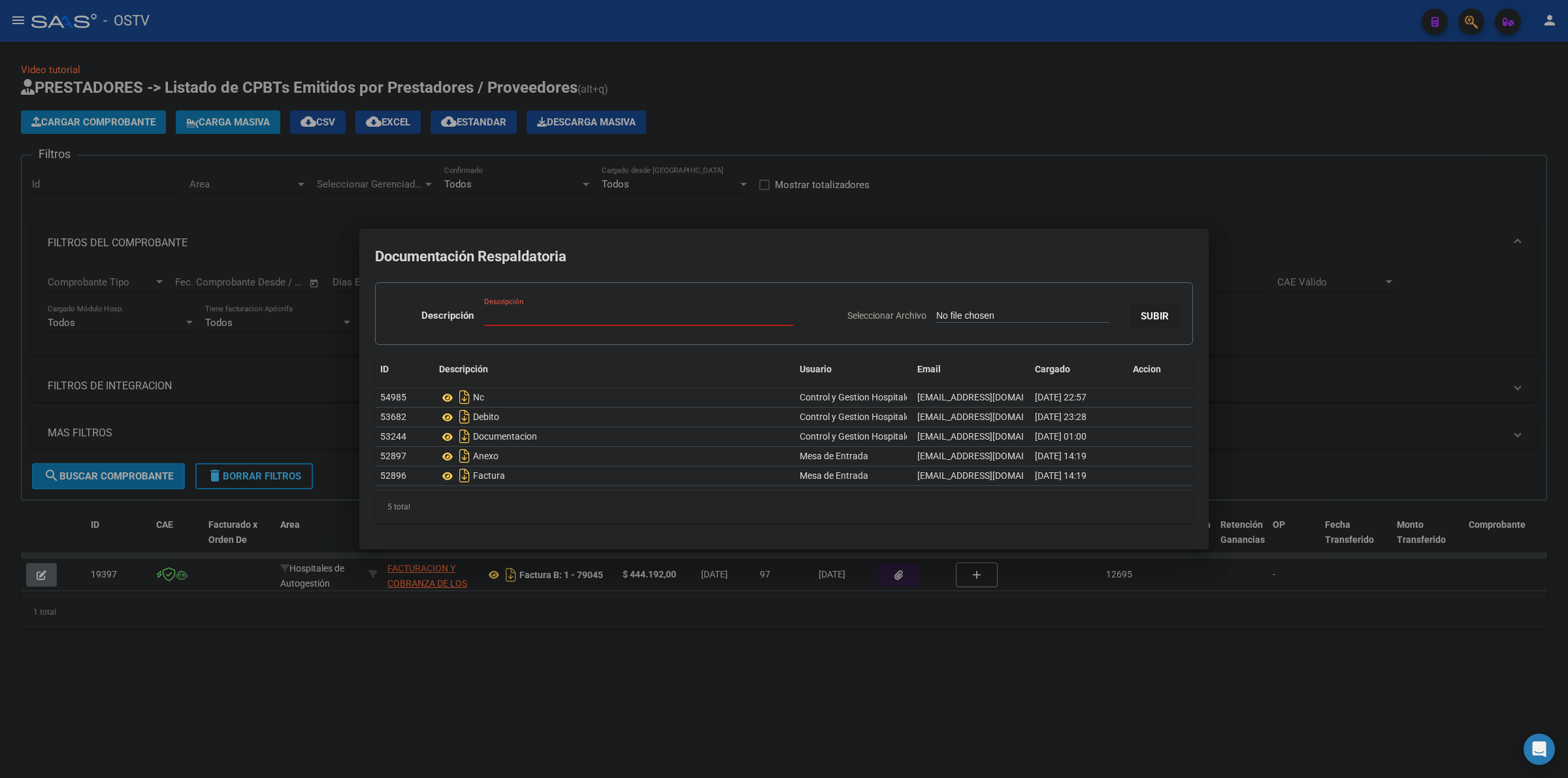
type input "C:\fakepath\CARTA DOCUMENTO - FACOEP - [DATE].pdf"
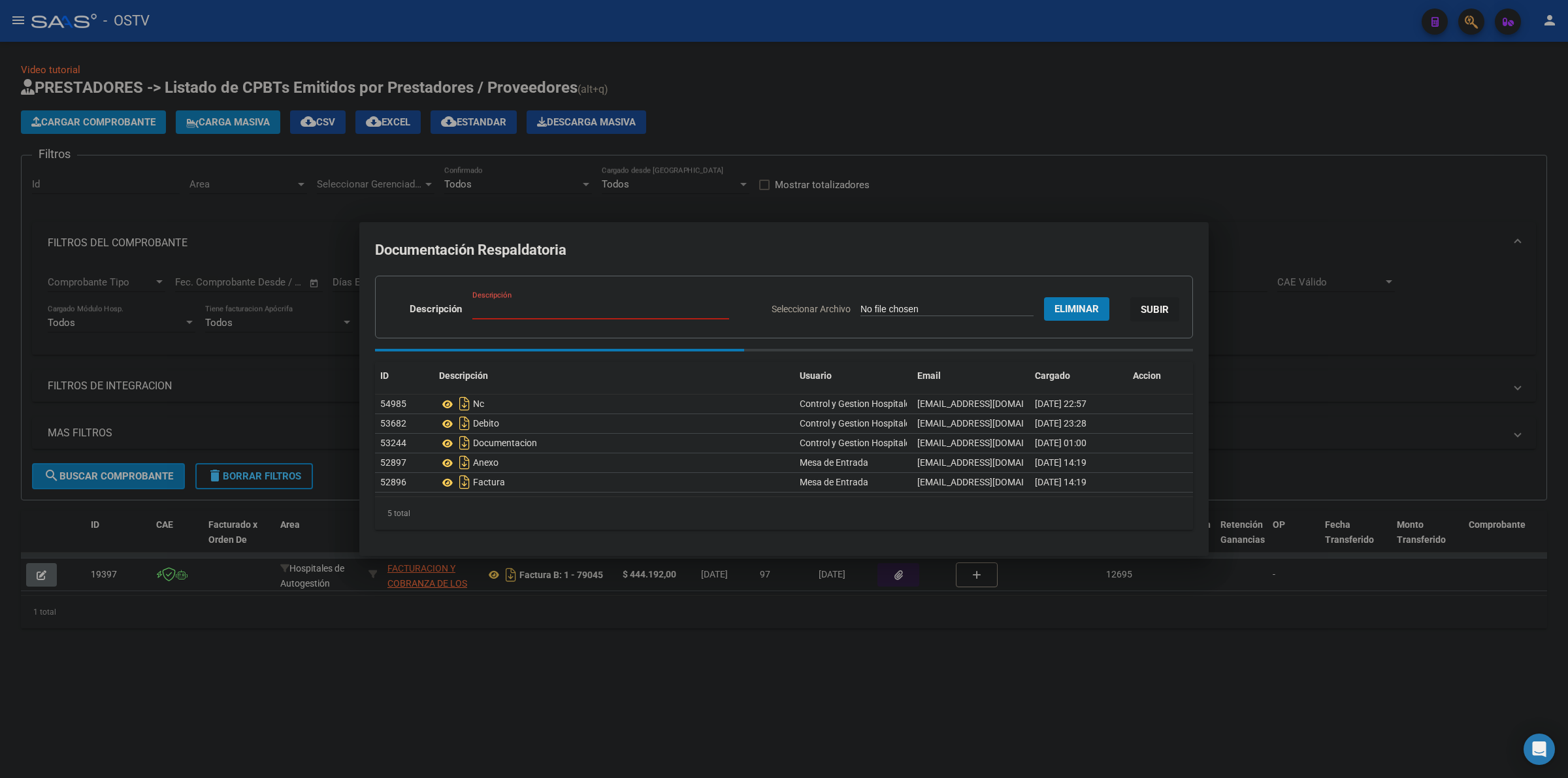
paste input "CARTA DOCUMENTO"
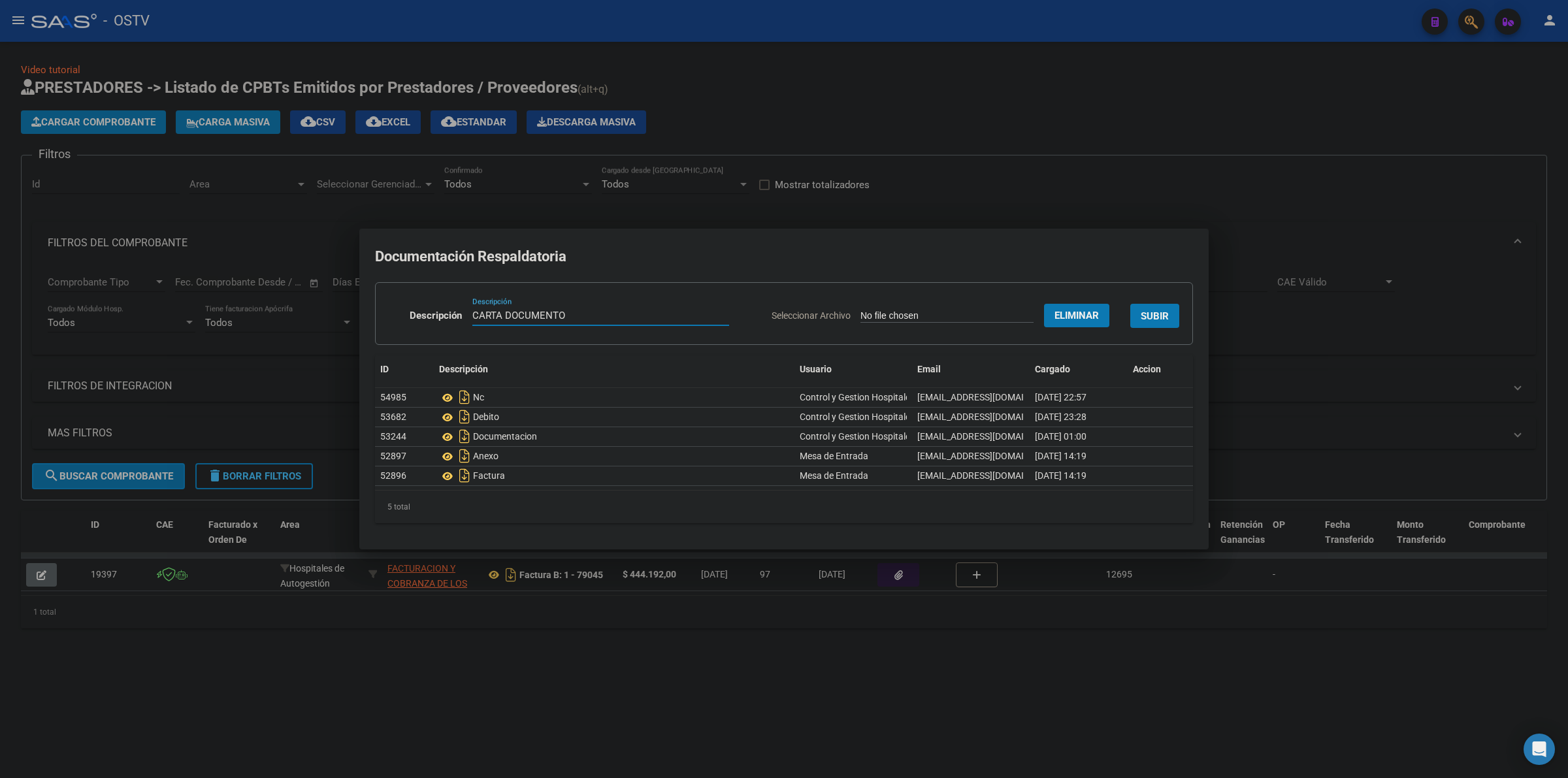
type input "CARTA DOCUMENTO"
click at [1150, 314] on span "SUBIR" at bounding box center [1155, 316] width 28 height 12
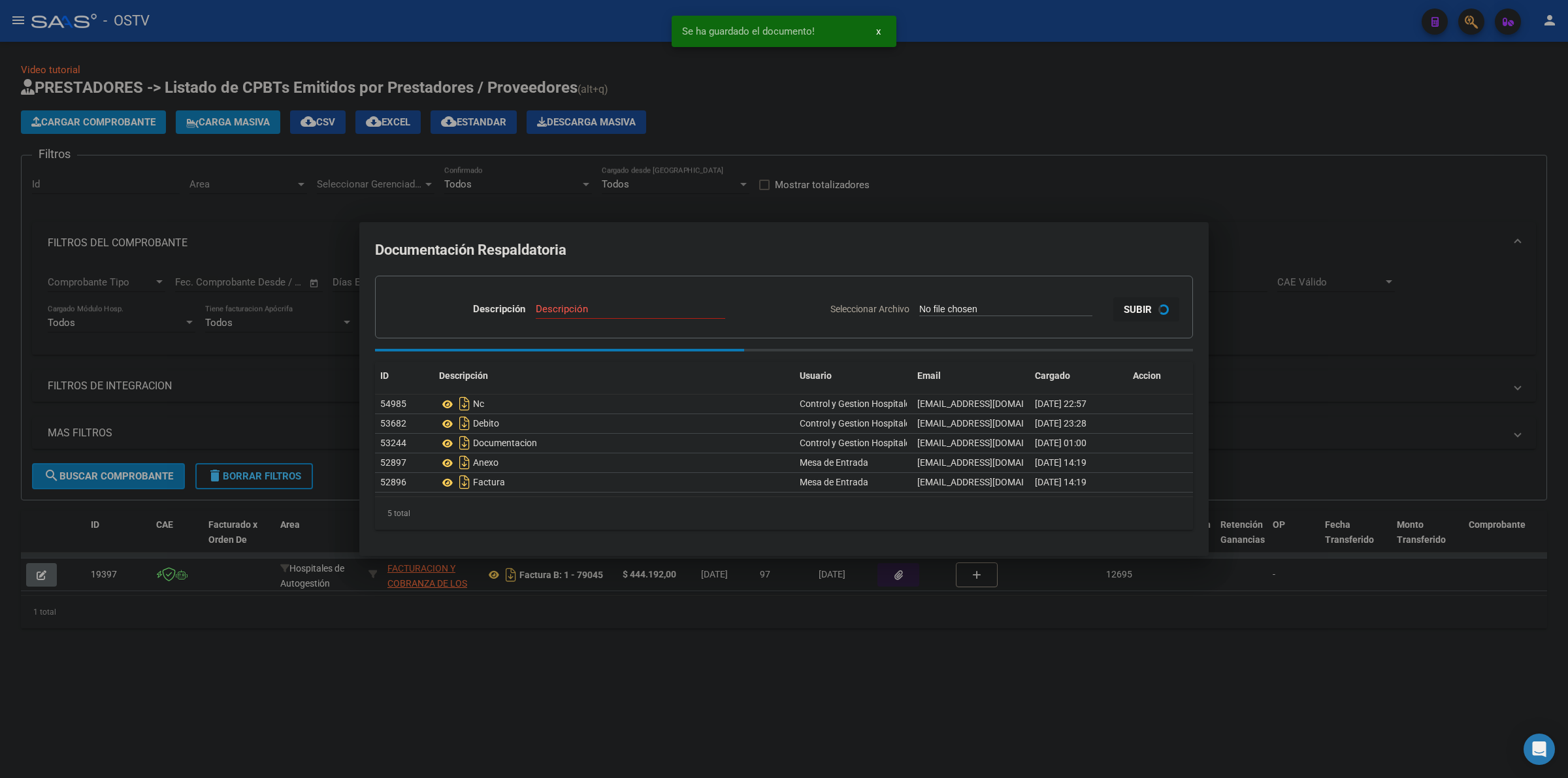
click at [1056, 161] on div at bounding box center [784, 389] width 1568 height 778
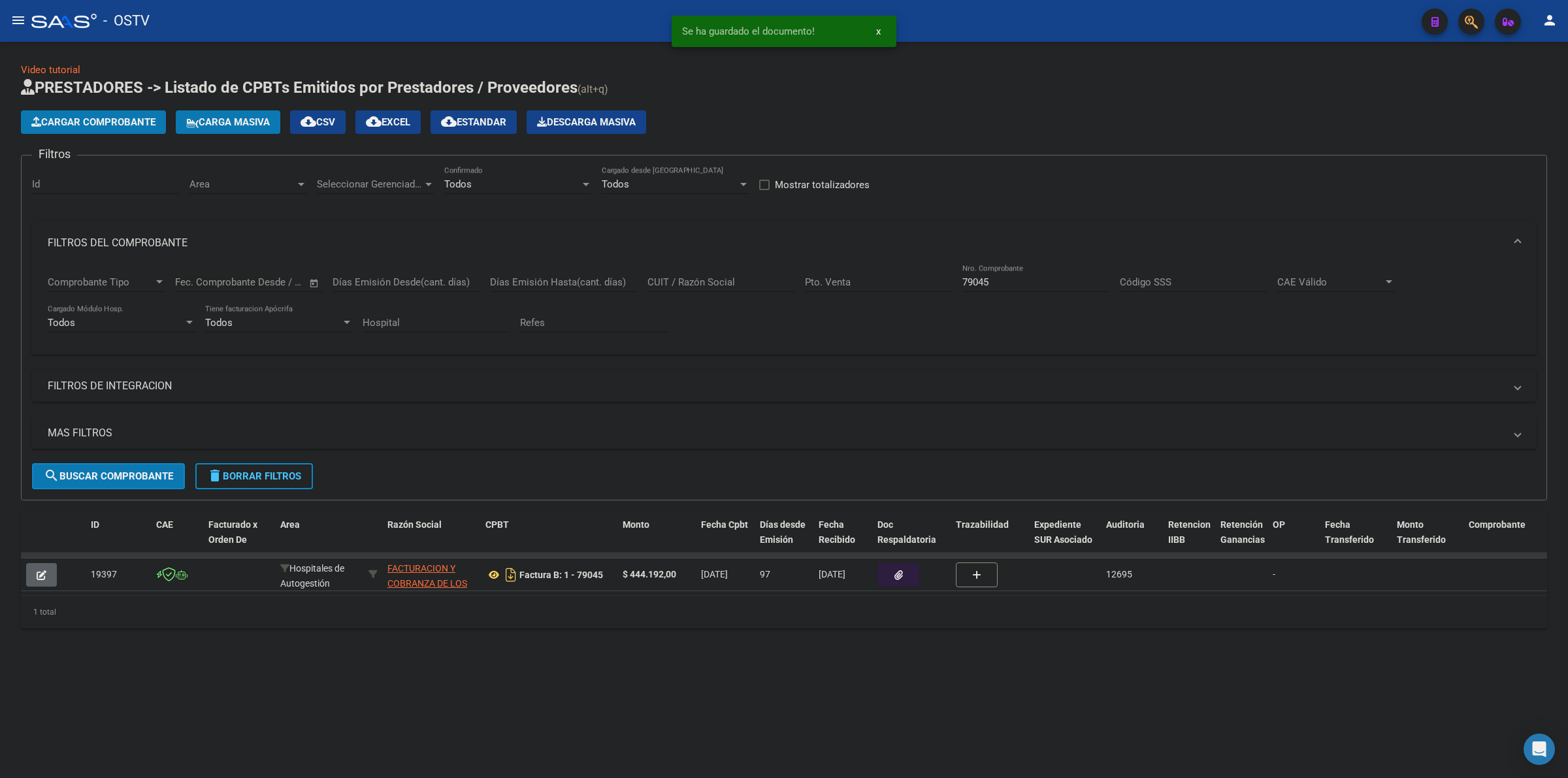
click at [1020, 276] on input "79045" at bounding box center [1036, 282] width 148 height 12
click at [892, 575] on button "button" at bounding box center [899, 575] width 42 height 23
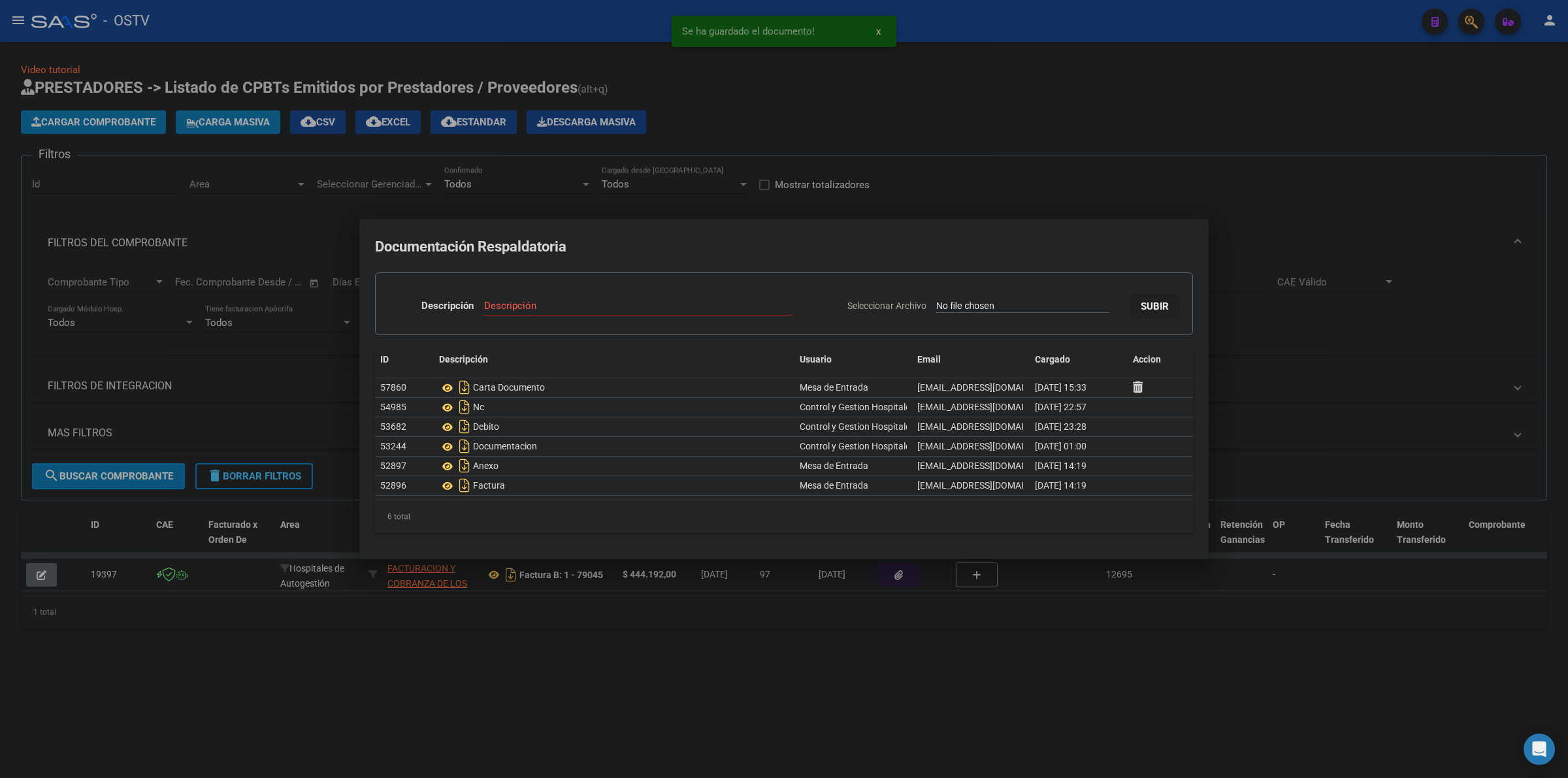
click at [1049, 185] on div at bounding box center [784, 389] width 1568 height 778
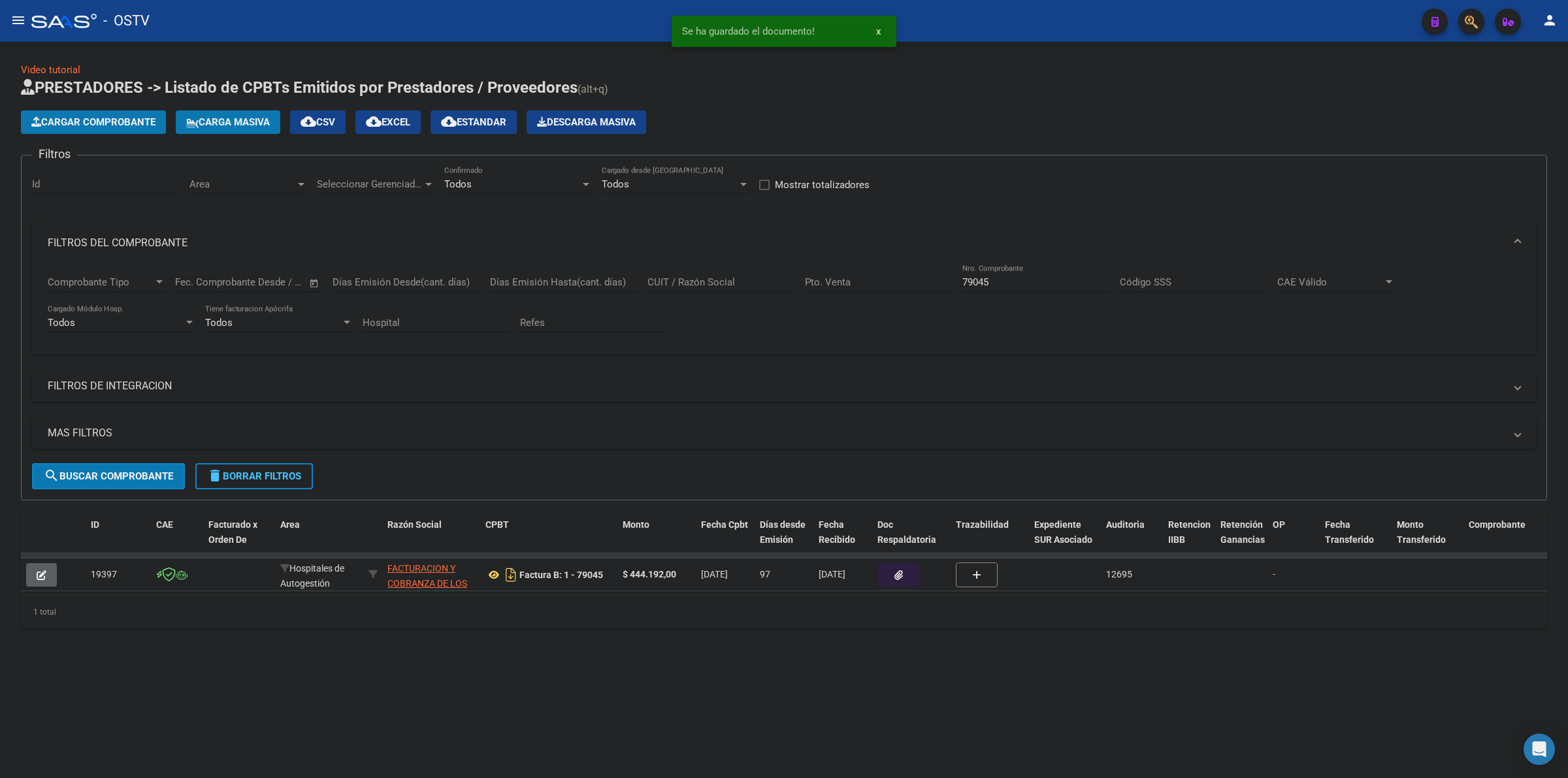
click at [987, 276] on div "79045 Nro. Comprobante" at bounding box center [1036, 278] width 148 height 28
type input "7"
type input "9"
type input "79250"
click at [890, 578] on button "button" at bounding box center [899, 575] width 42 height 23
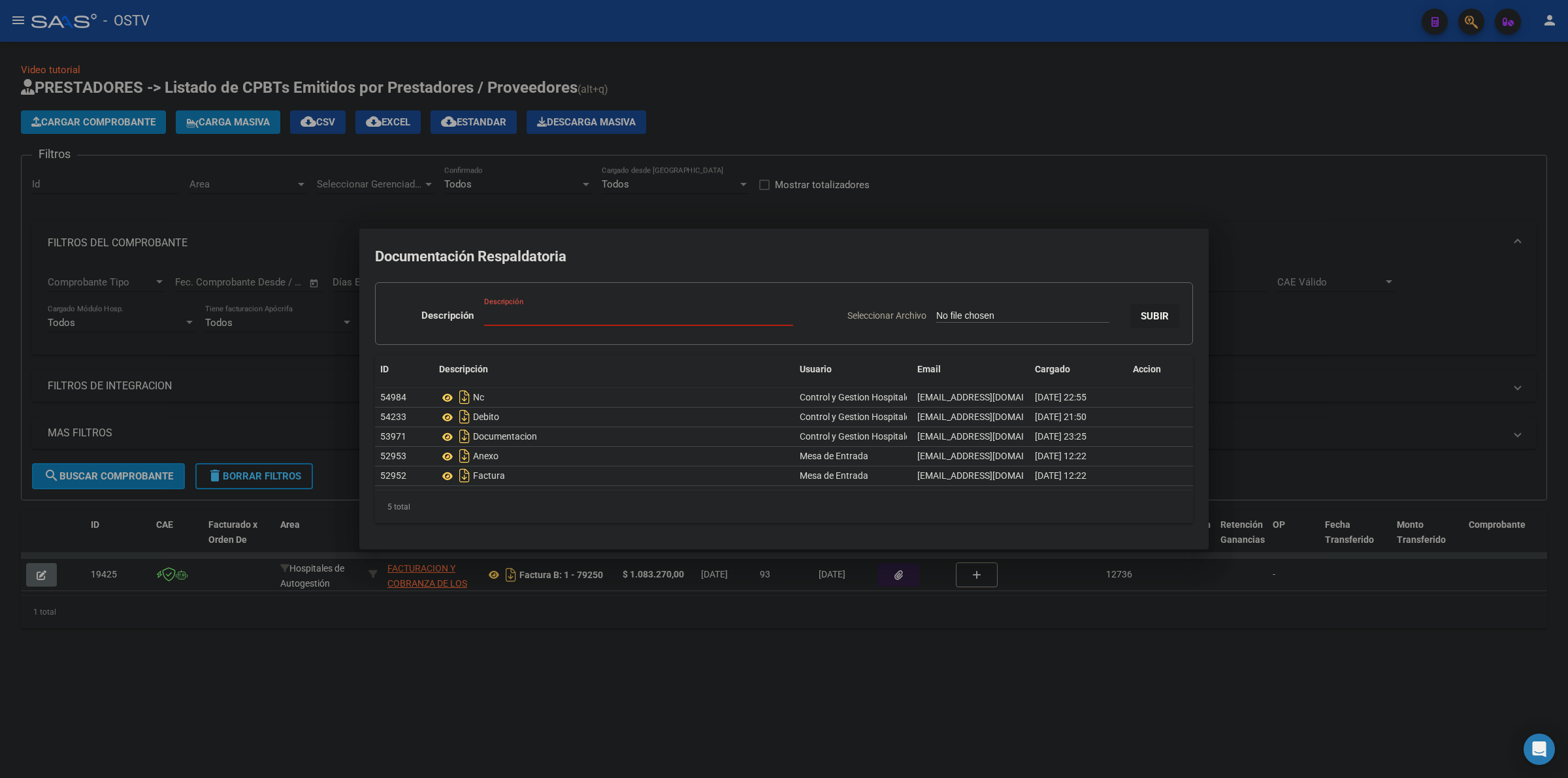
type input "C:\fakepath\CARTA DOCUMENTO - FACOEP - [DATE].pdf"
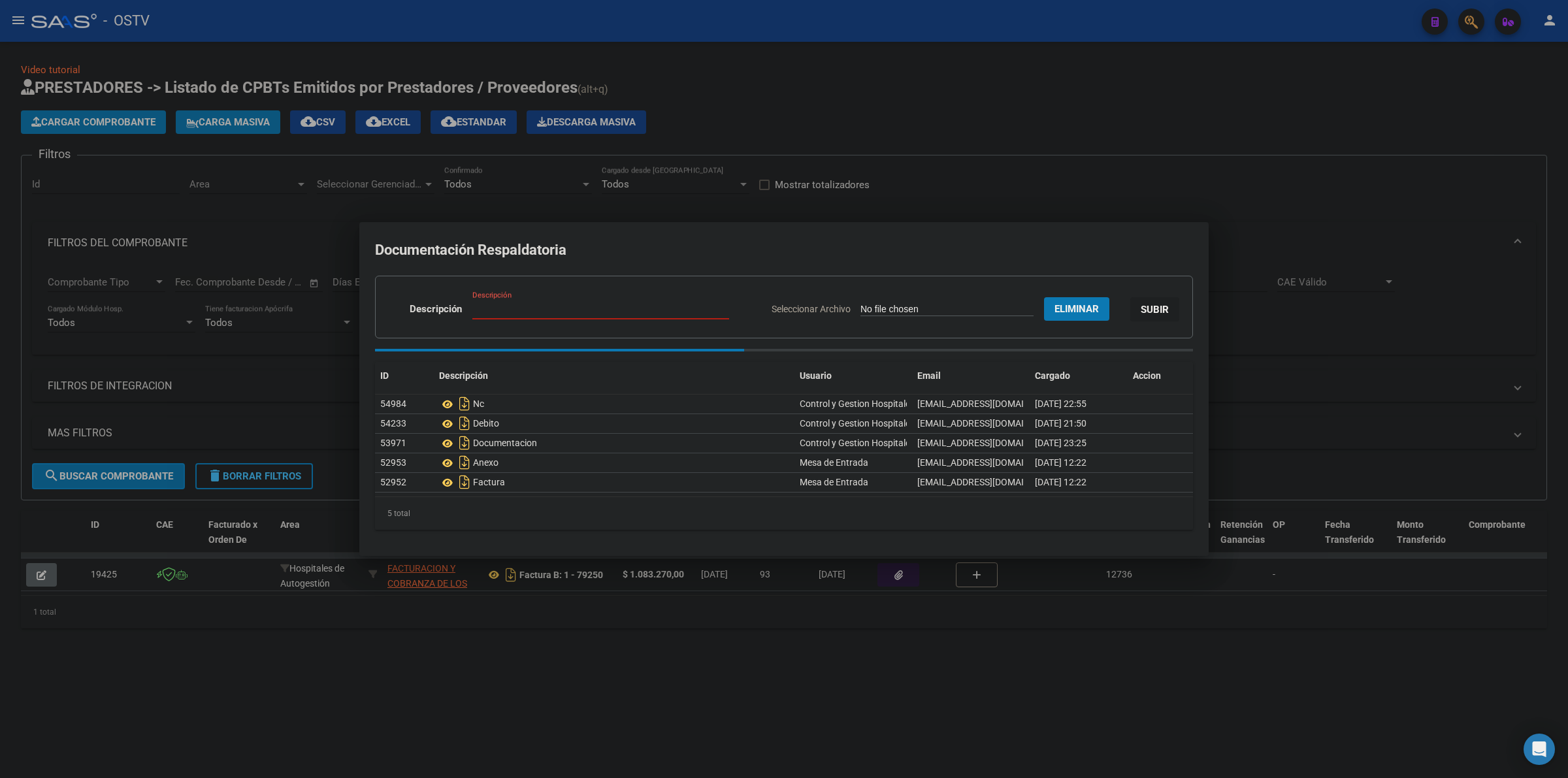
click at [645, 316] on div "Descripción" at bounding box center [601, 309] width 257 height 19
paste input "CARTA DOCUMENTO"
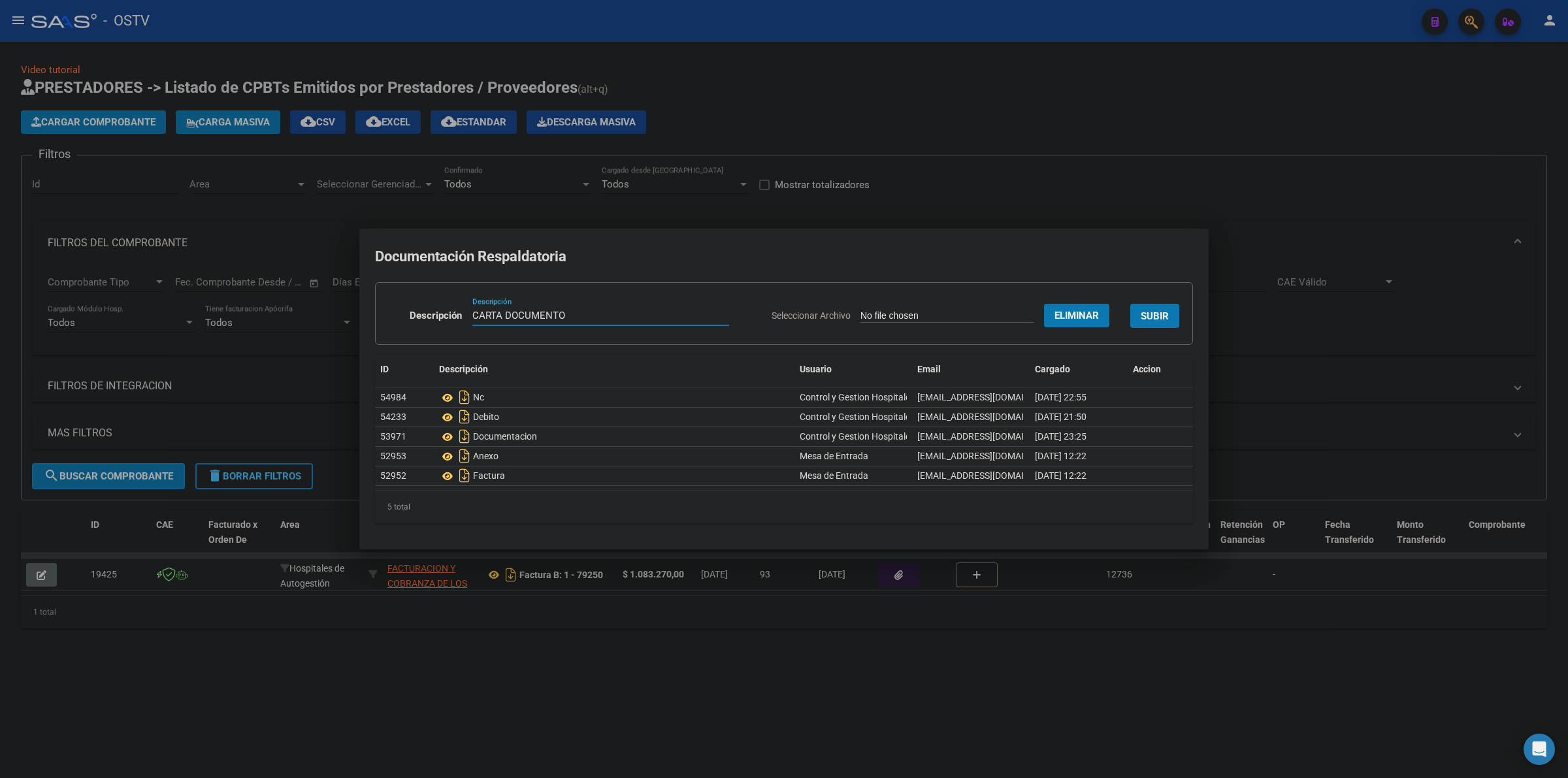
type input "CARTA DOCUMENTO"
click at [1162, 315] on span "SUBIR" at bounding box center [1155, 316] width 28 height 12
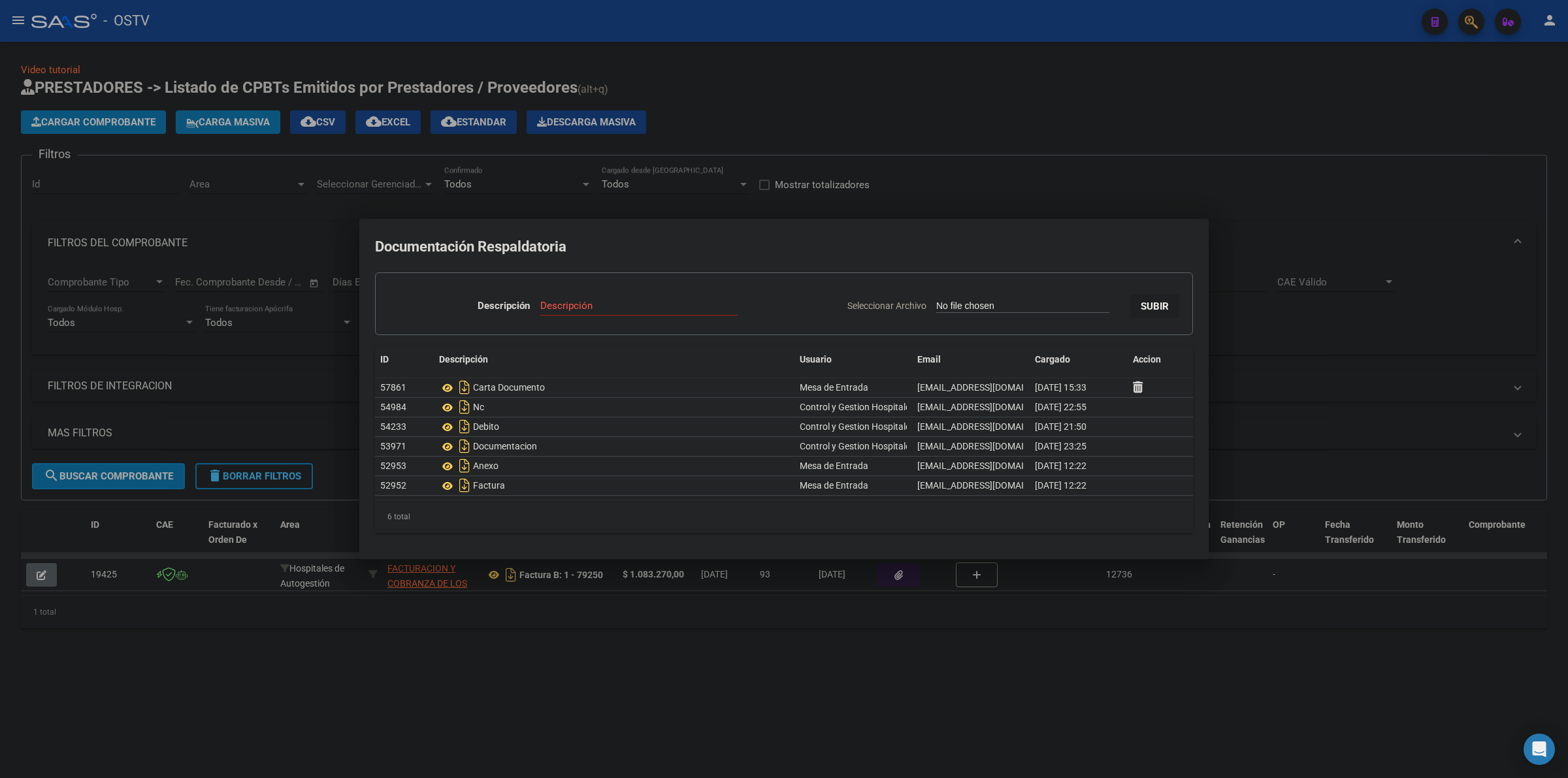
drag, startPoint x: 1104, startPoint y: 108, endPoint x: 1299, endPoint y: 9, distance: 218.7
click at [1112, 105] on div at bounding box center [784, 389] width 1568 height 778
